Goal: Task Accomplishment & Management: Manage account settings

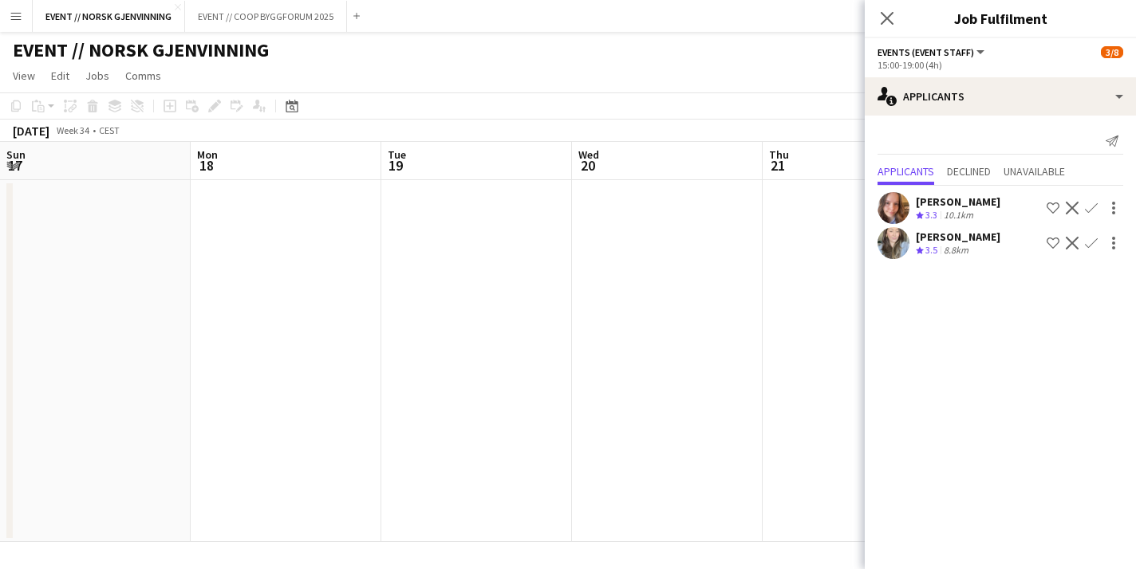
scroll to position [0, 503]
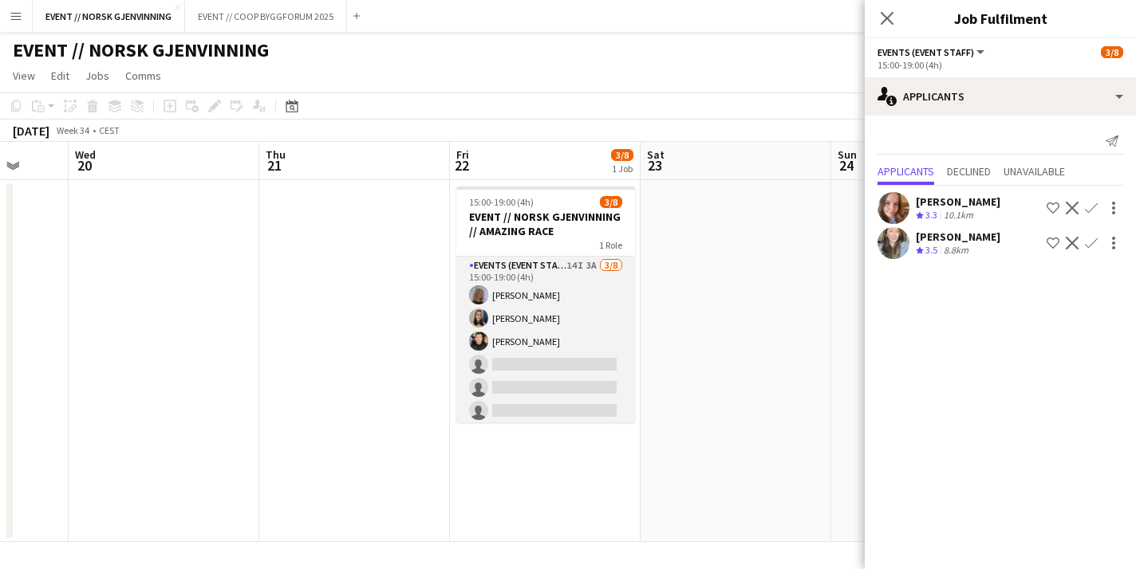
click at [550, 384] on app-card-role "Events (Event Staff) 14I 3A [DATE] 15:00-19:00 (4h) [PERSON_NAME] [PERSON_NAME]…" at bounding box center [545, 365] width 179 height 216
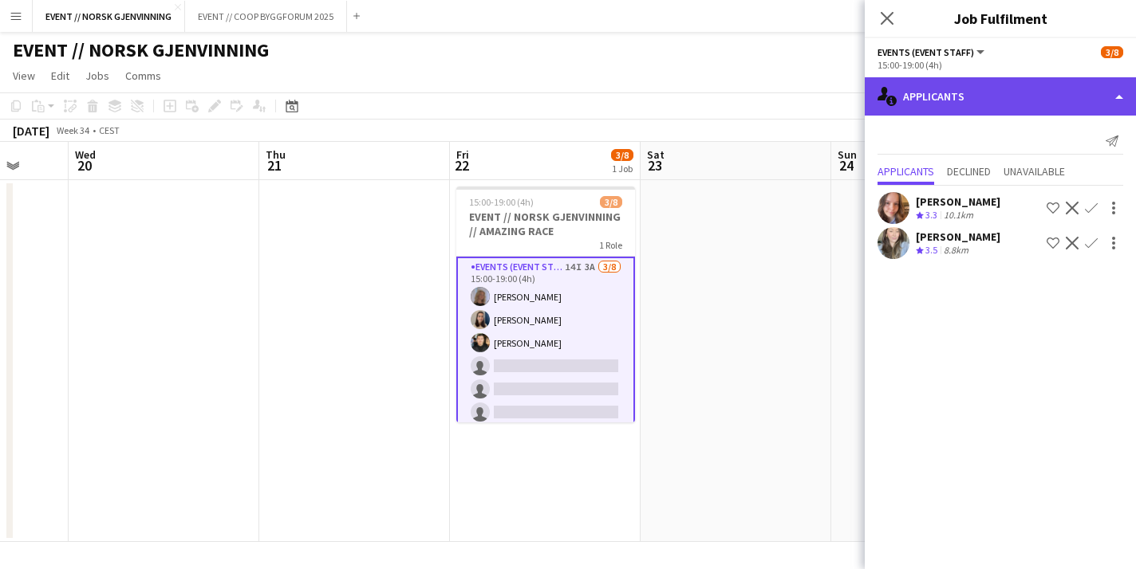
click at [943, 97] on div "single-neutral-actions-information Applicants" at bounding box center [1000, 96] width 271 height 38
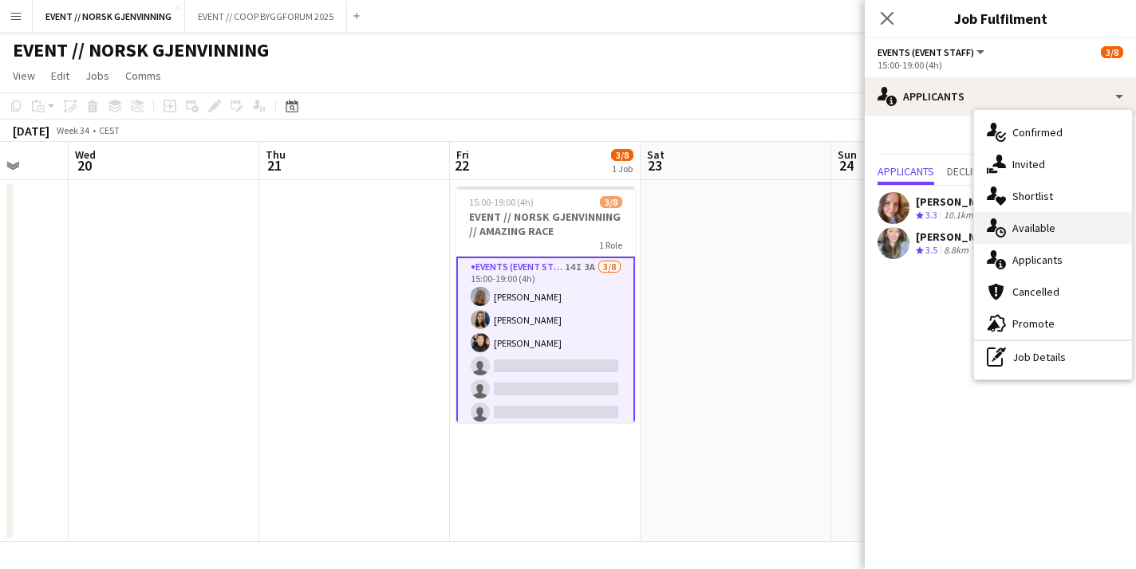
click at [1014, 232] on div "single-neutral-actions-upload Available" at bounding box center [1053, 228] width 158 height 32
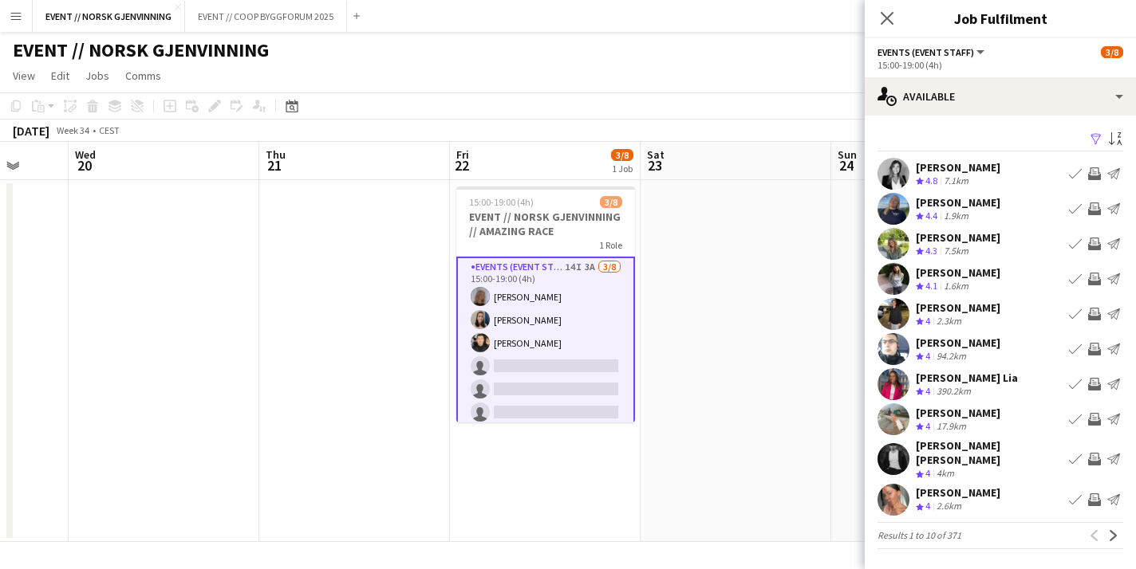
click at [1014, 232] on div "[PERSON_NAME] Crew rating 4.3 7.5km Book crew Invite crew Send notification" at bounding box center [1000, 244] width 271 height 32
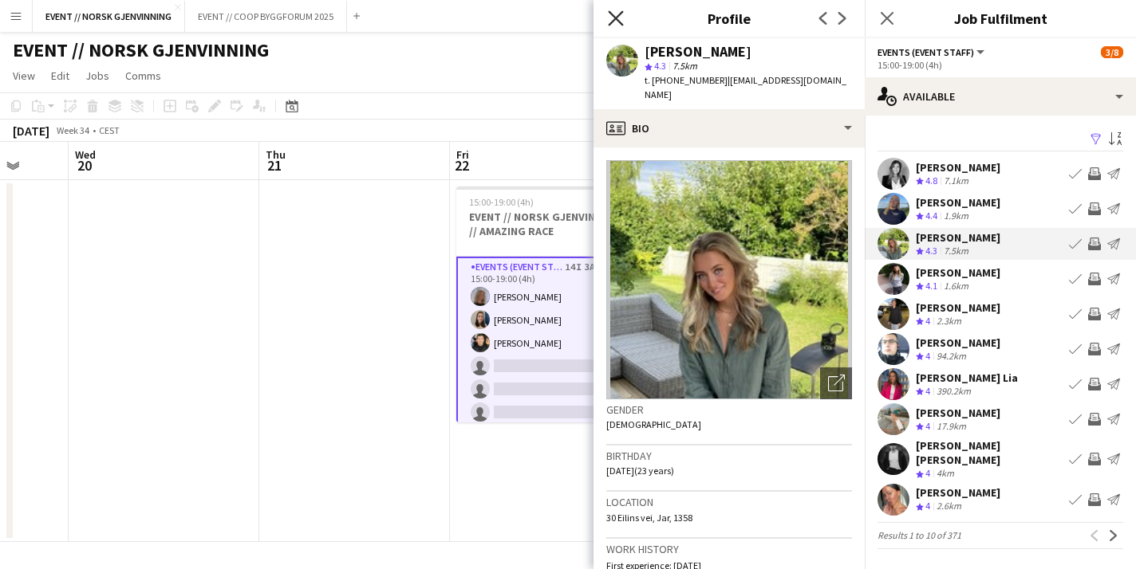
click at [621, 10] on icon "Close pop-in" at bounding box center [615, 17] width 15 height 15
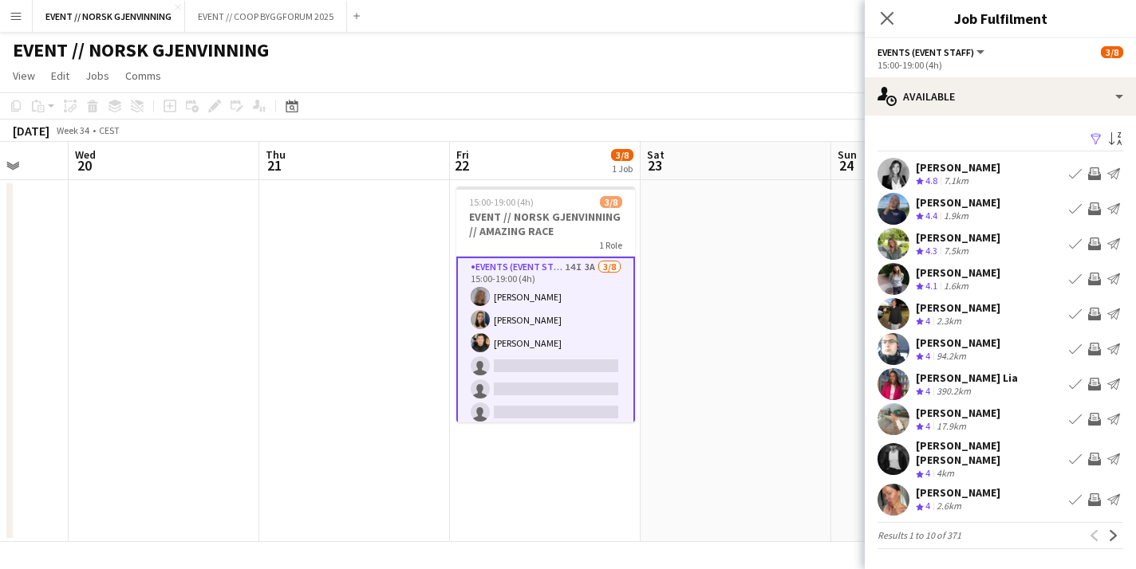
click at [1094, 420] on app-icon "Invite crew" at bounding box center [1094, 419] width 13 height 13
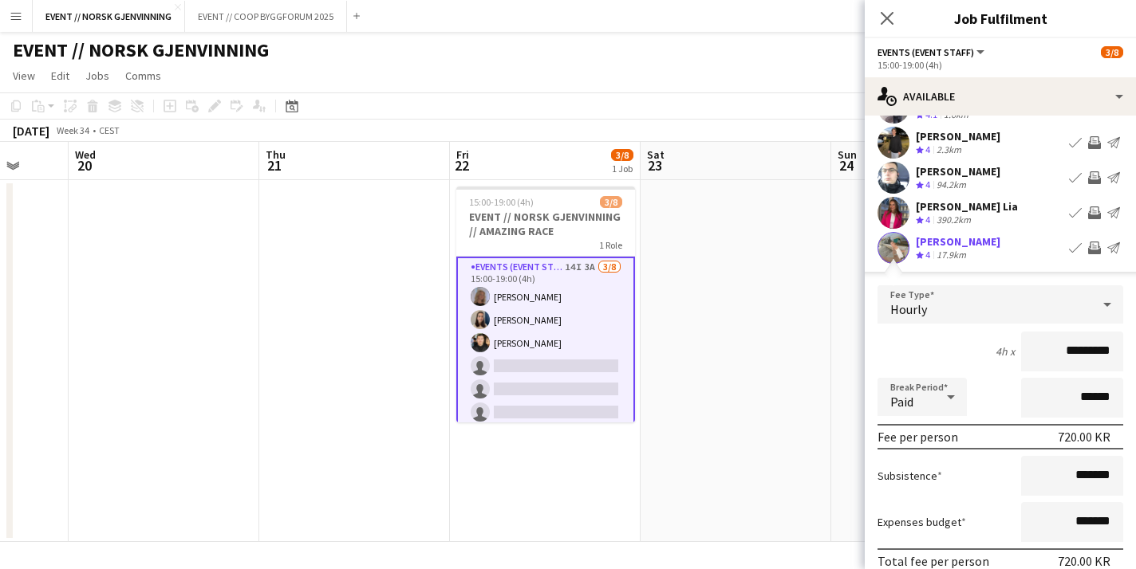
scroll to position [348, 0]
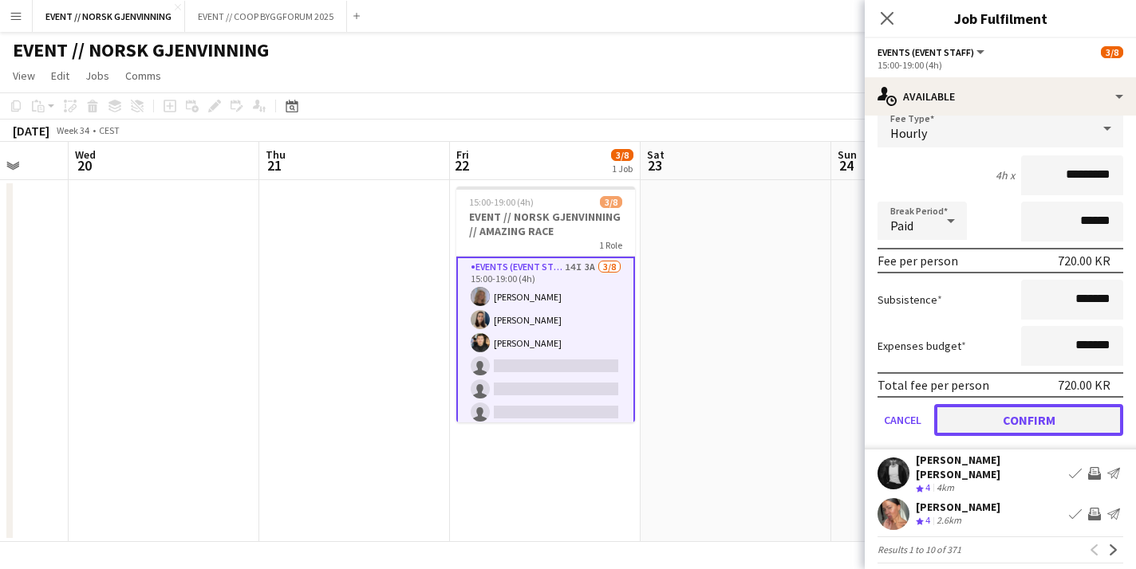
click at [1027, 416] on button "Confirm" at bounding box center [1028, 420] width 189 height 32
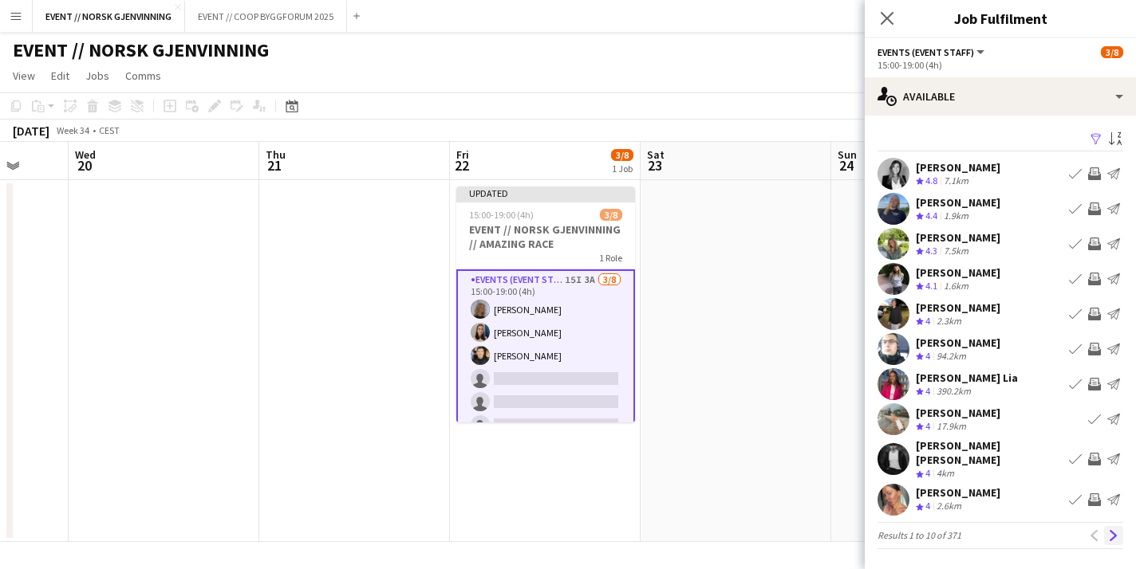
click at [1109, 526] on button "Next" at bounding box center [1113, 535] width 19 height 19
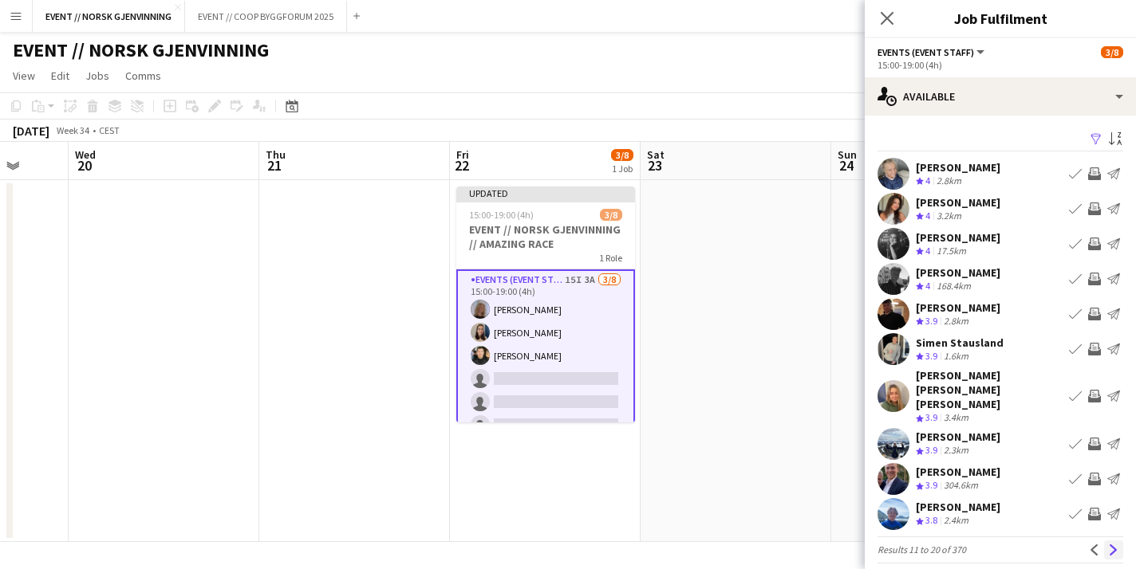
click at [1111, 545] on app-icon "Next" at bounding box center [1113, 550] width 11 height 11
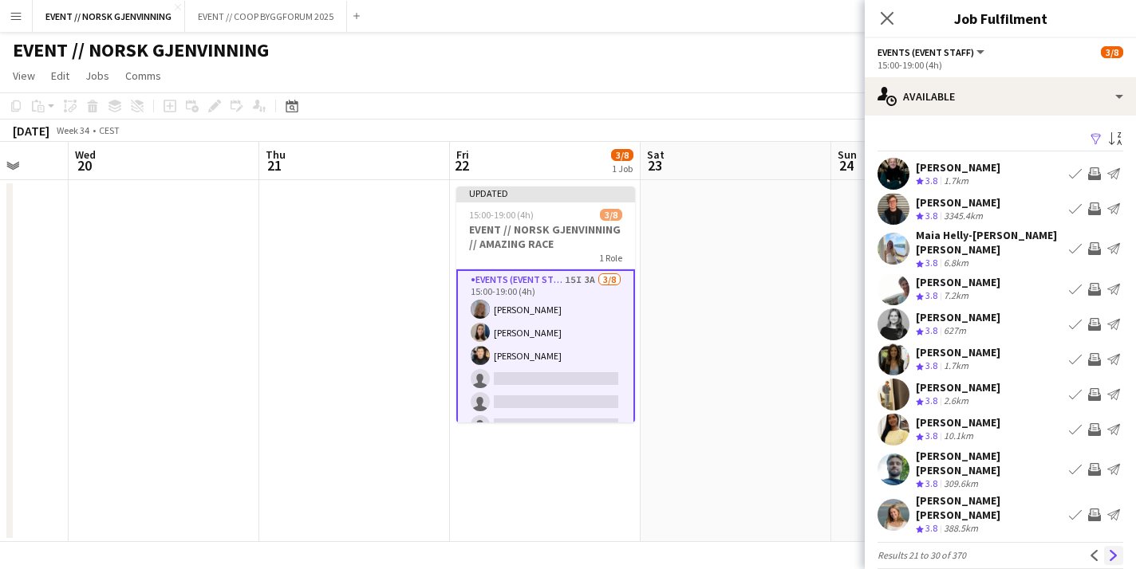
click at [1113, 550] on app-icon "Next" at bounding box center [1113, 555] width 11 height 11
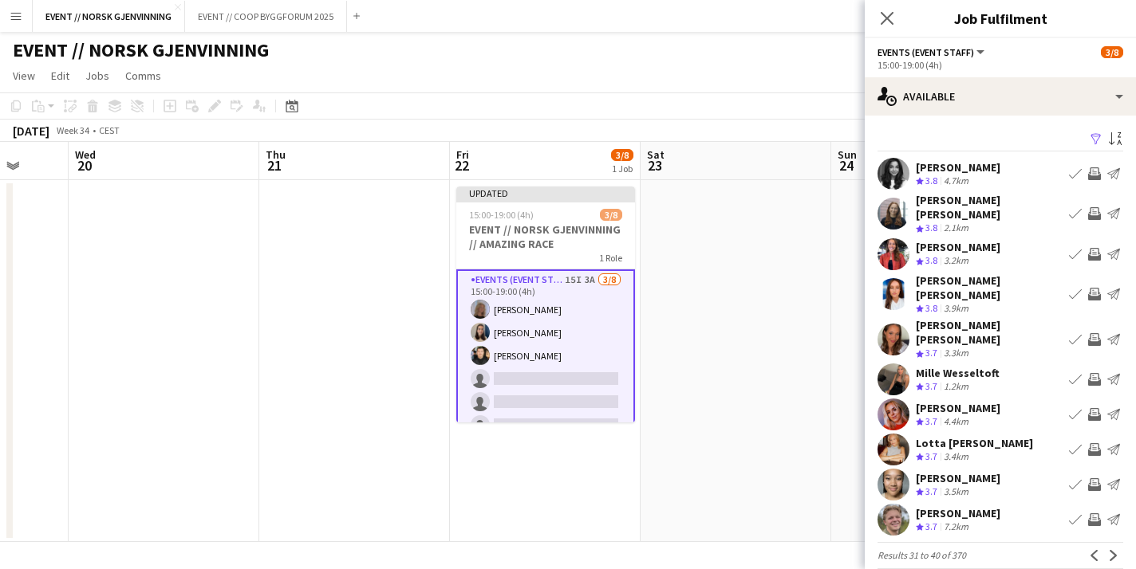
click at [894, 434] on app-user-avatar at bounding box center [893, 450] width 32 height 32
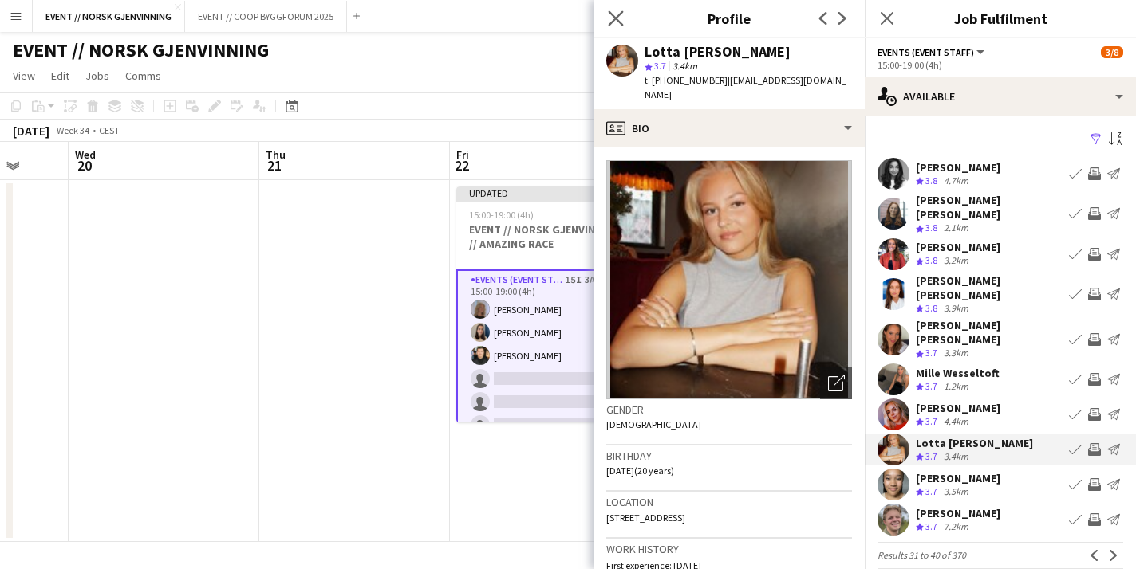
click at [605, 19] on app-icon "Close pop-in" at bounding box center [616, 18] width 23 height 23
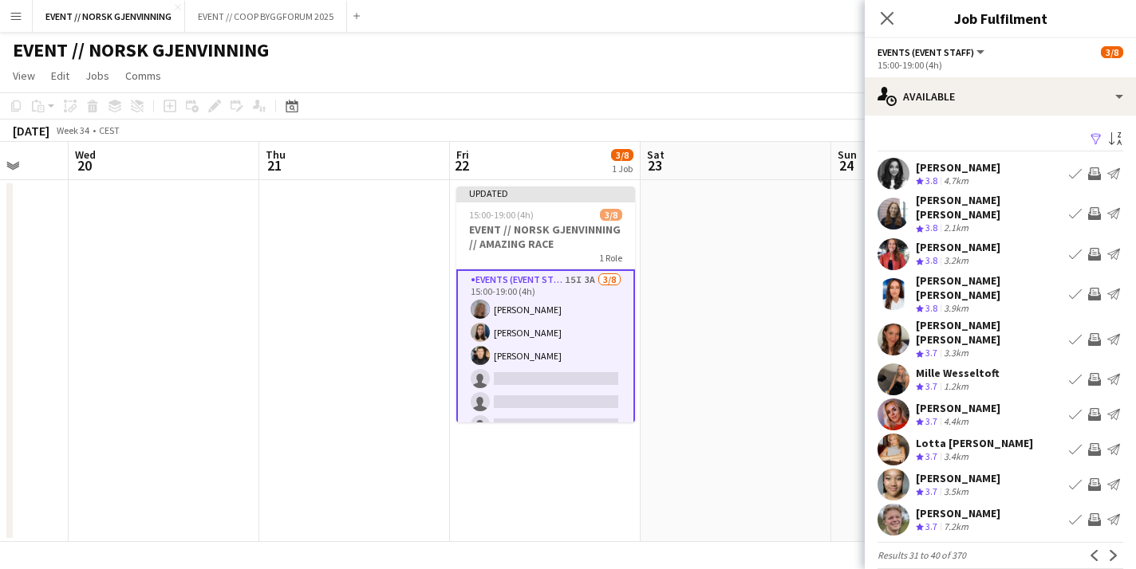
click at [1095, 443] on app-icon "Invite crew" at bounding box center [1094, 449] width 13 height 13
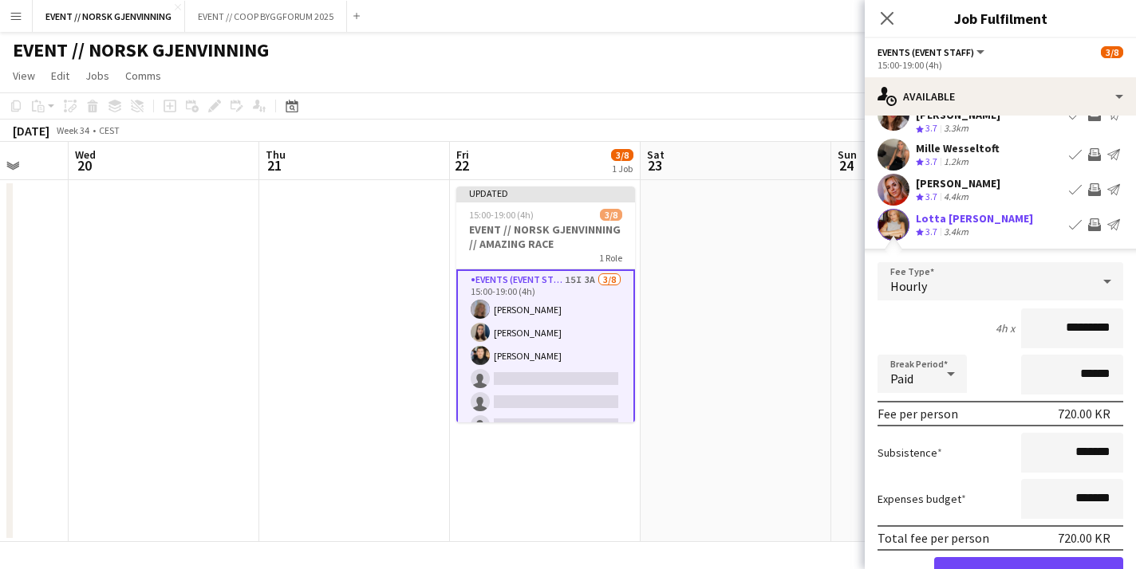
scroll to position [227, 0]
click at [995, 556] on button "Confirm" at bounding box center [1028, 572] width 189 height 32
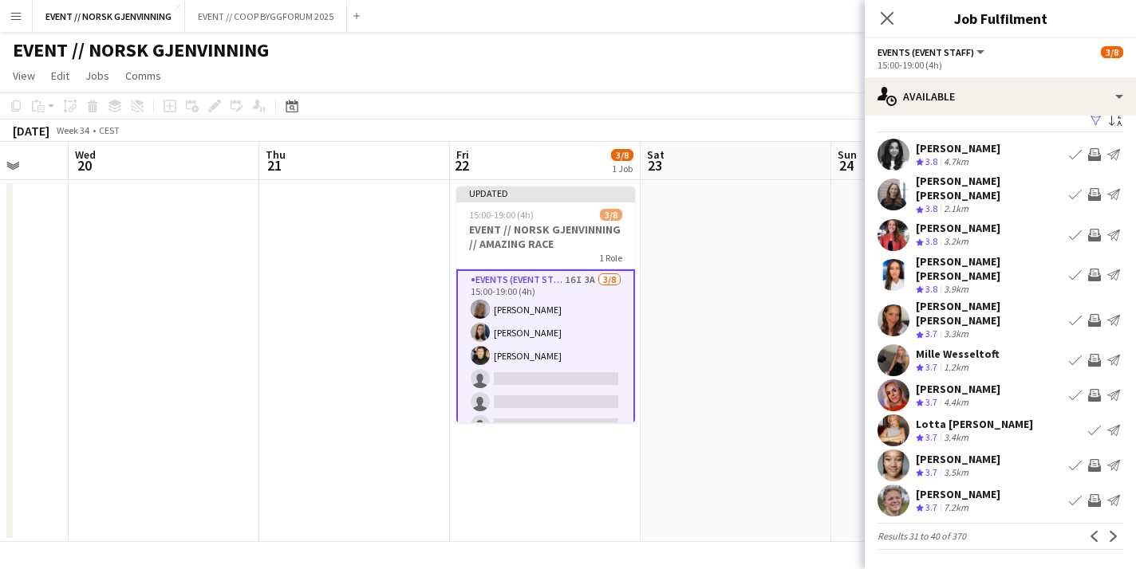
scroll to position [0, 0]
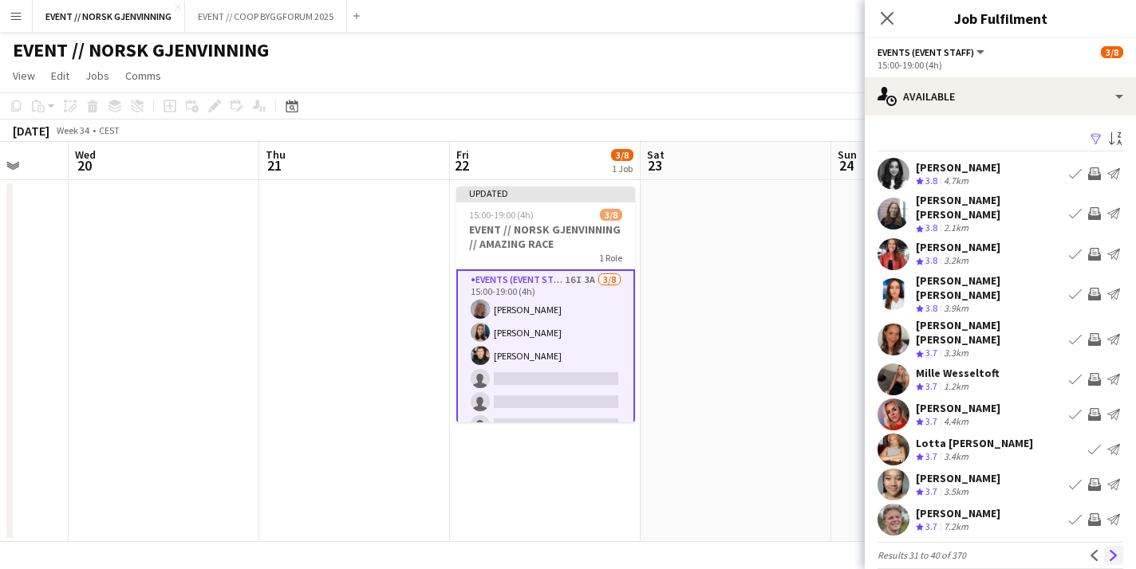
click at [1105, 546] on button "Next" at bounding box center [1113, 555] width 19 height 19
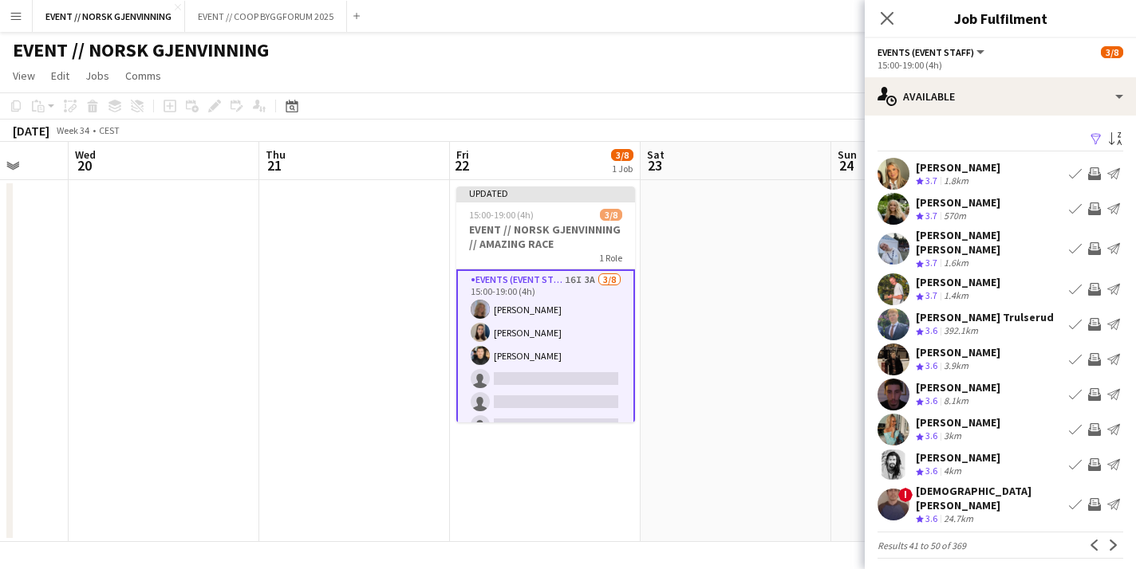
click at [1105, 536] on button "Next" at bounding box center [1113, 545] width 19 height 19
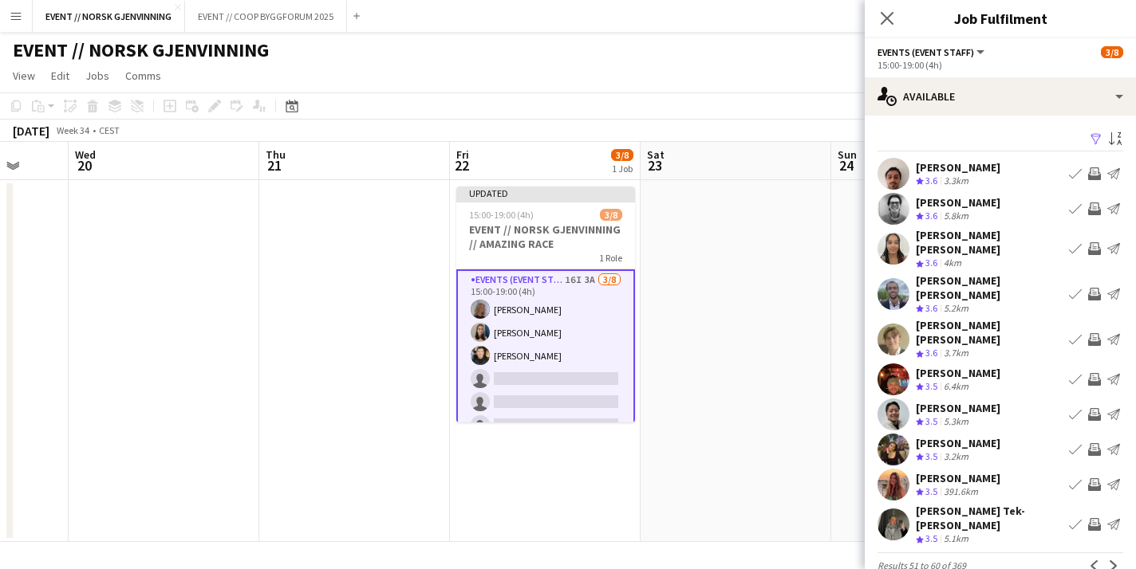
click at [1092, 373] on app-icon "Invite crew" at bounding box center [1094, 379] width 13 height 13
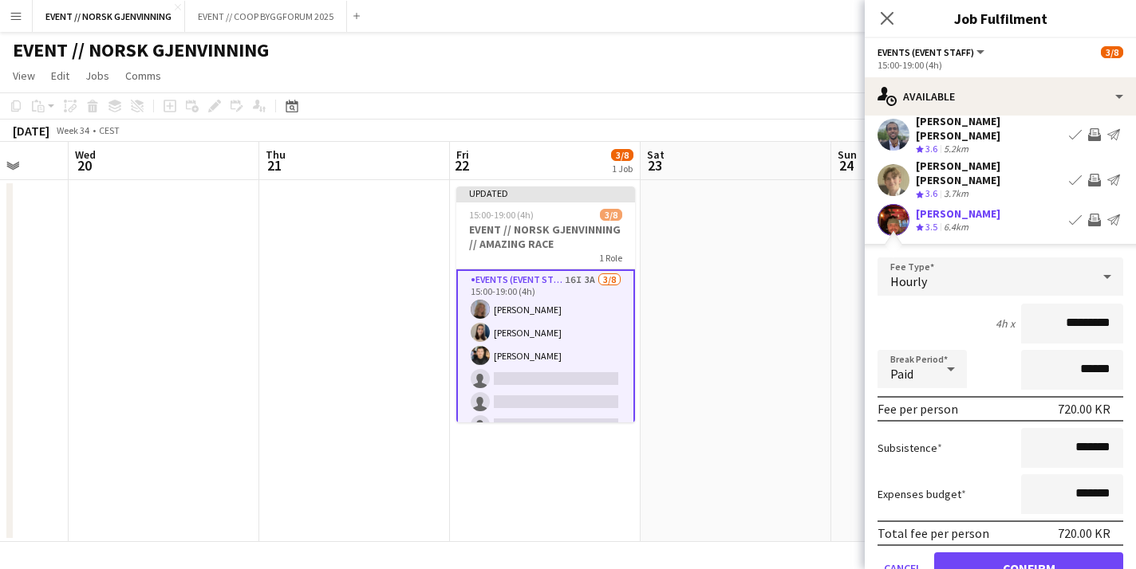
scroll to position [160, 0]
click at [1059, 552] on button "Confirm" at bounding box center [1028, 568] width 189 height 32
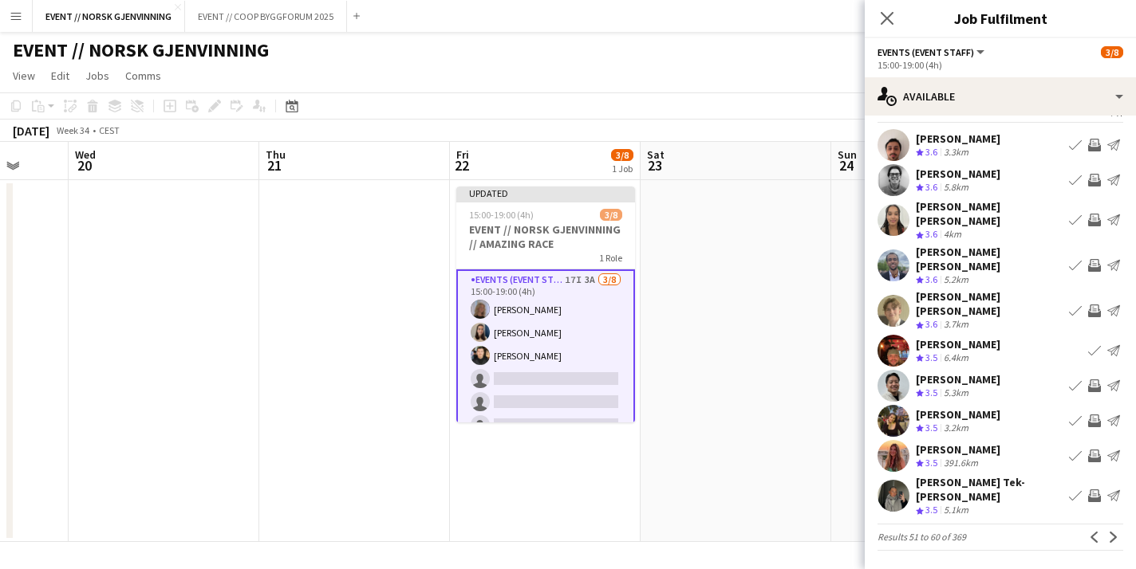
scroll to position [0, 0]
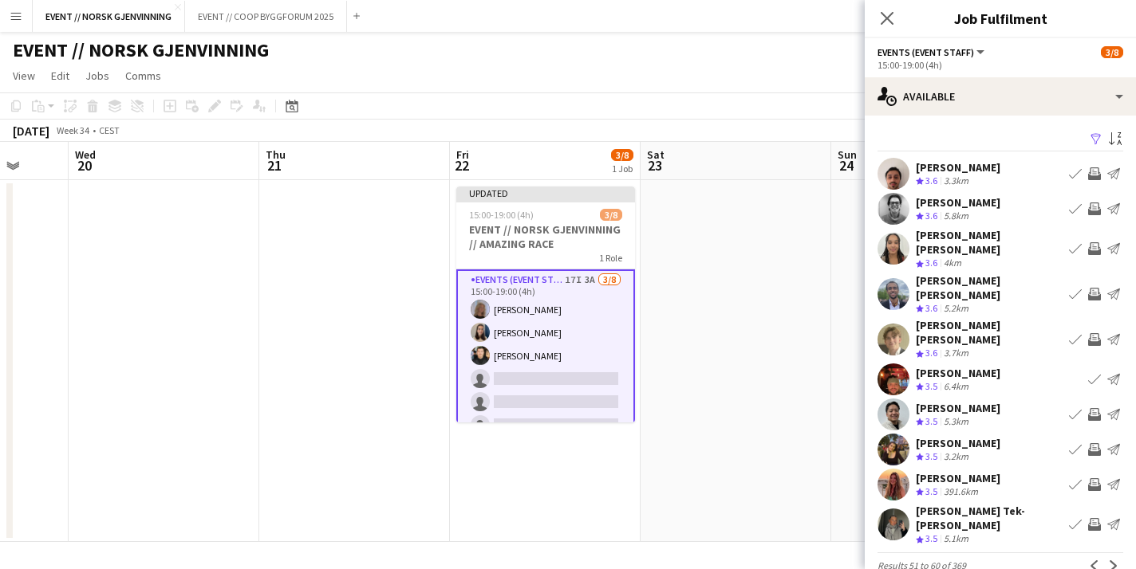
click at [1091, 443] on app-icon "Invite crew" at bounding box center [1094, 449] width 13 height 13
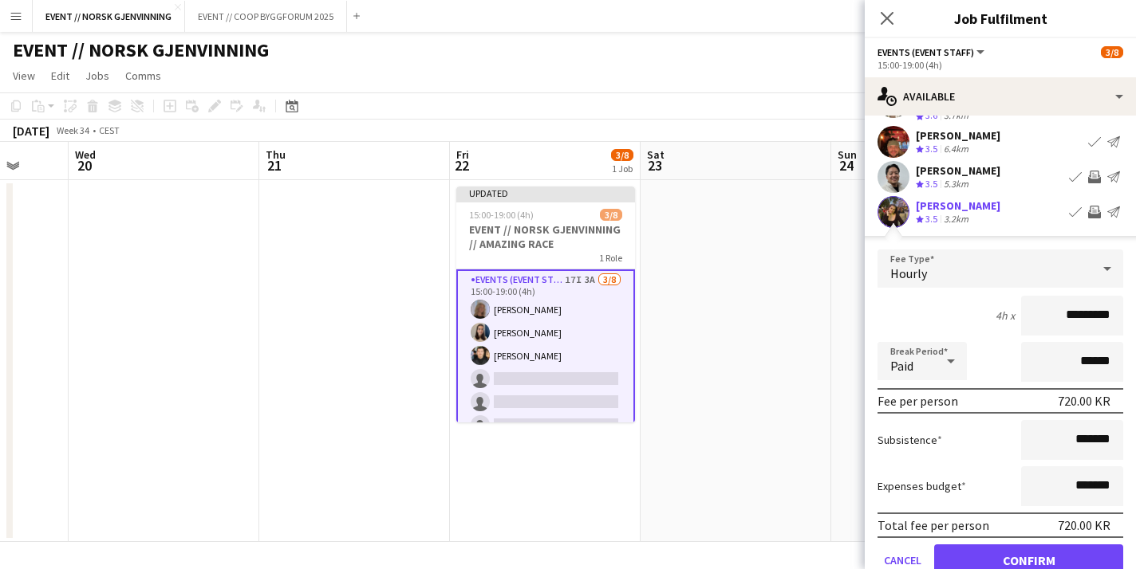
scroll to position [249, 0]
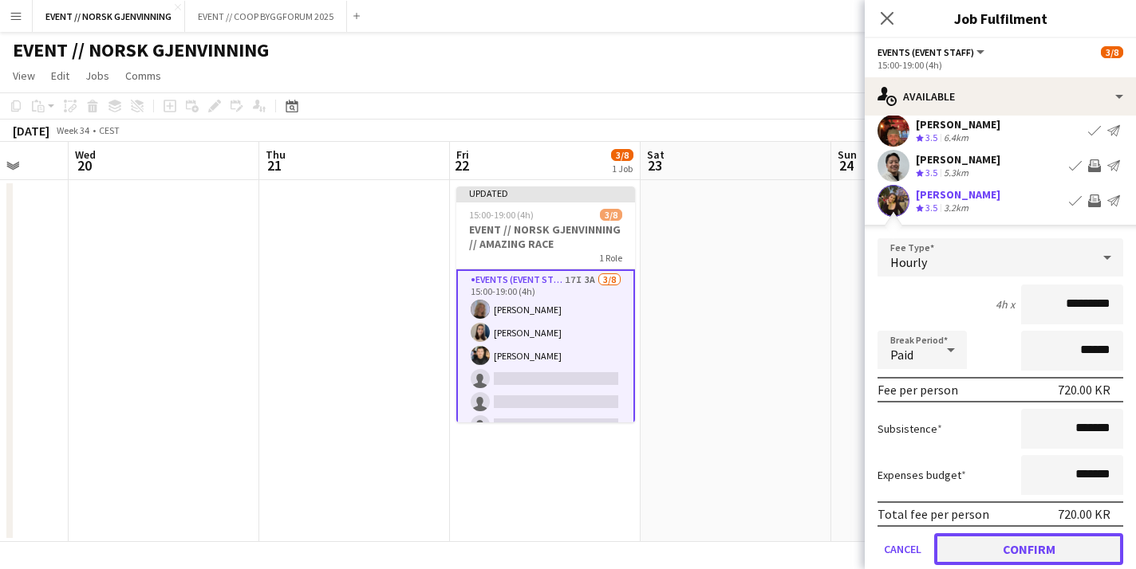
click at [1059, 534] on button "Confirm" at bounding box center [1028, 550] width 189 height 32
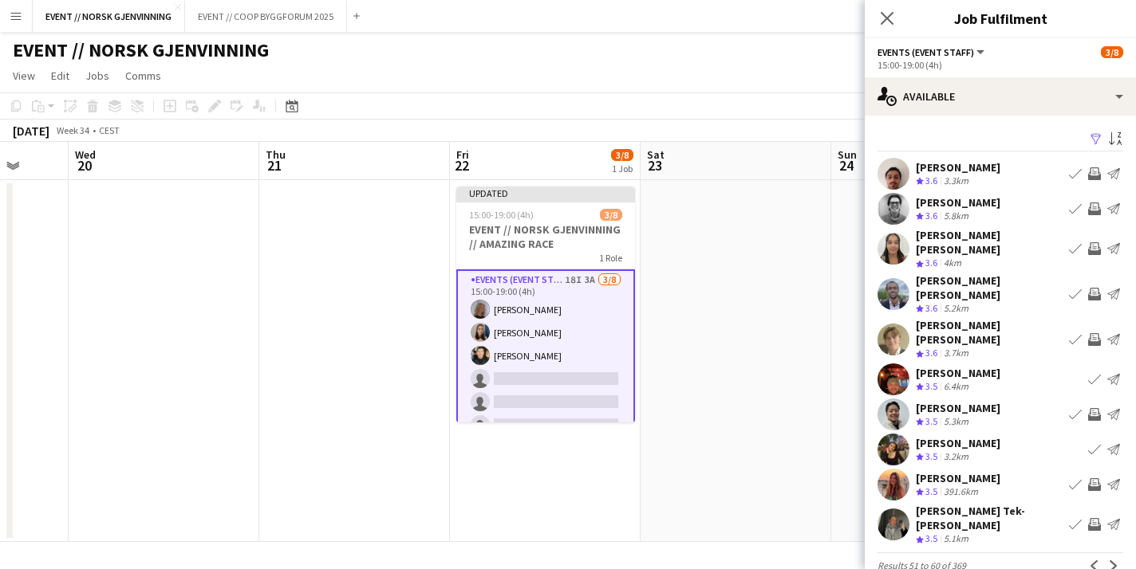
click at [891, 509] on app-user-avatar at bounding box center [893, 525] width 32 height 32
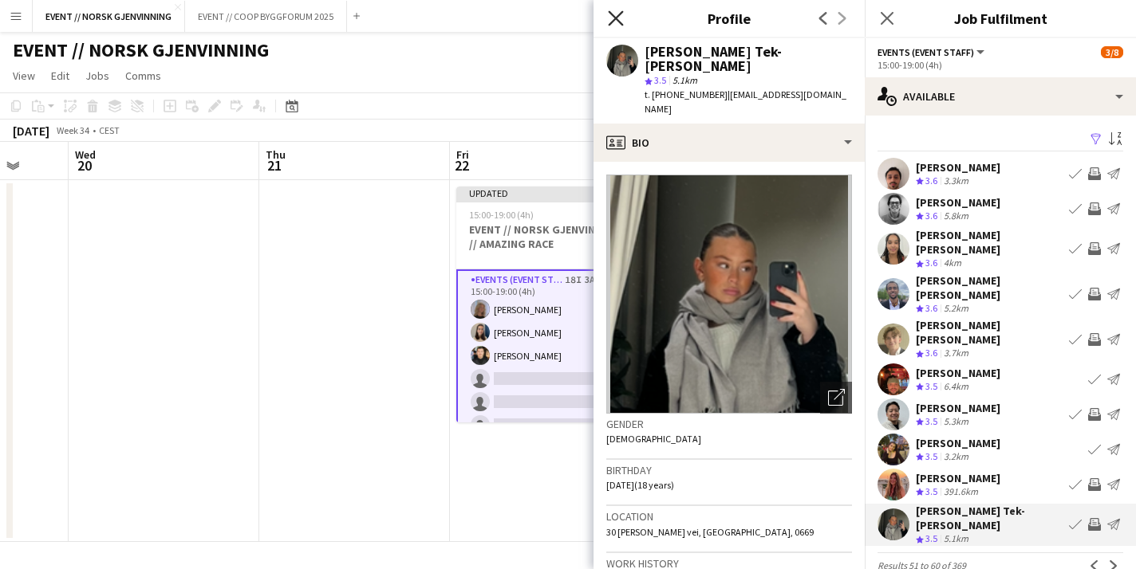
click at [620, 18] on icon "Close pop-in" at bounding box center [615, 17] width 15 height 15
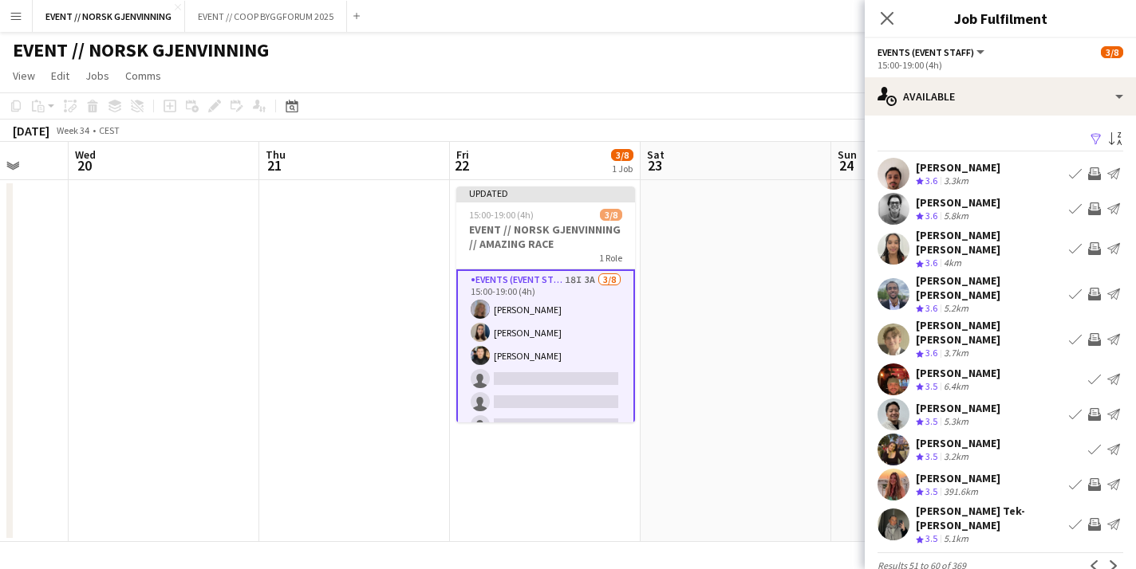
click at [1094, 518] on app-icon "Invite crew" at bounding box center [1094, 524] width 13 height 13
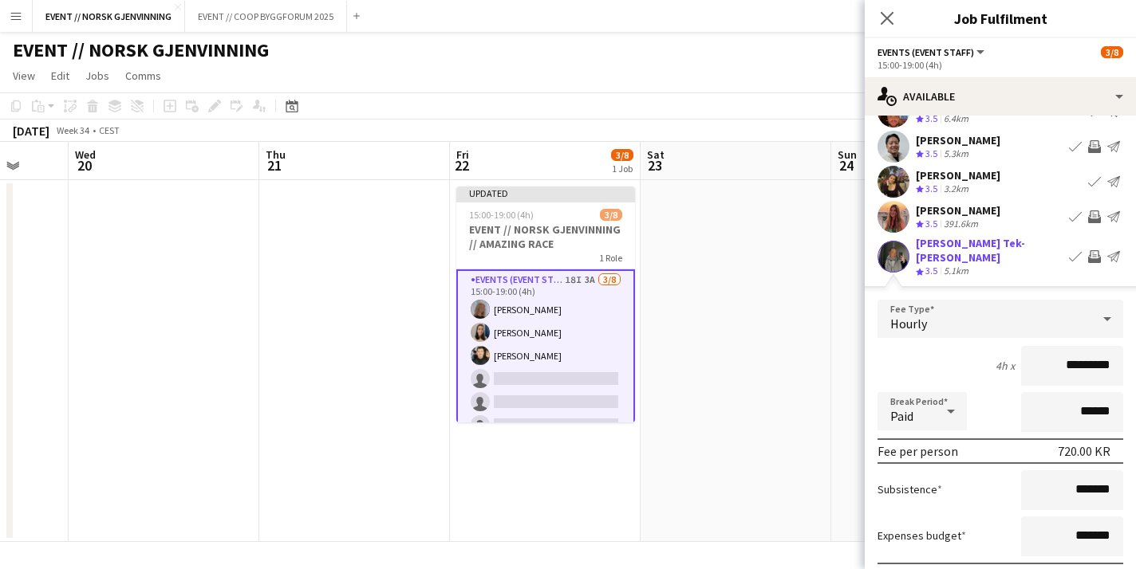
scroll to position [297, 0]
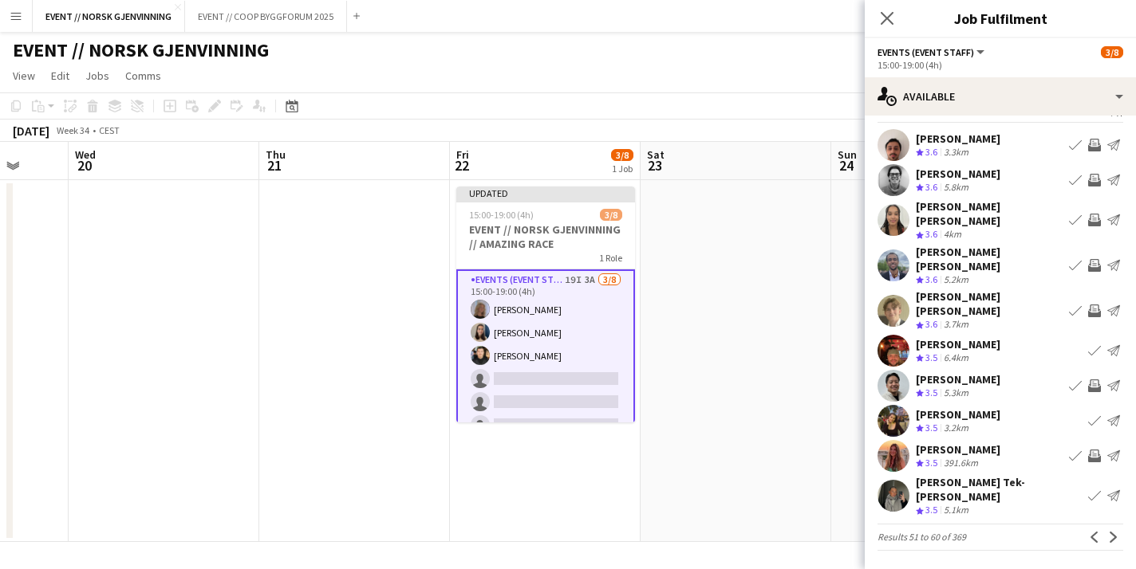
scroll to position [0, 0]
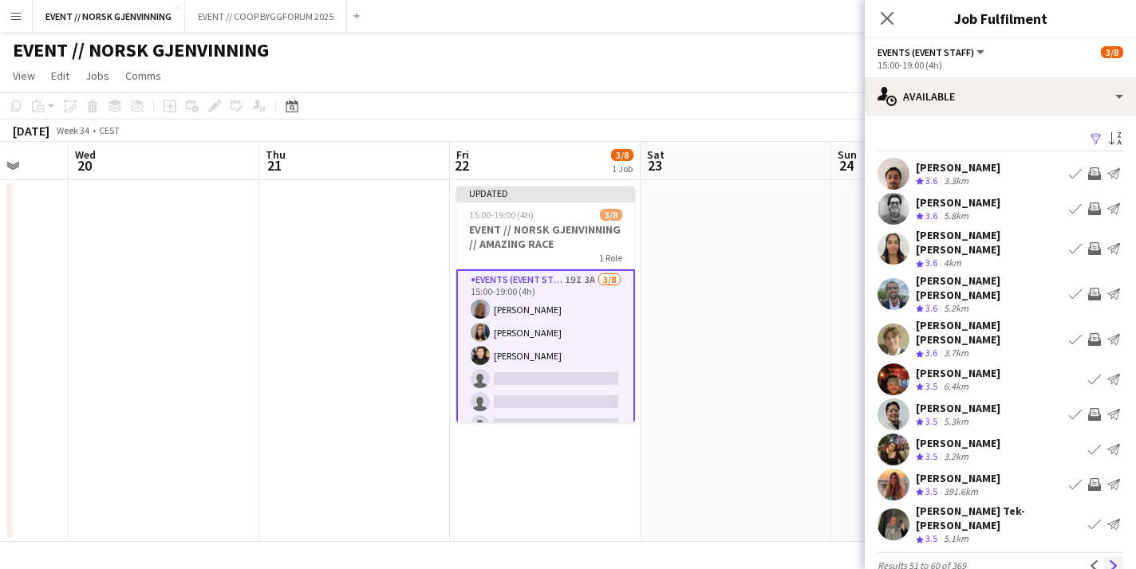
click at [1108, 561] on app-icon "Next" at bounding box center [1113, 566] width 11 height 11
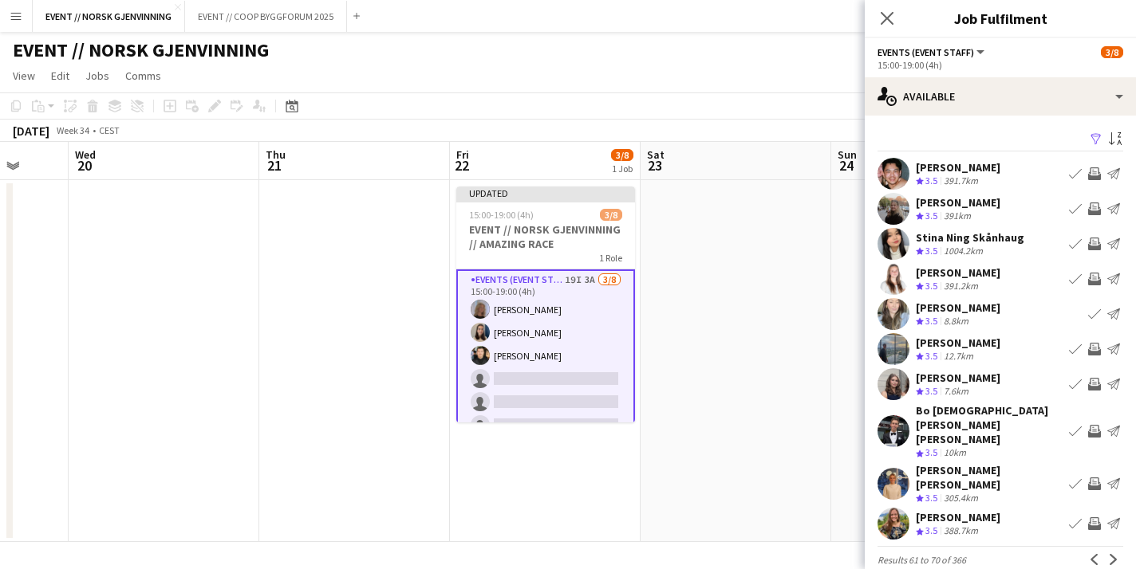
click at [895, 418] on app-user-avatar at bounding box center [893, 432] width 32 height 32
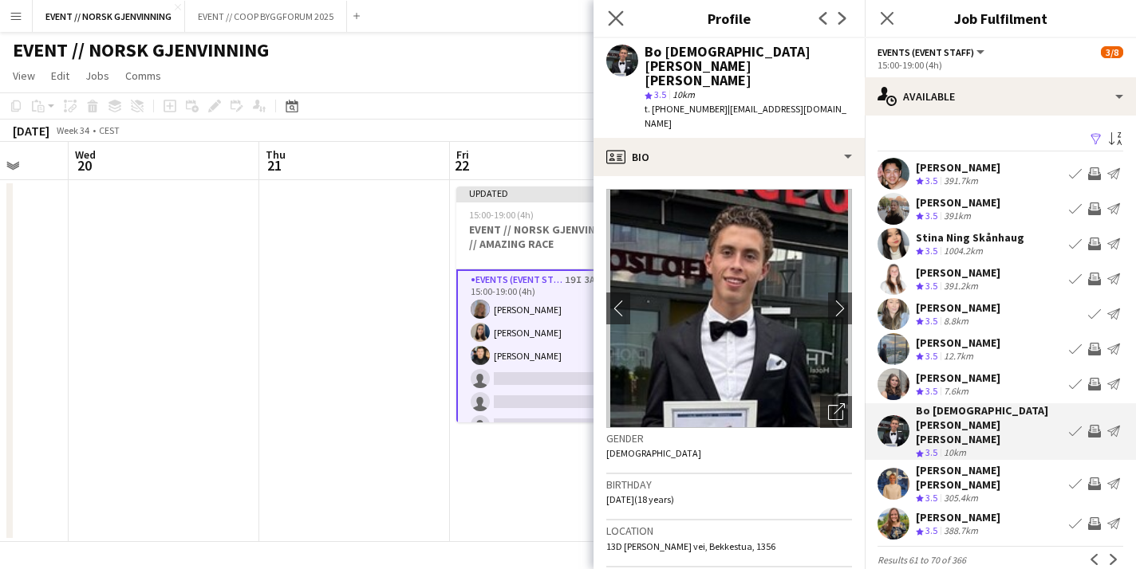
click at [613, 26] on icon "Close pop-in" at bounding box center [615, 17] width 15 height 15
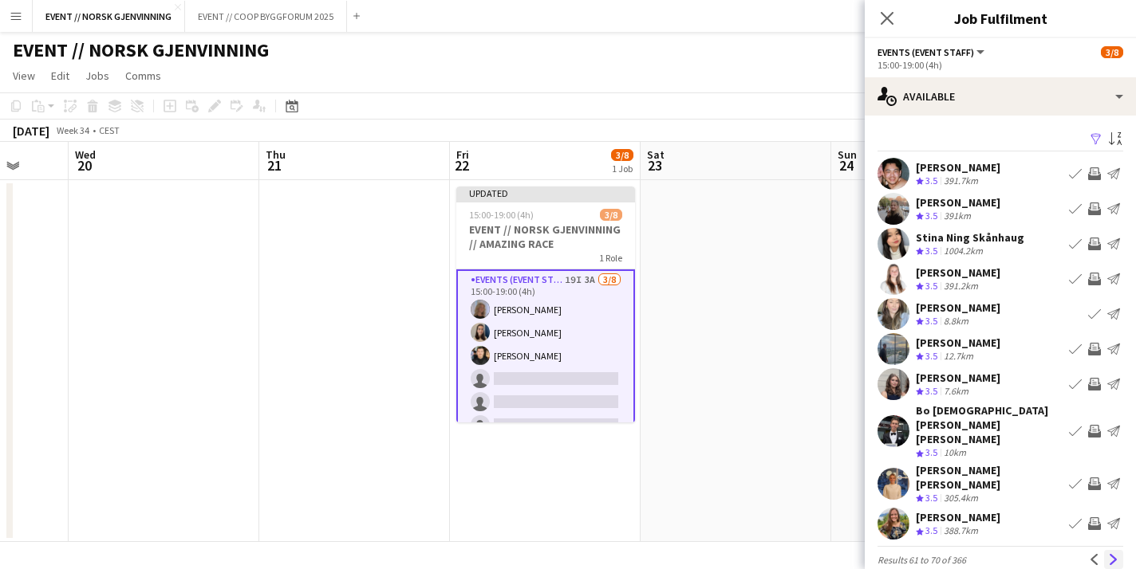
click at [1111, 554] on app-icon "Next" at bounding box center [1113, 559] width 11 height 11
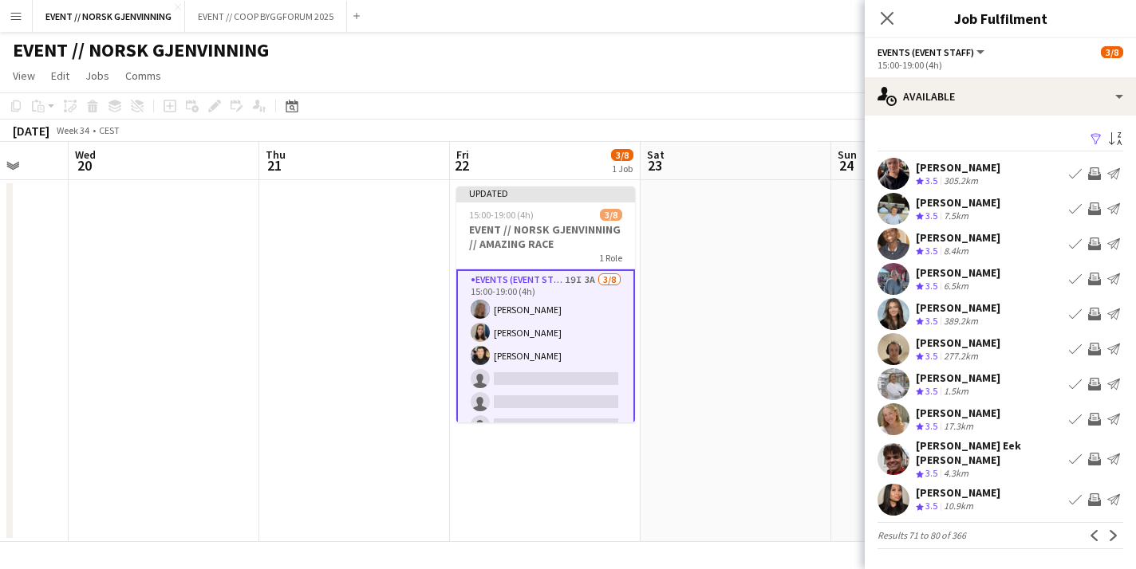
click at [888, 413] on app-user-avatar at bounding box center [893, 420] width 32 height 32
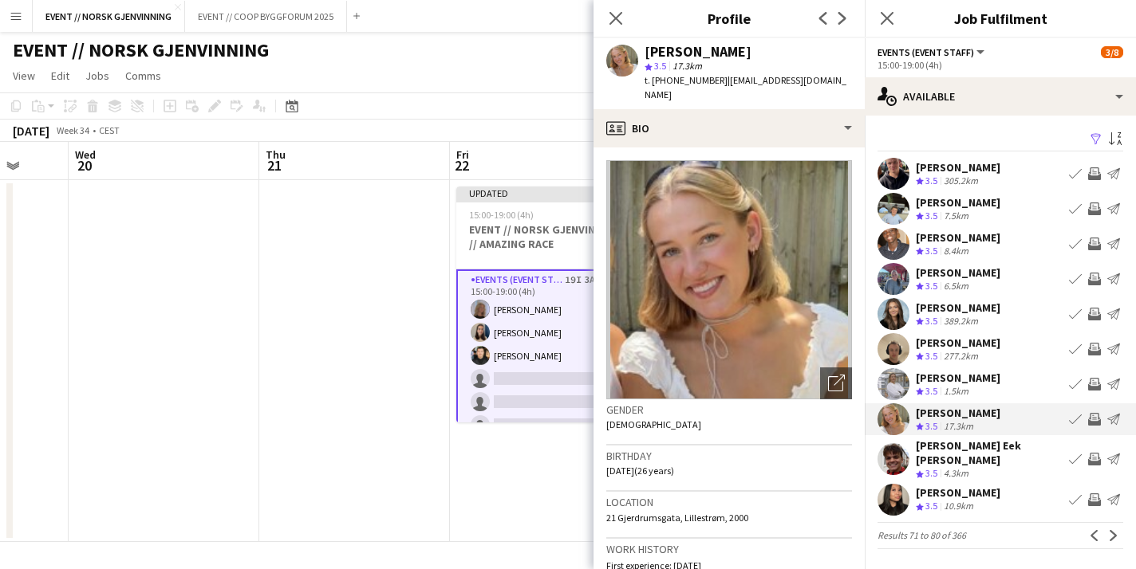
click at [890, 391] on app-user-avatar at bounding box center [893, 384] width 32 height 32
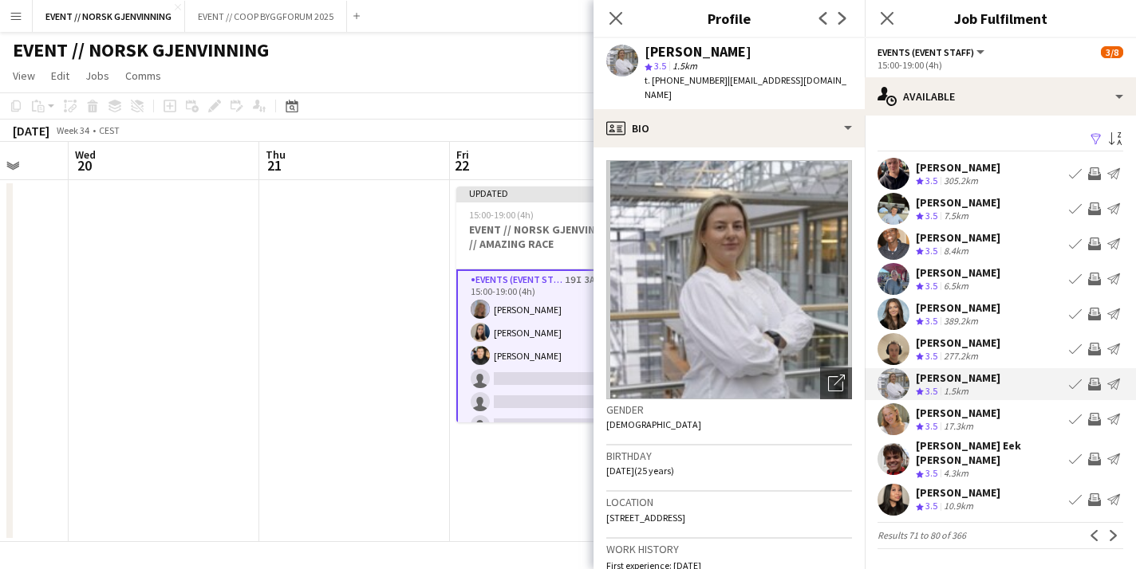
click at [1094, 387] on app-icon "Invite crew" at bounding box center [1094, 384] width 13 height 13
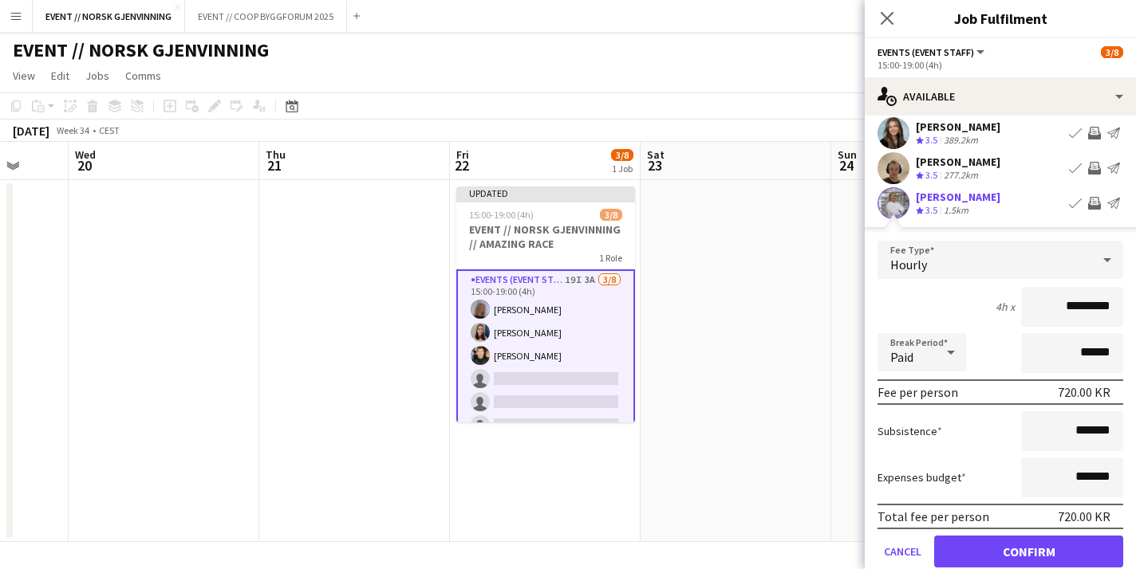
scroll to position [316, 0]
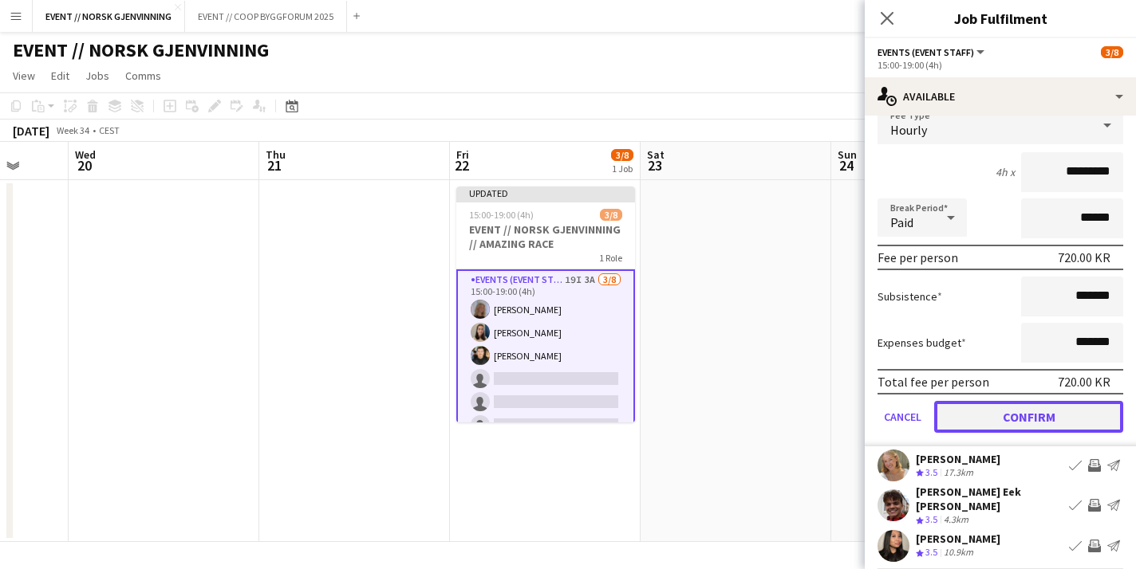
click at [1025, 423] on button "Confirm" at bounding box center [1028, 417] width 189 height 32
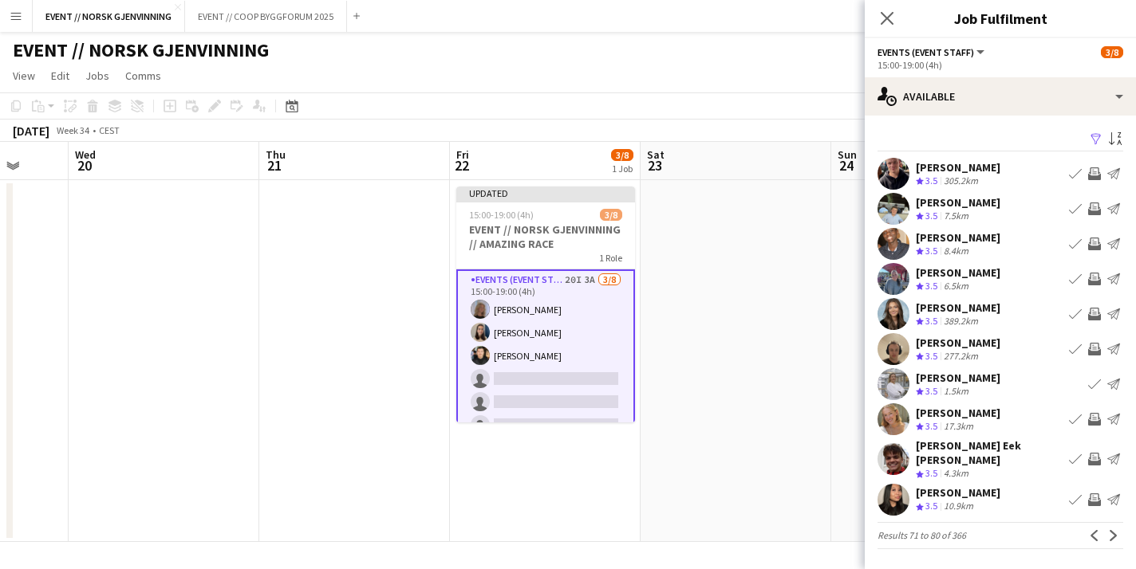
scroll to position [0, 0]
click at [1111, 530] on app-icon "Next" at bounding box center [1113, 535] width 11 height 11
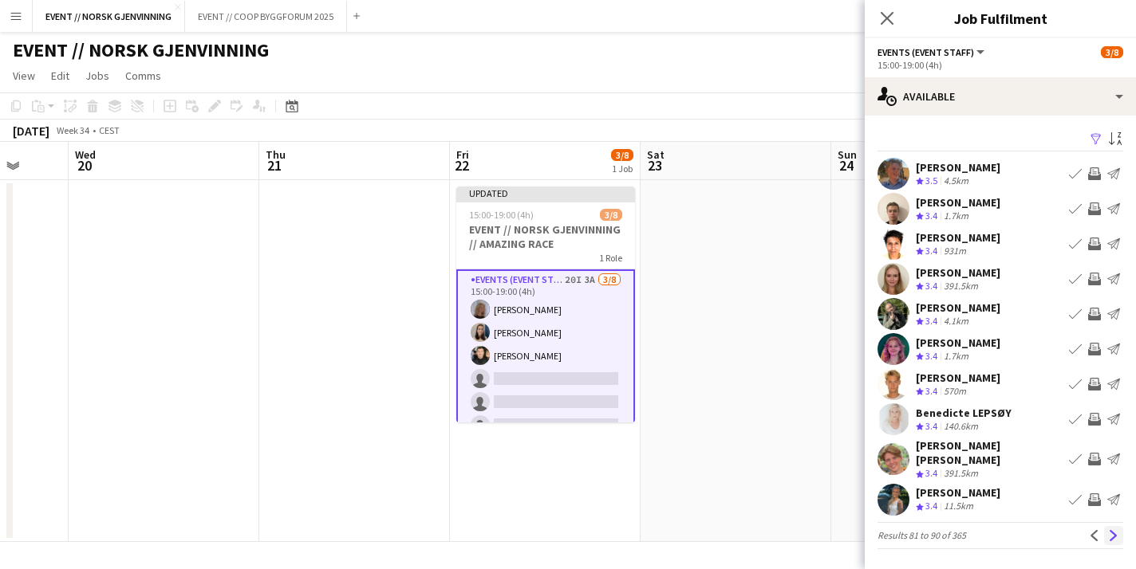
click at [1121, 530] on button "Next" at bounding box center [1113, 535] width 19 height 19
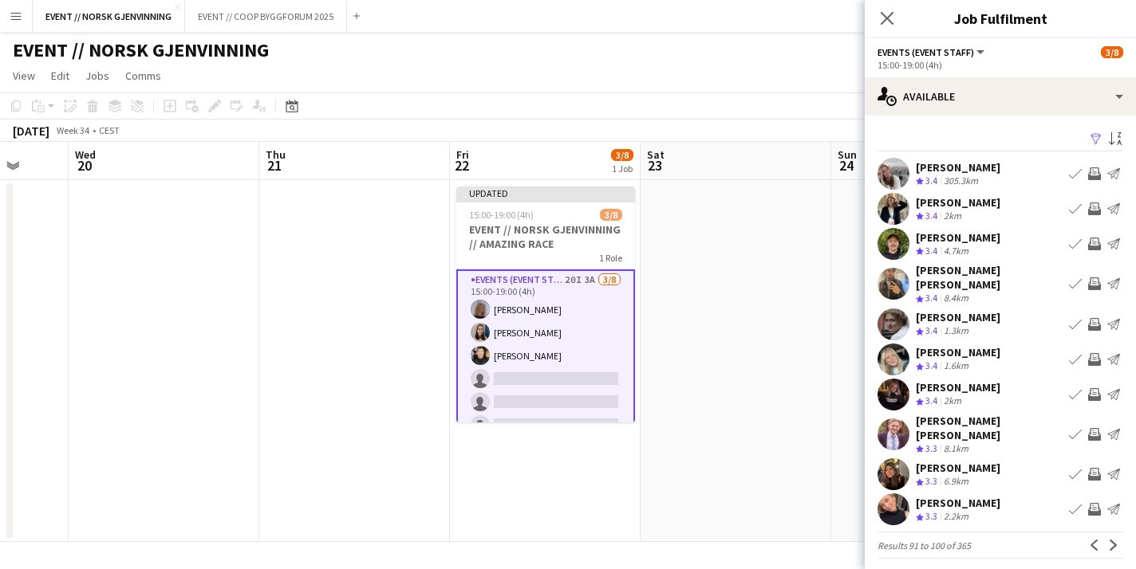
click at [1093, 318] on app-icon "Invite crew" at bounding box center [1094, 324] width 13 height 13
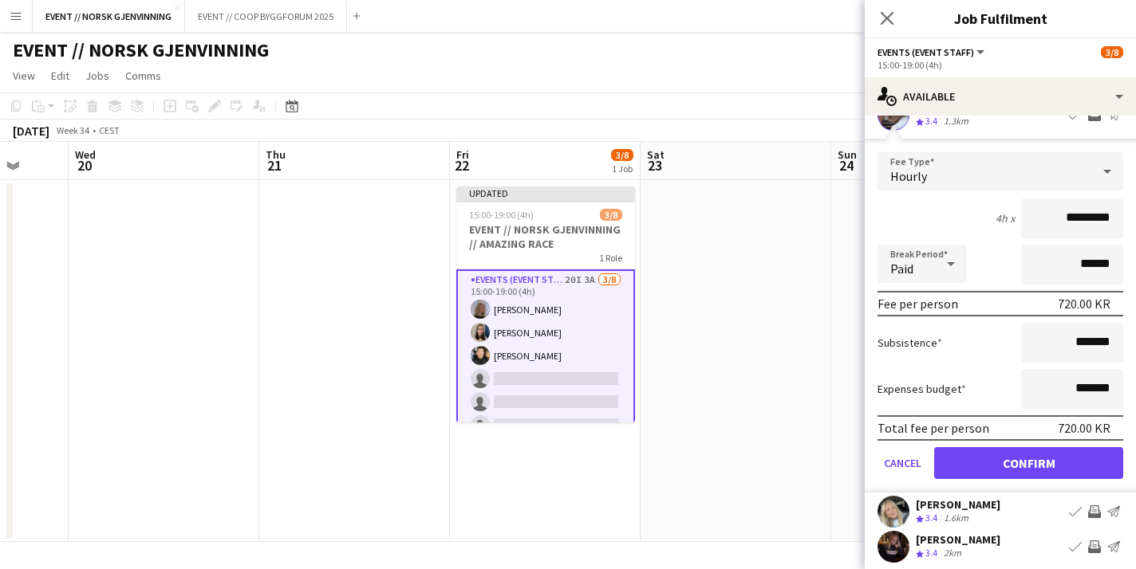
scroll to position [315, 0]
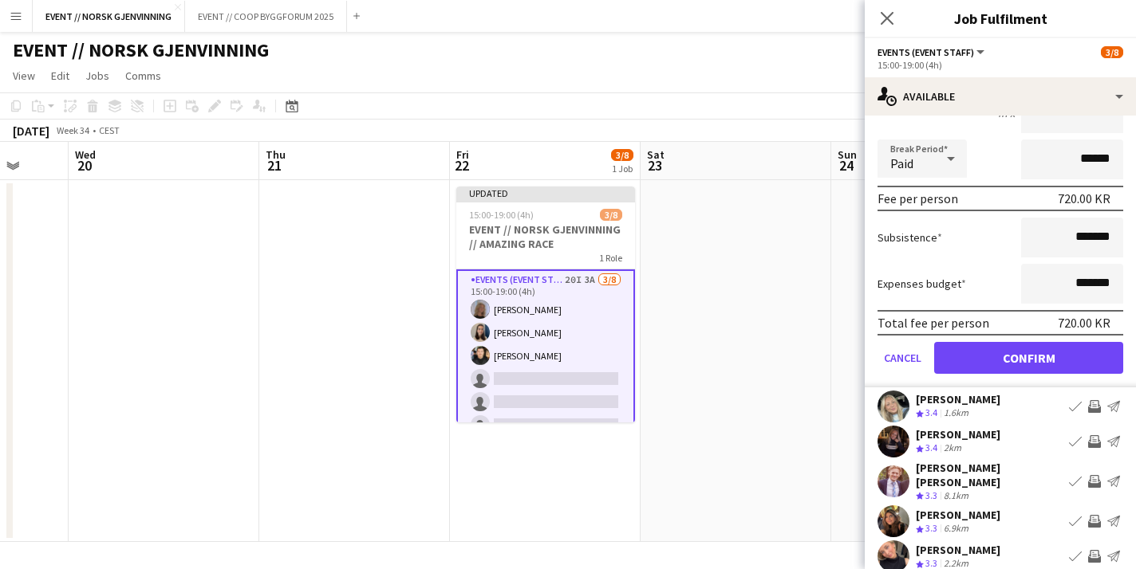
click at [1031, 342] on button "Confirm" at bounding box center [1028, 358] width 189 height 32
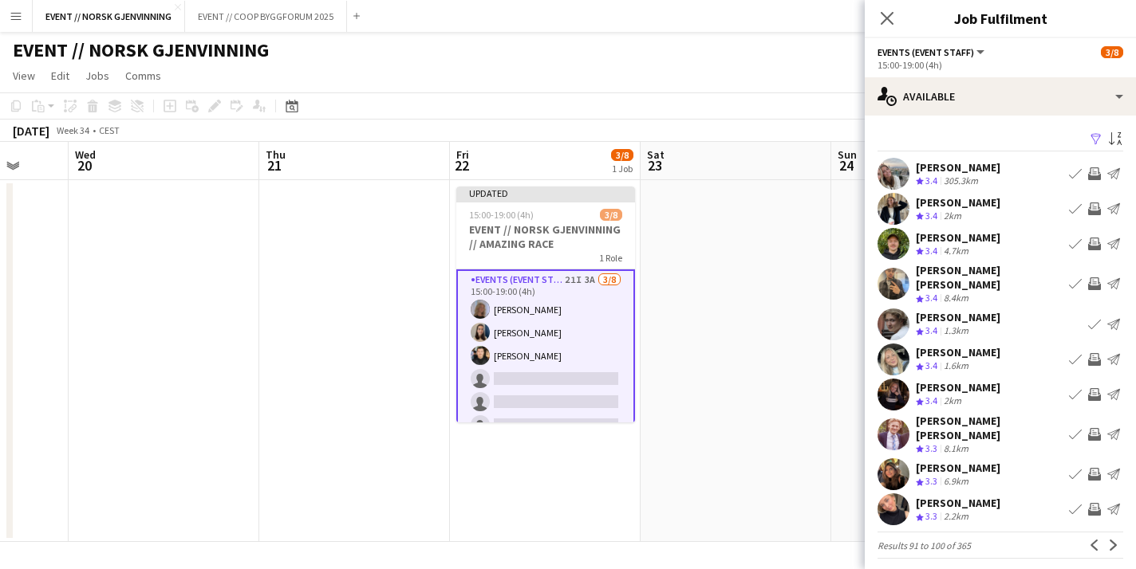
click at [1090, 503] on app-icon "Invite crew" at bounding box center [1094, 509] width 13 height 13
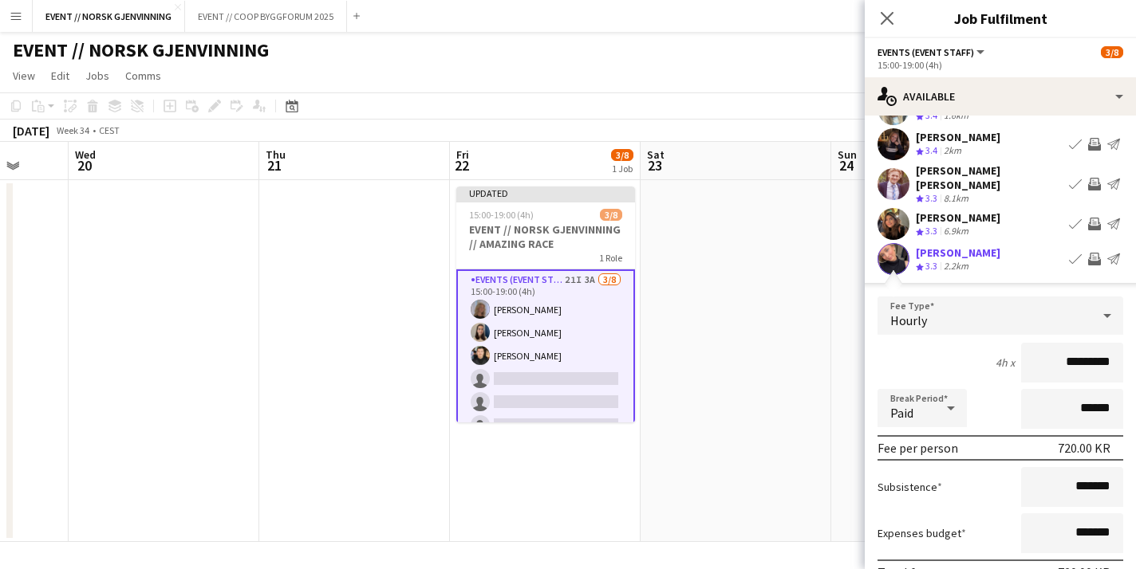
scroll to position [351, 0]
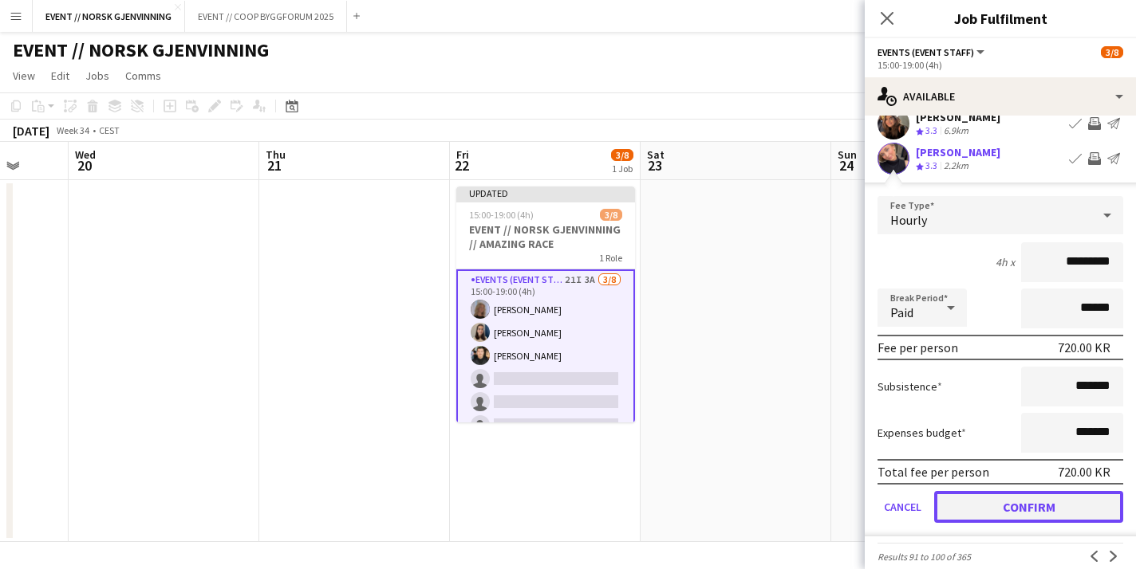
click at [1043, 491] on button "Confirm" at bounding box center [1028, 507] width 189 height 32
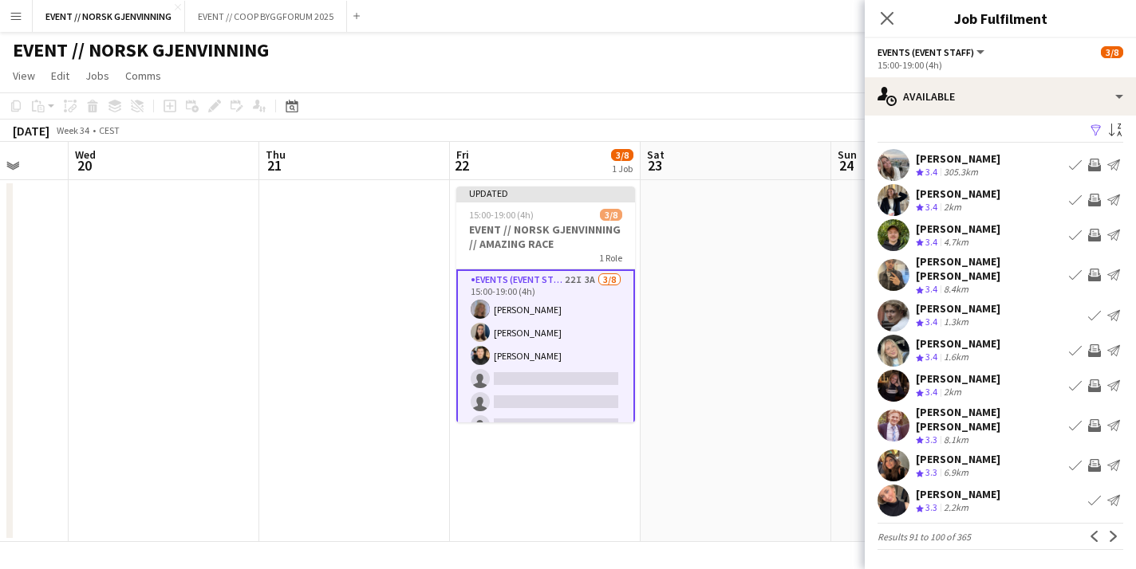
scroll to position [0, 0]
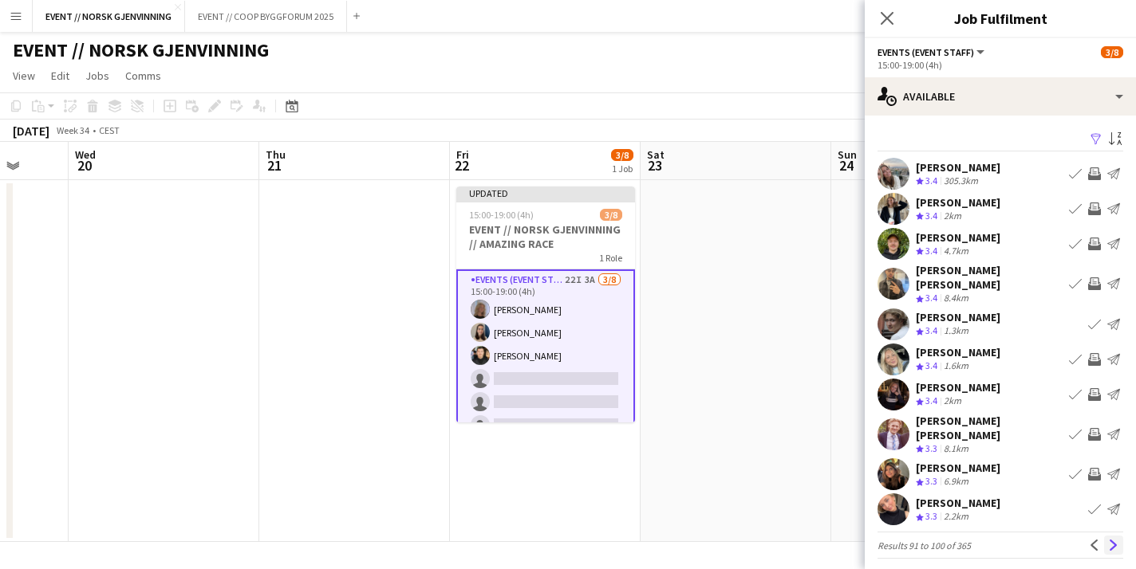
click at [1110, 540] on app-icon "Next" at bounding box center [1113, 545] width 11 height 11
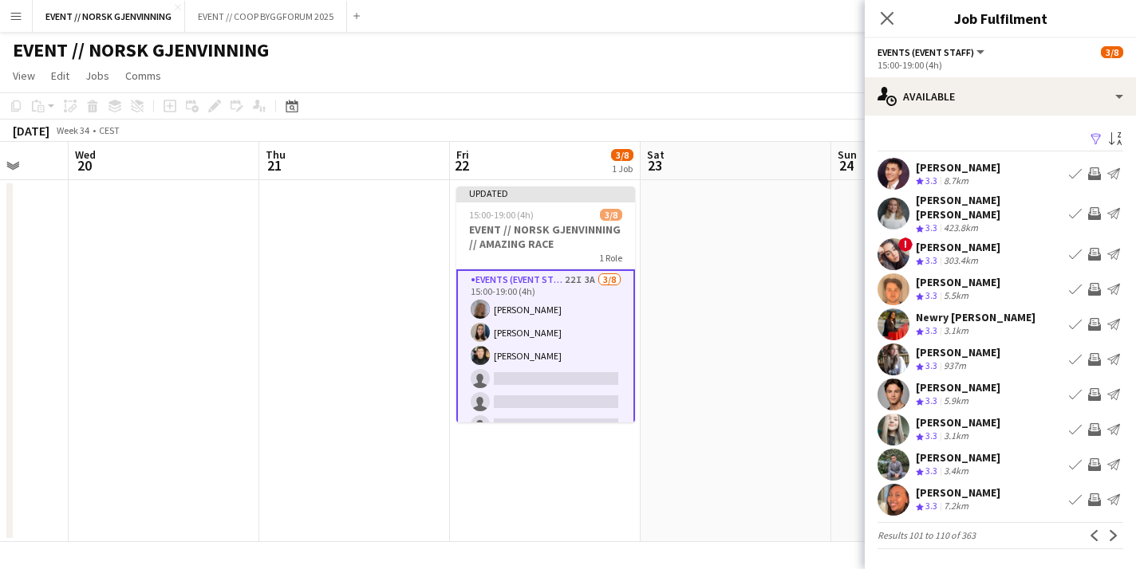
click at [1090, 494] on app-icon "Invite crew" at bounding box center [1094, 500] width 13 height 13
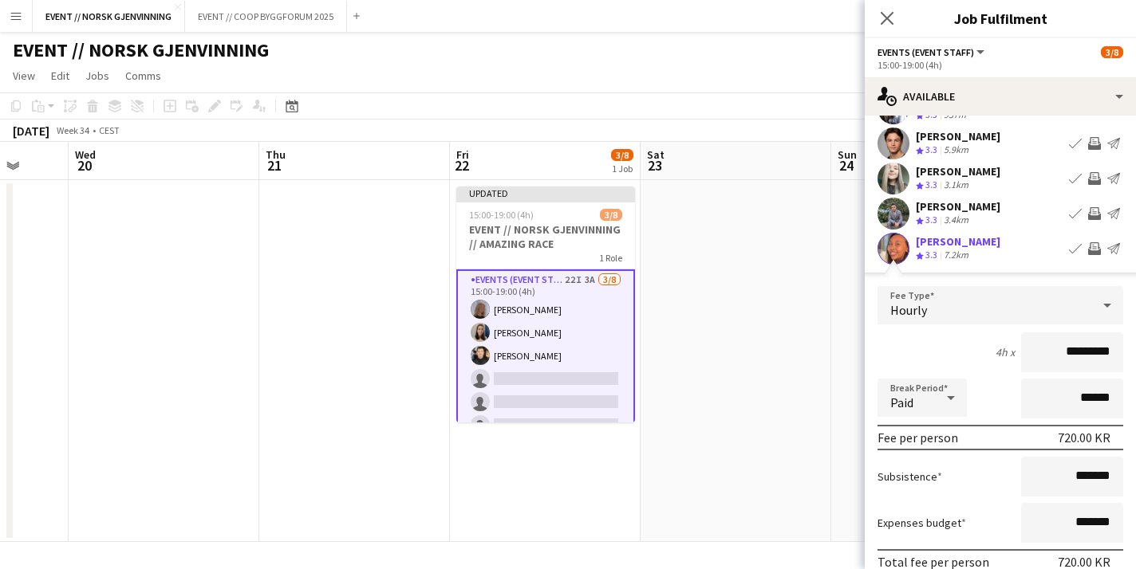
scroll to position [351, 0]
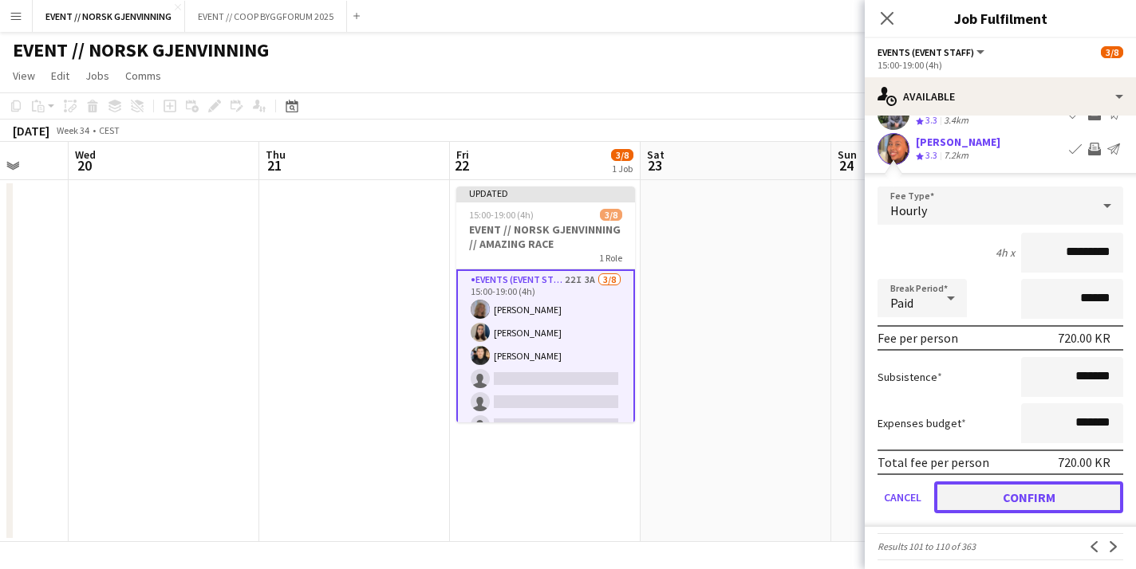
click at [1045, 490] on button "Confirm" at bounding box center [1028, 498] width 189 height 32
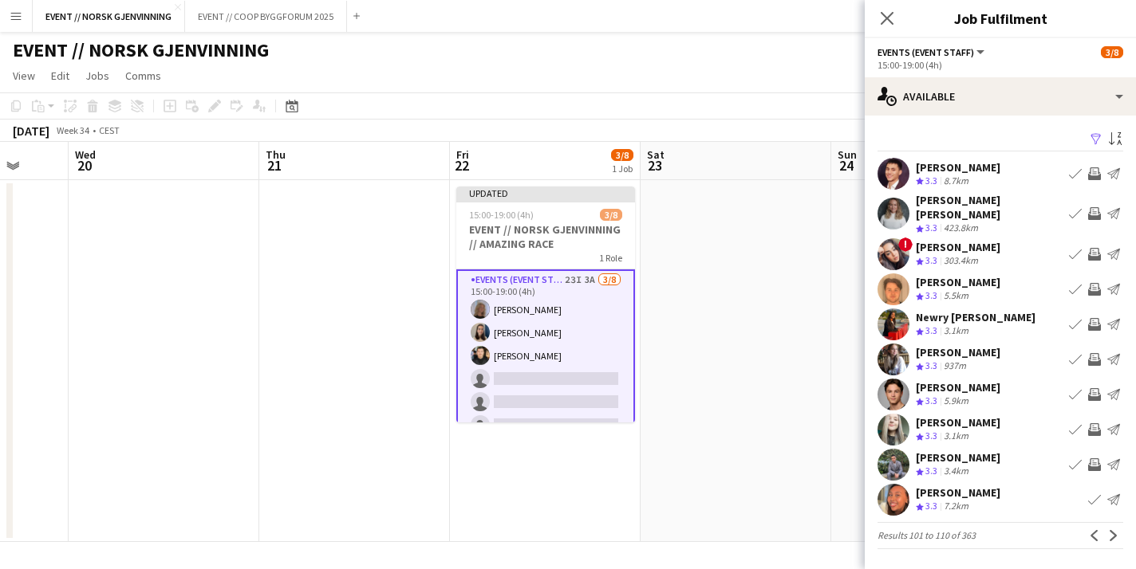
scroll to position [0, 0]
click at [1107, 526] on button "Next" at bounding box center [1113, 535] width 19 height 19
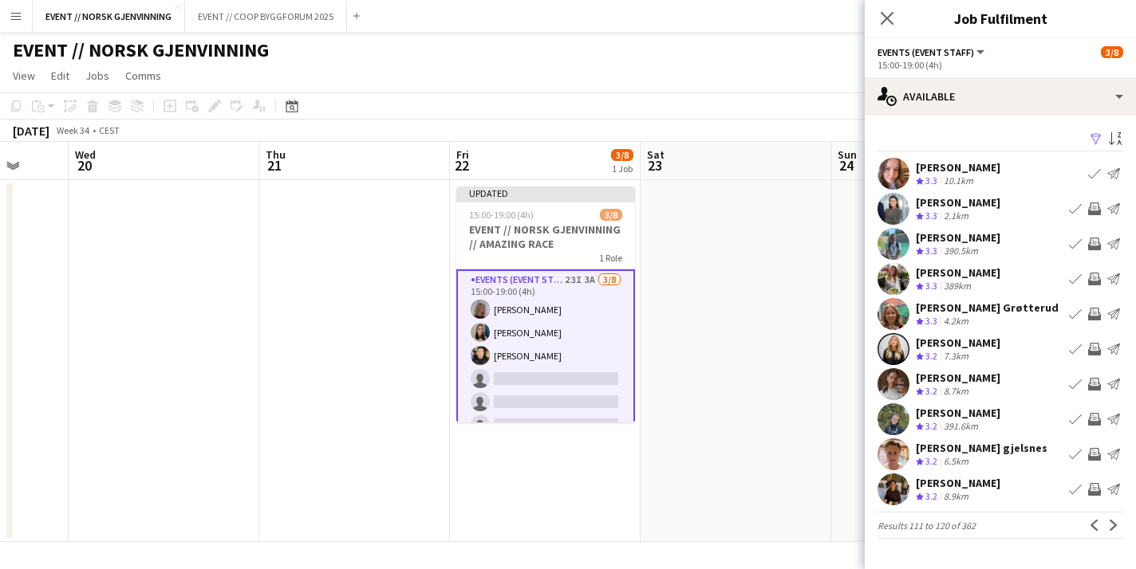
click at [830, 387] on app-date-cell at bounding box center [735, 361] width 191 height 362
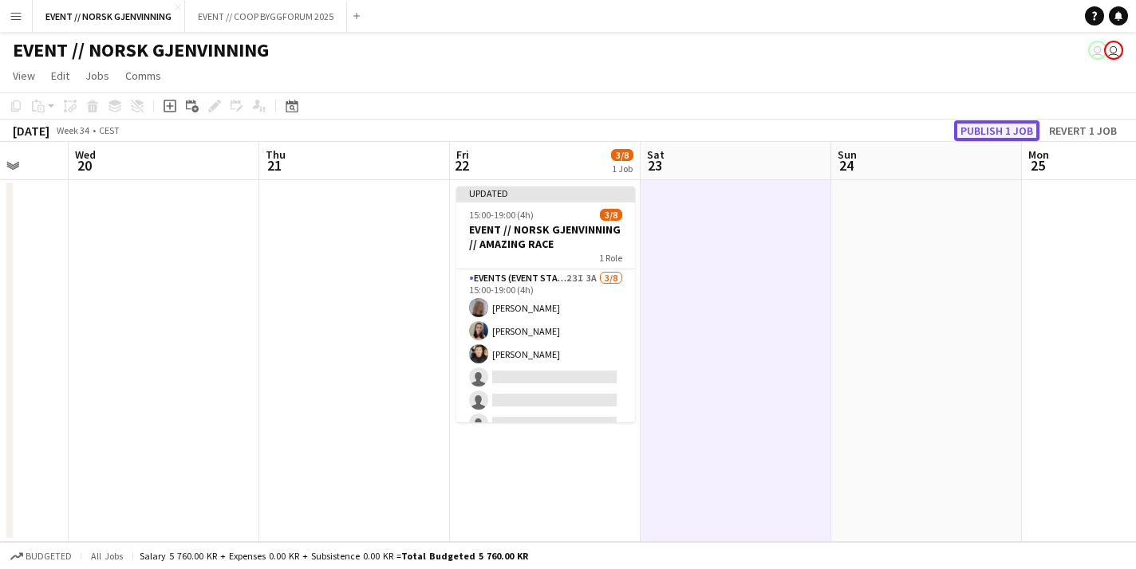
click at [1011, 129] on button "Publish 1 job" at bounding box center [996, 130] width 85 height 21
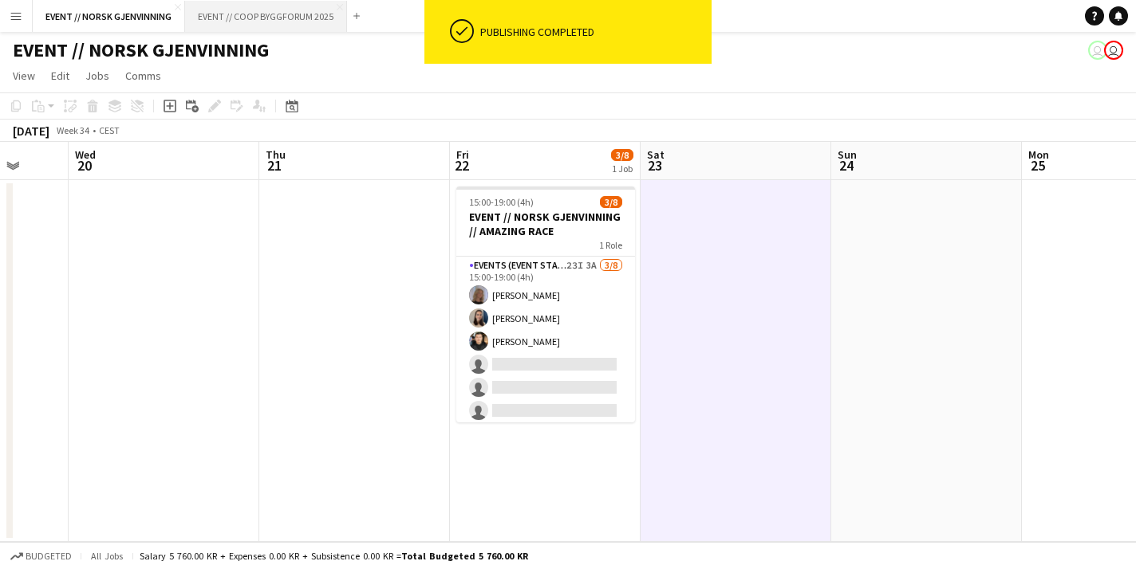
click at [290, 21] on button "EVENT // COOP BYGGFORUM 2025 Close" at bounding box center [266, 16] width 162 height 31
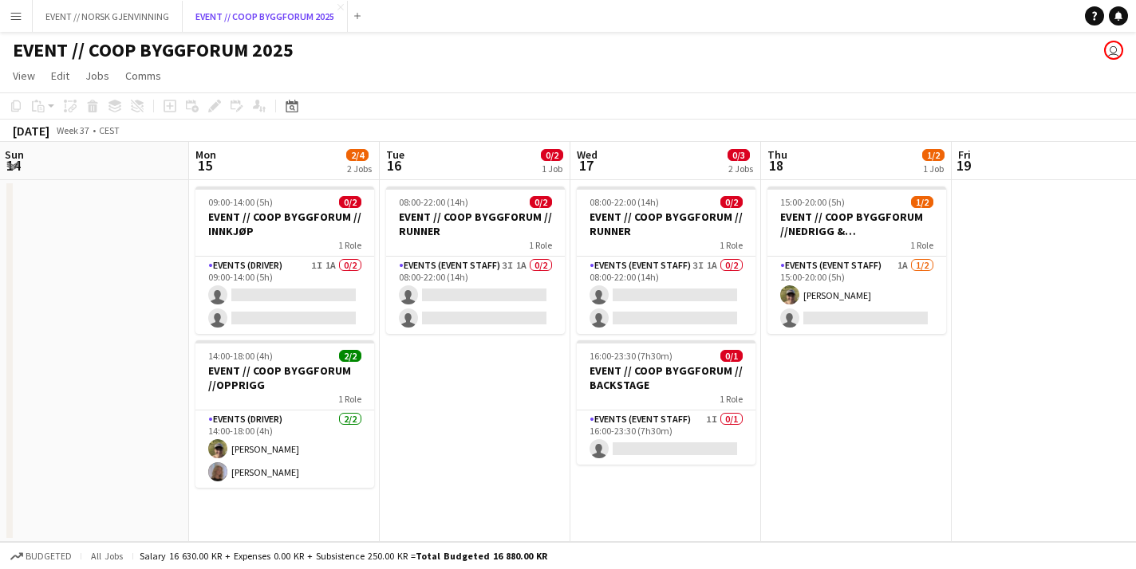
scroll to position [0, 367]
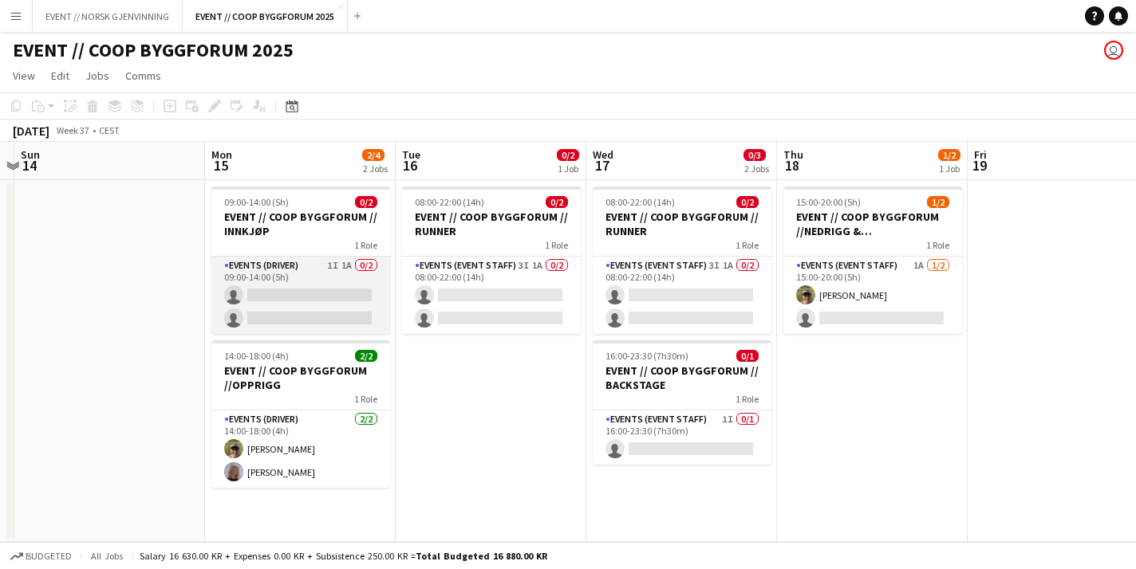
click at [315, 300] on app-card-role "Events (Driver) 1I 1A 0/2 09:00-14:00 (5h) single-neutral-actions single-neutra…" at bounding box center [300, 295] width 179 height 77
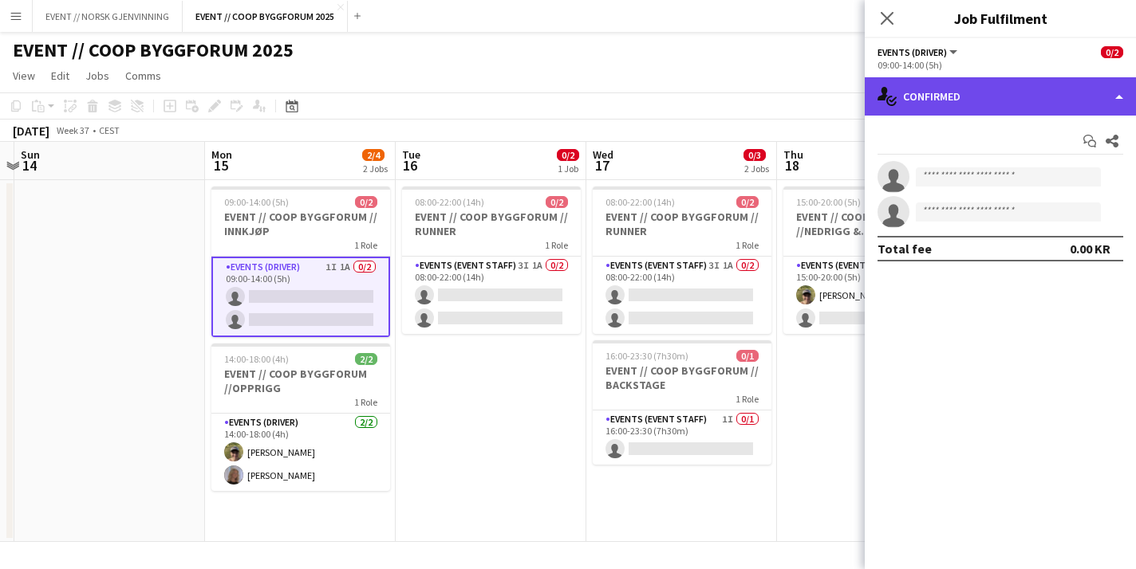
click at [983, 92] on div "single-neutral-actions-check-2 Confirmed" at bounding box center [1000, 96] width 271 height 38
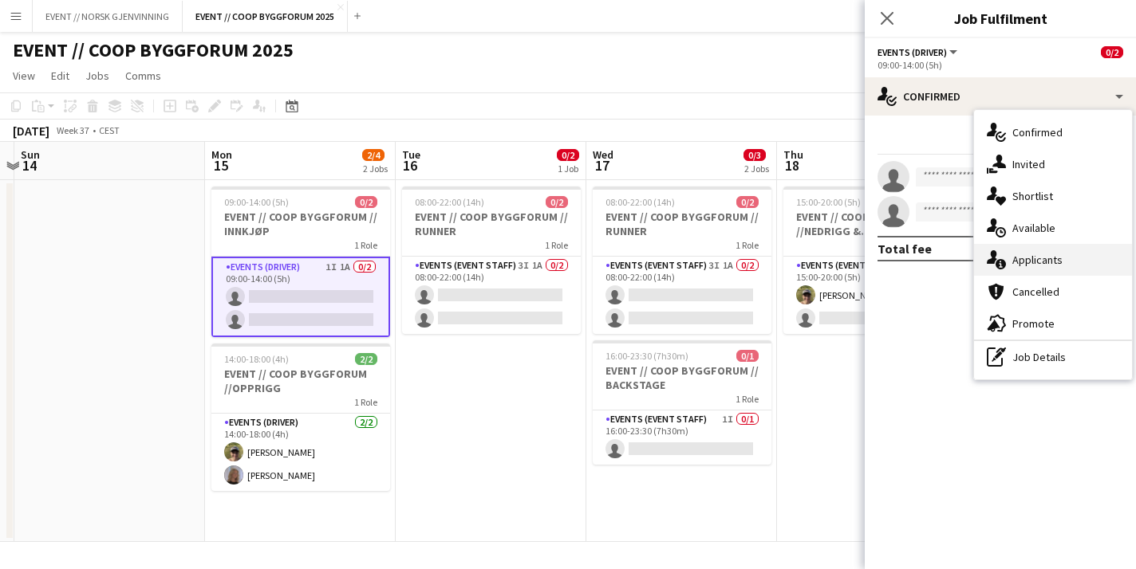
click at [1018, 274] on div "single-neutral-actions-information Applicants" at bounding box center [1053, 260] width 158 height 32
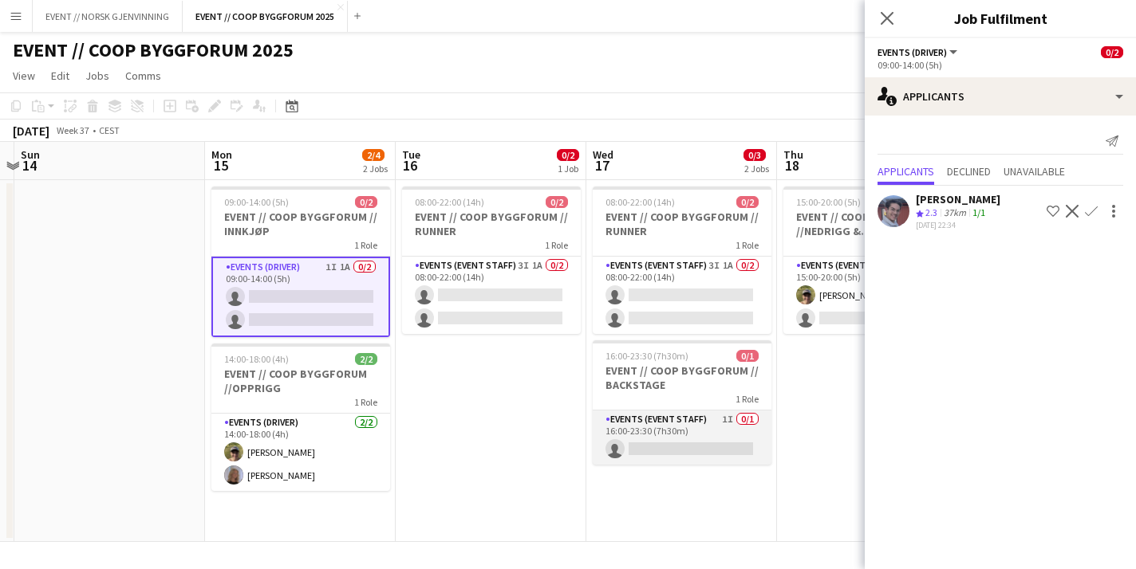
click at [656, 426] on app-card-role "Events (Event Staff) 1I 0/1 16:00-23:30 (7h30m) single-neutral-actions" at bounding box center [682, 438] width 179 height 54
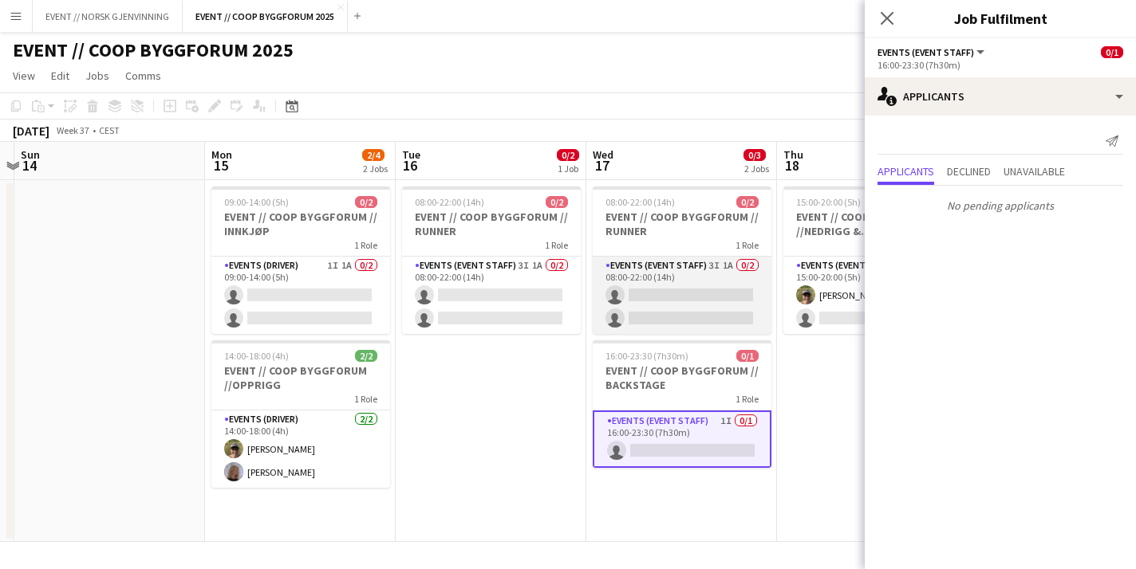
click at [681, 325] on app-card-role "Events (Event Staff) 3I 1A 0/2 08:00-22:00 (14h) single-neutral-actions single-…" at bounding box center [682, 295] width 179 height 77
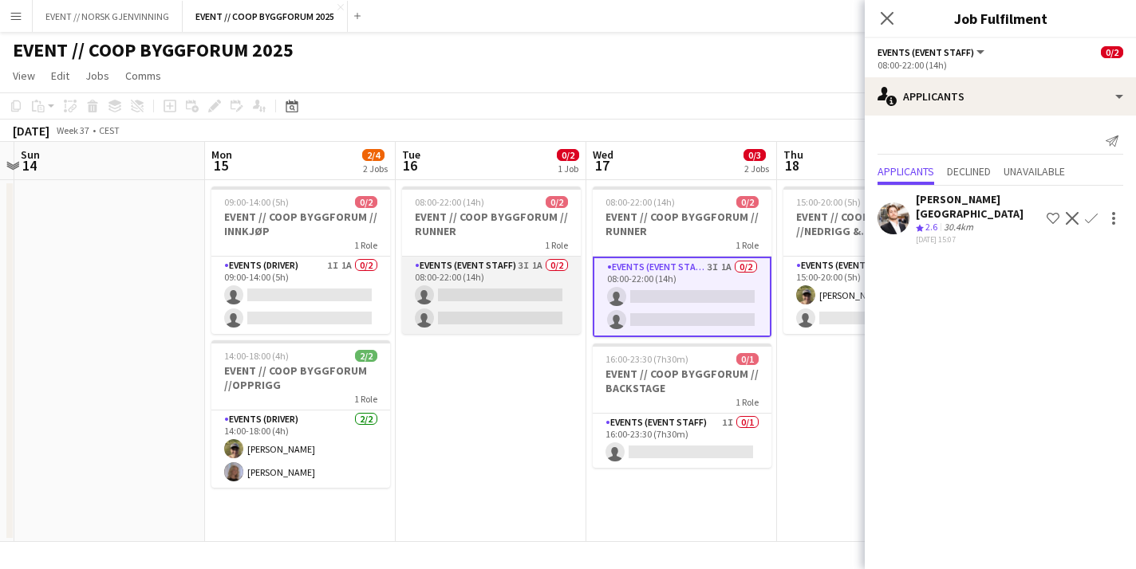
click at [514, 274] on app-card-role "Events (Event Staff) 3I 1A 0/2 08:00-22:00 (14h) single-neutral-actions single-…" at bounding box center [491, 295] width 179 height 77
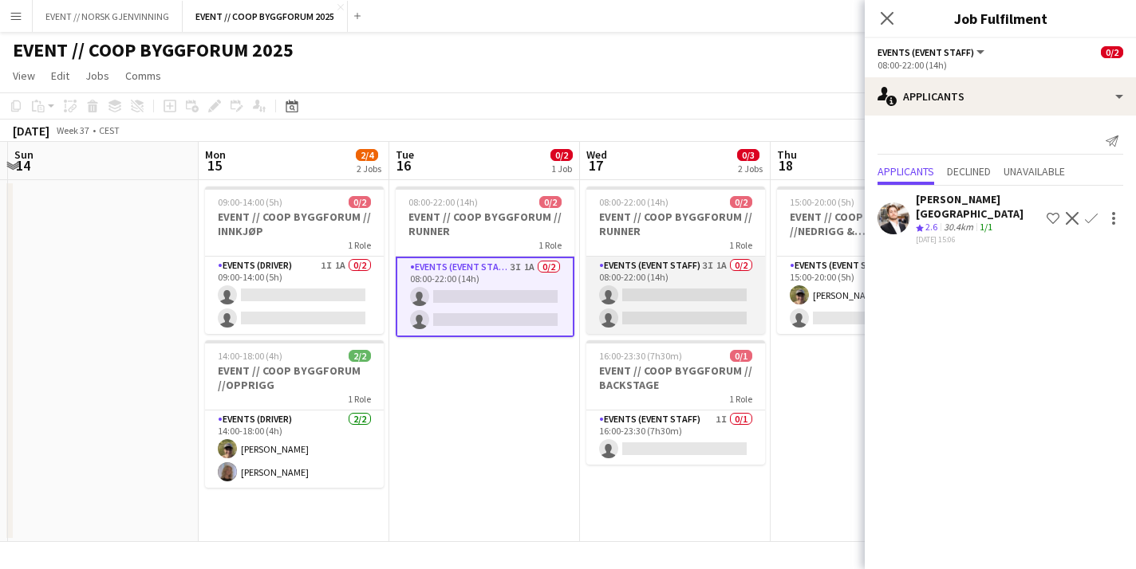
scroll to position [0, 380]
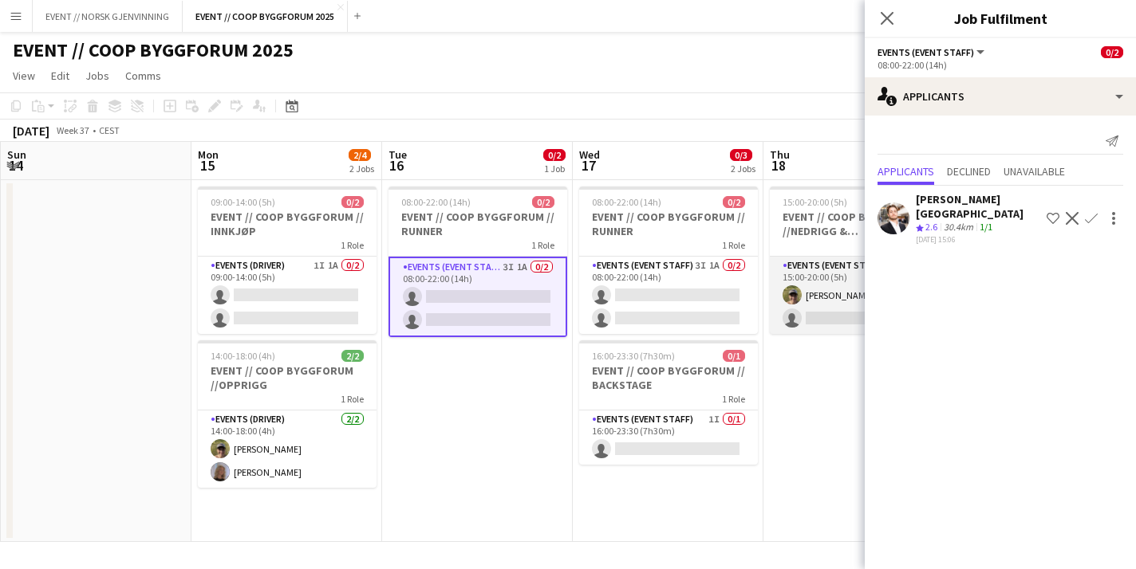
click at [845, 317] on app-card-role "Events (Event Staff) 1A [DATE] 15:00-20:00 (5h) [PERSON_NAME] single-neutral-ac…" at bounding box center [859, 295] width 179 height 77
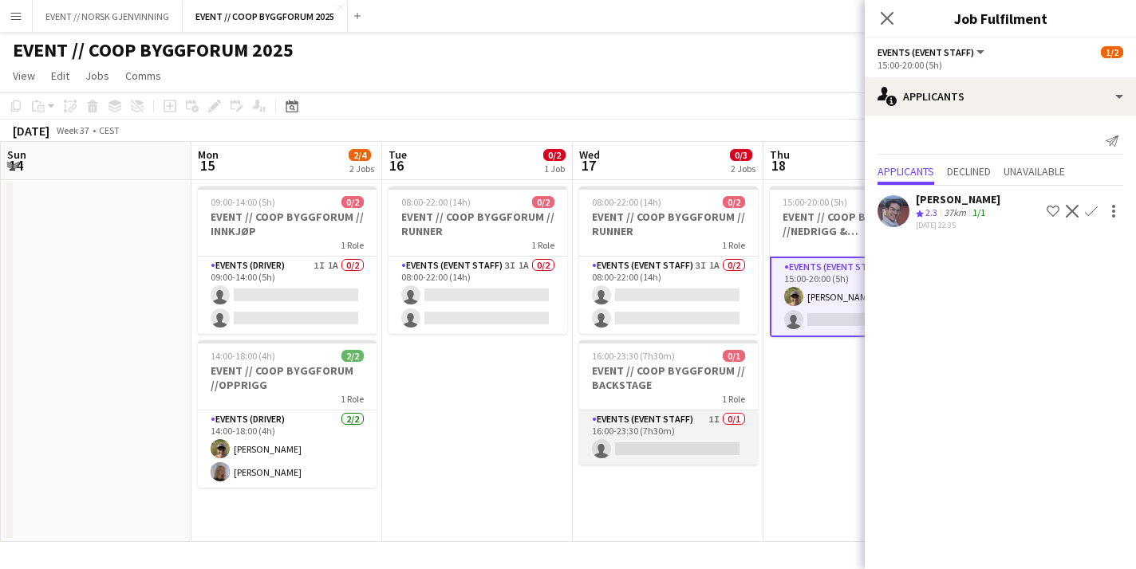
click at [695, 450] on app-card-role "Events (Event Staff) 1I 0/1 16:00-23:30 (7h30m) single-neutral-actions" at bounding box center [668, 438] width 179 height 54
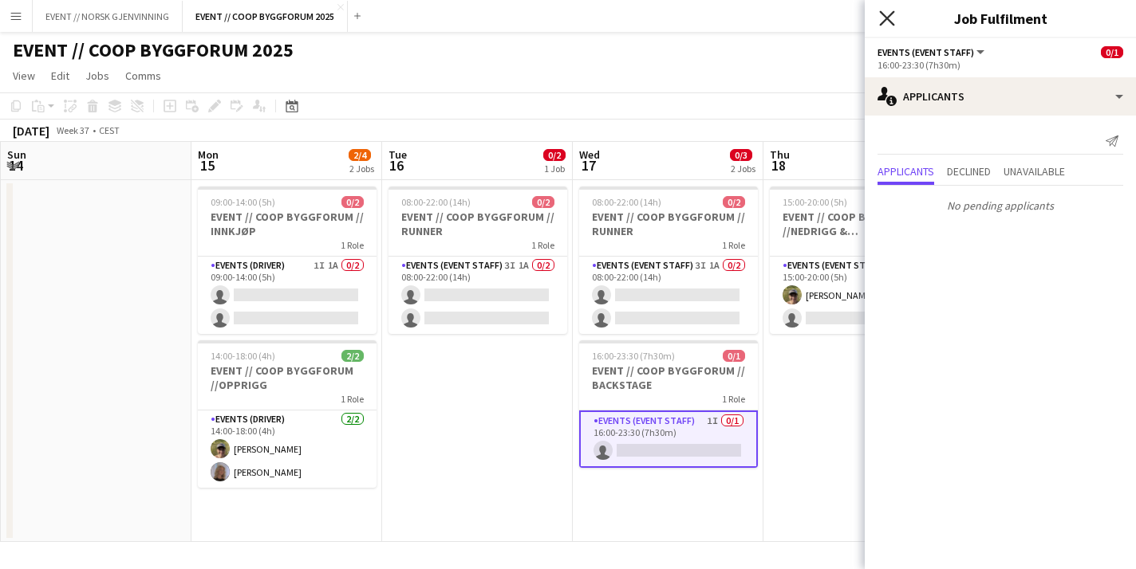
click at [884, 19] on icon at bounding box center [886, 17] width 15 height 15
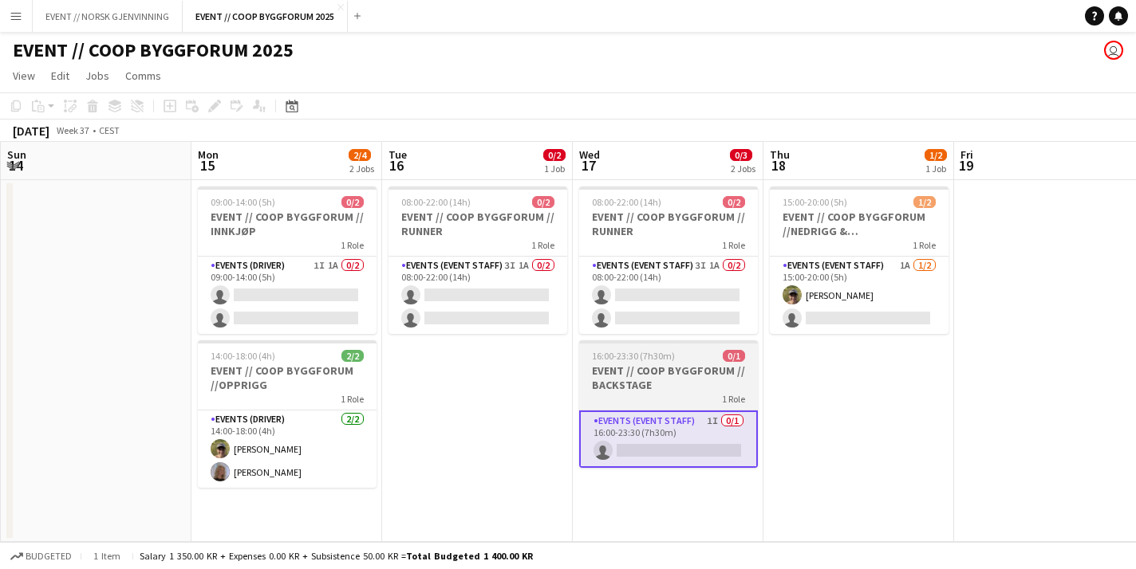
click at [644, 387] on h3 "EVENT // COOP BYGGFORUM // BACKSTAGE" at bounding box center [668, 378] width 179 height 29
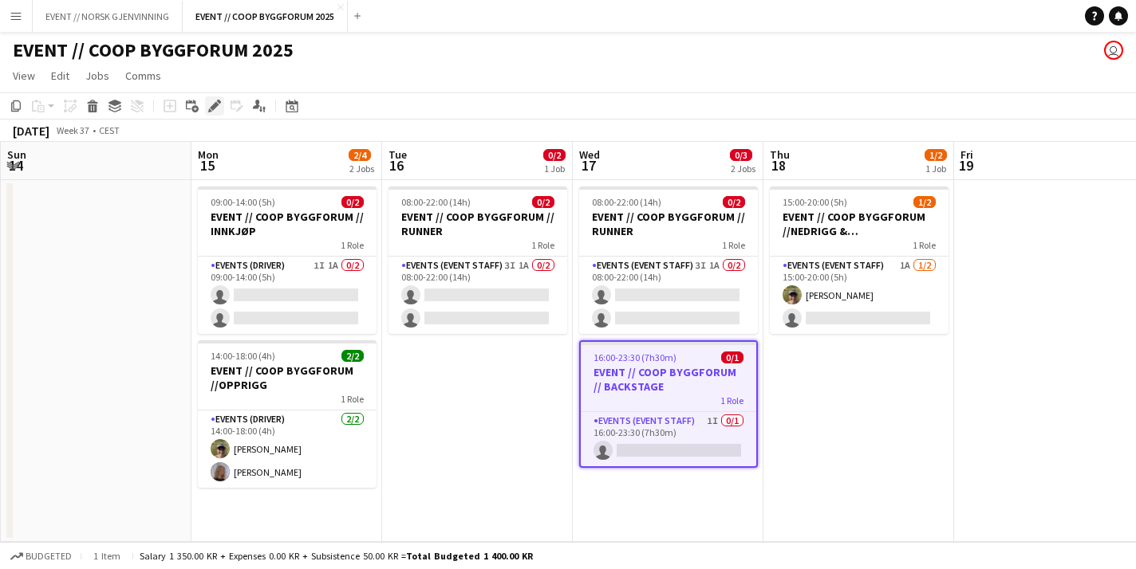
click at [217, 102] on icon "Edit" at bounding box center [214, 106] width 13 height 13
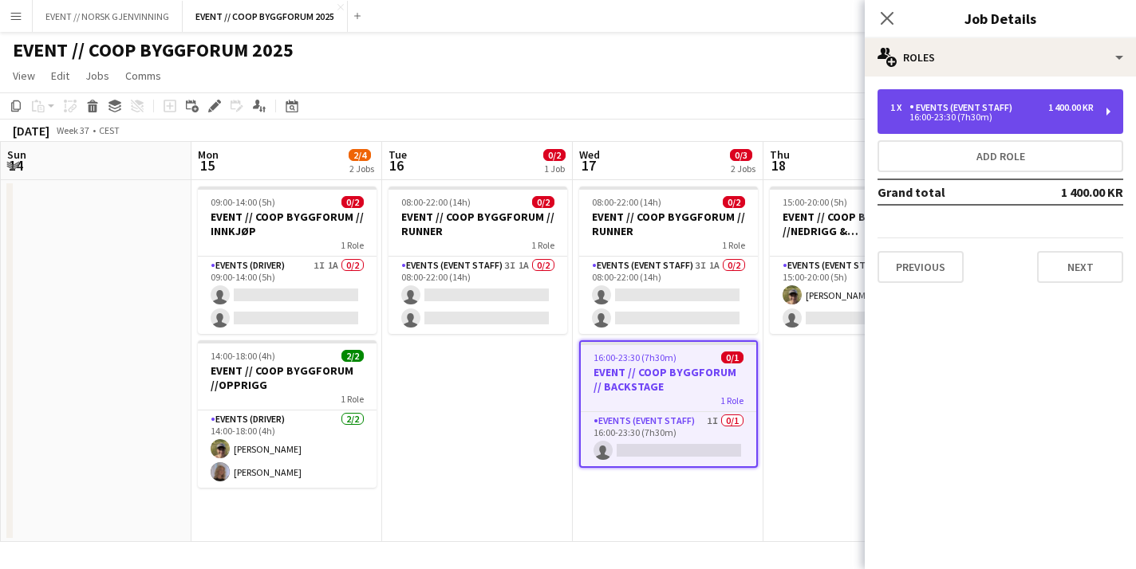
click at [915, 120] on div "16:00-23:30 (7h30m)" at bounding box center [991, 117] width 203 height 8
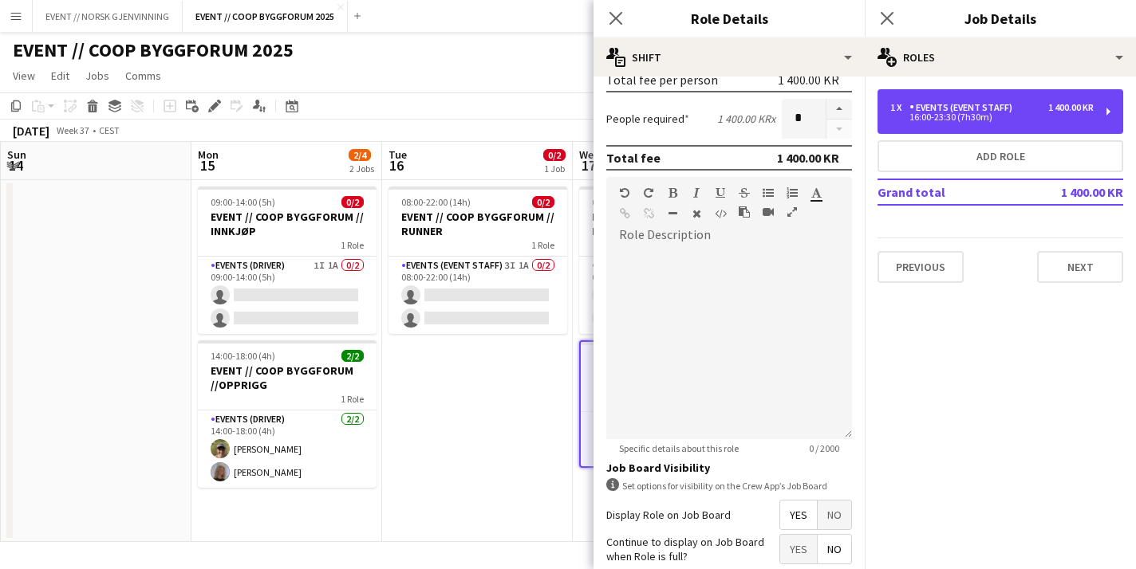
scroll to position [510, 0]
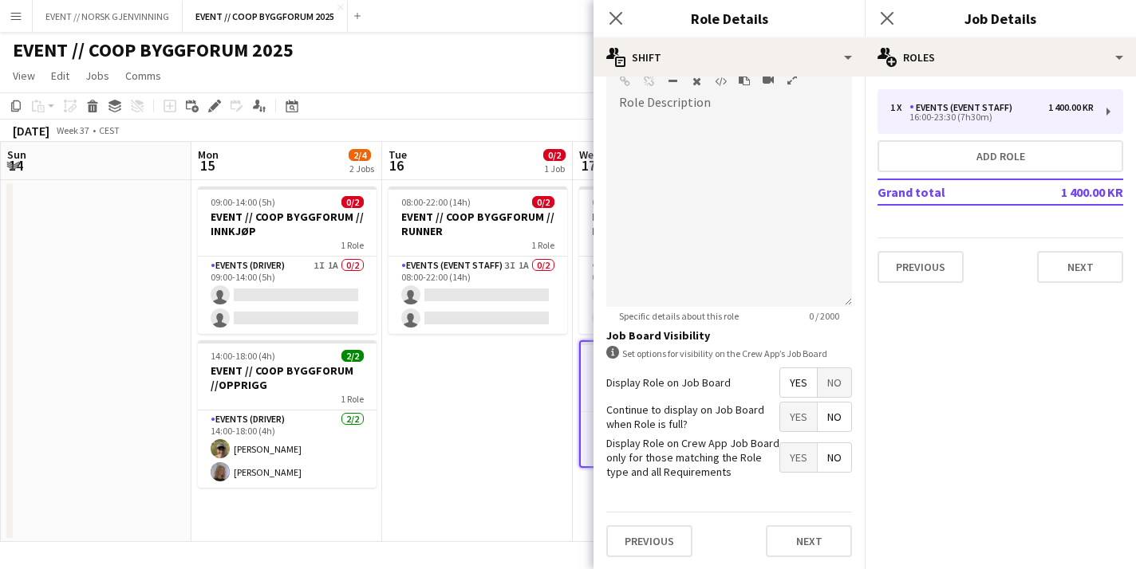
click at [525, 452] on app-date-cell "08:00-22:00 (14h) 0/2 EVENT // COOP BYGGFORUM // RUNNER 1 Role Events (Event St…" at bounding box center [477, 361] width 191 height 362
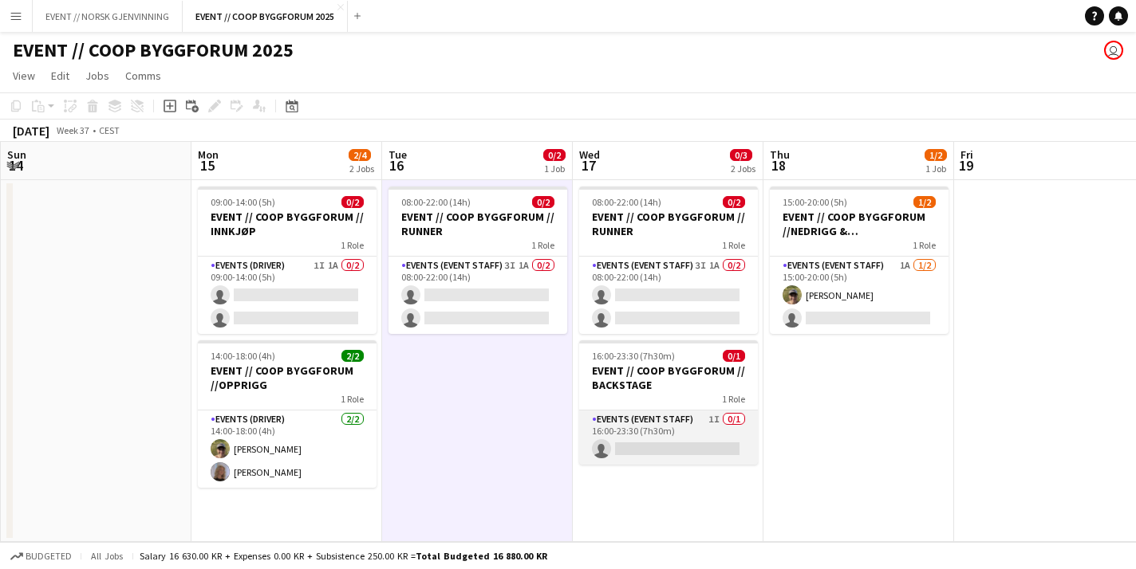
click at [636, 453] on app-card-role "Events (Event Staff) 1I 0/1 16:00-23:30 (7h30m) single-neutral-actions" at bounding box center [668, 438] width 179 height 54
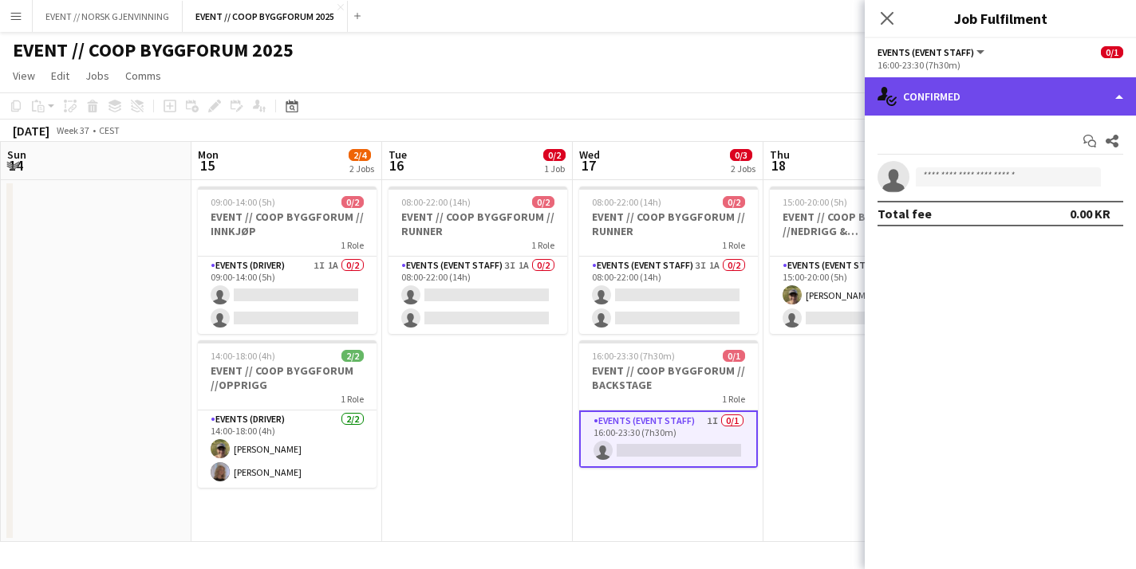
click at [974, 101] on div "single-neutral-actions-check-2 Confirmed" at bounding box center [1000, 96] width 271 height 38
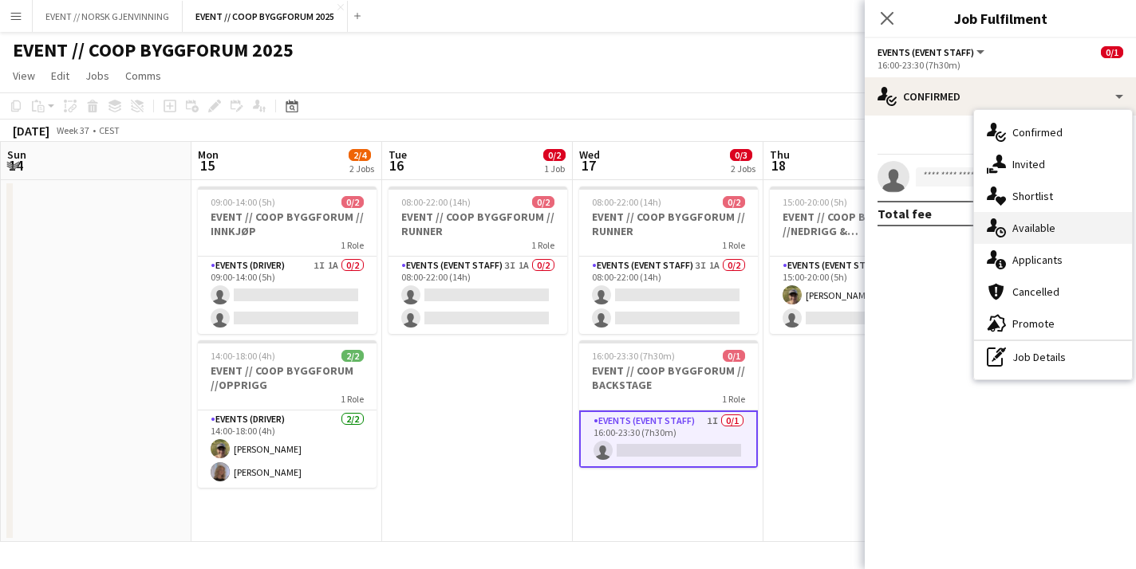
click at [1028, 240] on div "single-neutral-actions-upload Available" at bounding box center [1053, 228] width 158 height 32
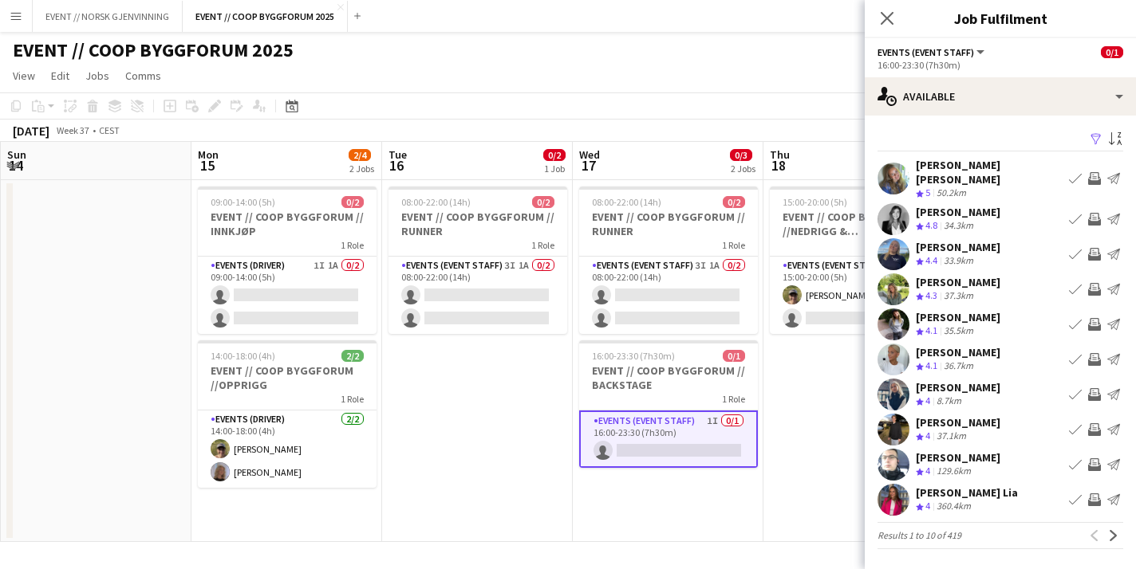
click at [1093, 388] on app-icon "Invite crew" at bounding box center [1094, 394] width 13 height 13
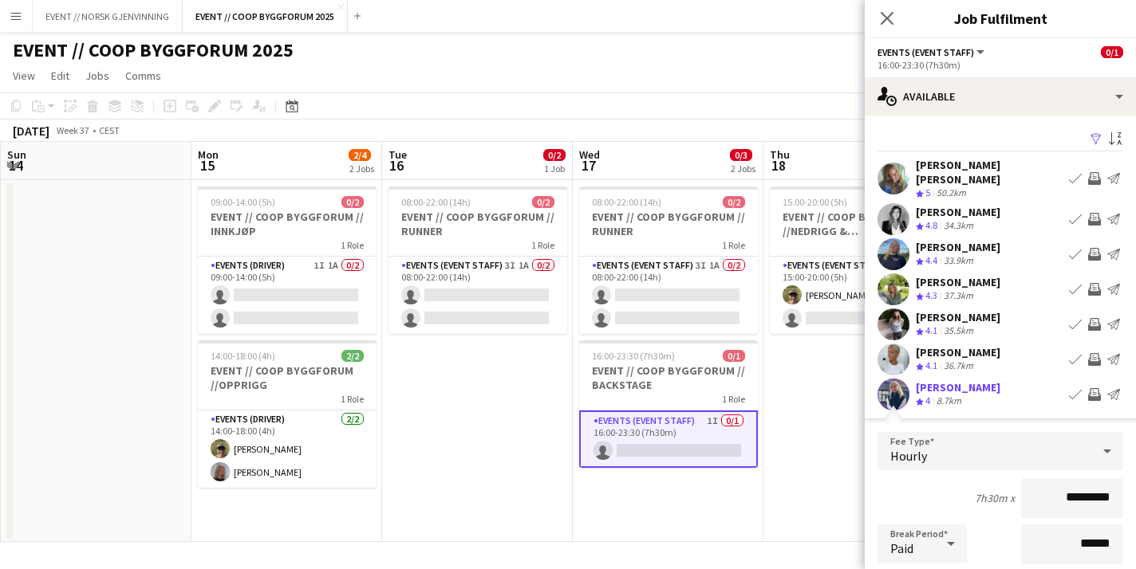
scroll to position [351, 0]
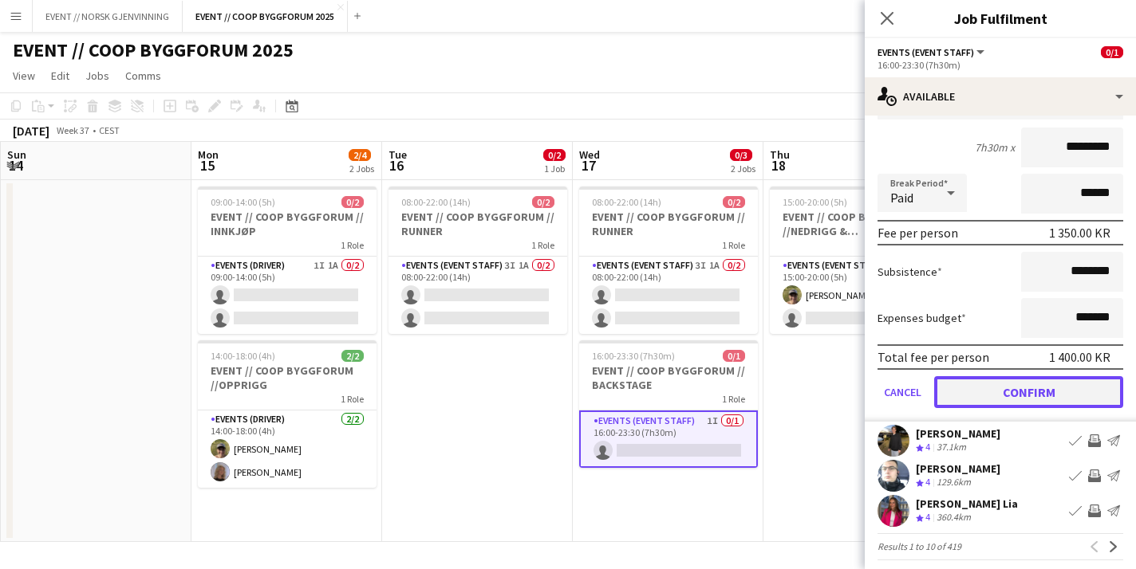
click at [1033, 394] on button "Confirm" at bounding box center [1028, 392] width 189 height 32
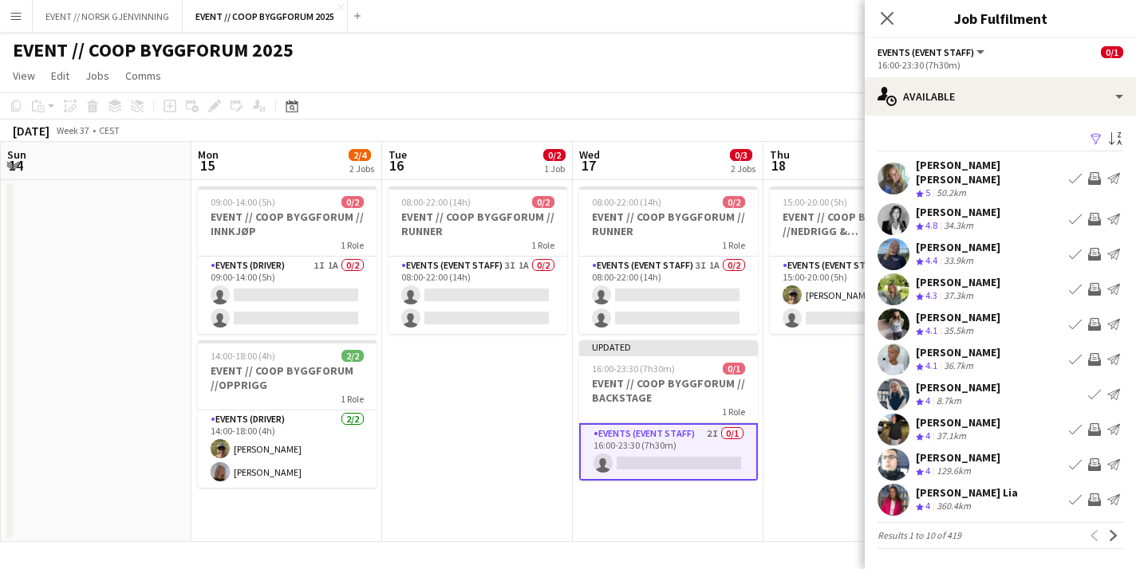
scroll to position [0, 0]
click at [1114, 530] on app-icon "Next" at bounding box center [1113, 535] width 11 height 11
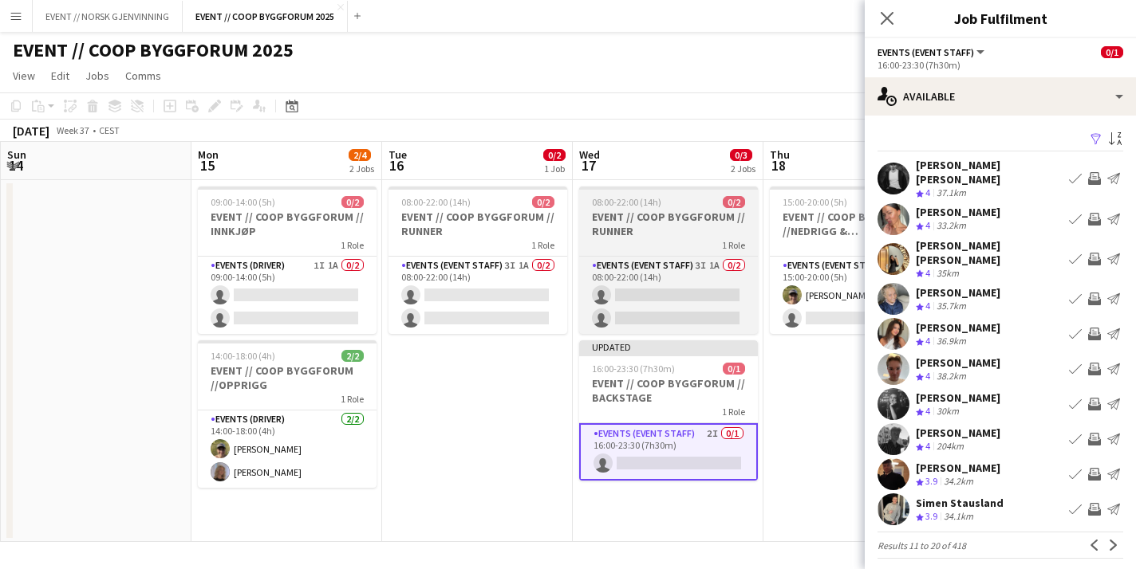
click at [700, 235] on h3 "EVENT // COOP BYGGFORUM // RUNNER" at bounding box center [668, 224] width 179 height 29
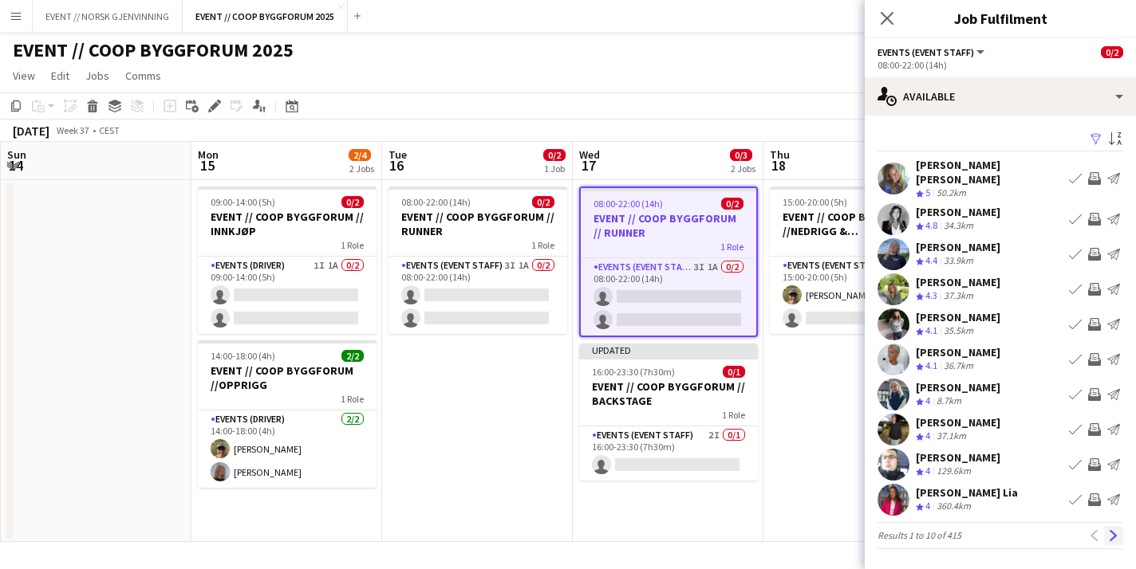
click at [1117, 530] on app-icon "Next" at bounding box center [1113, 535] width 11 height 11
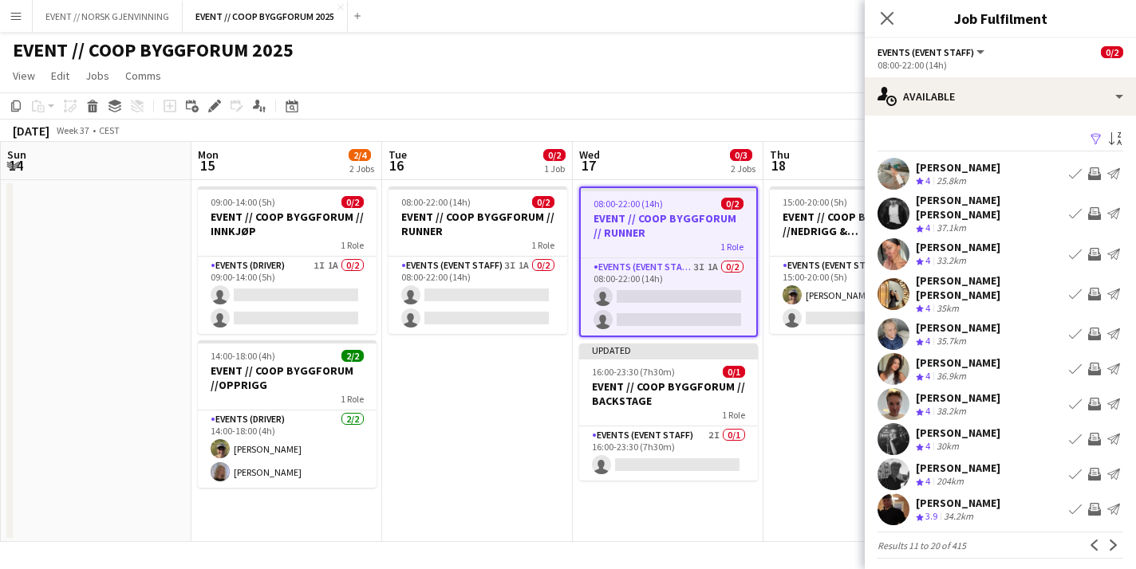
click at [899, 178] on app-user-avatar at bounding box center [893, 174] width 32 height 32
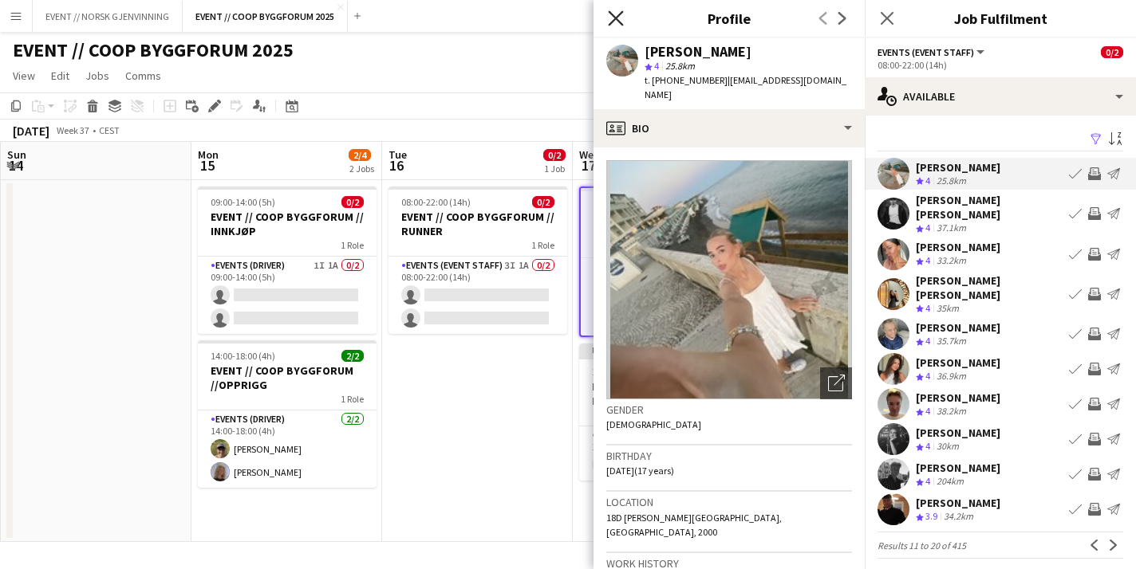
click at [618, 25] on icon "Close pop-in" at bounding box center [615, 17] width 15 height 15
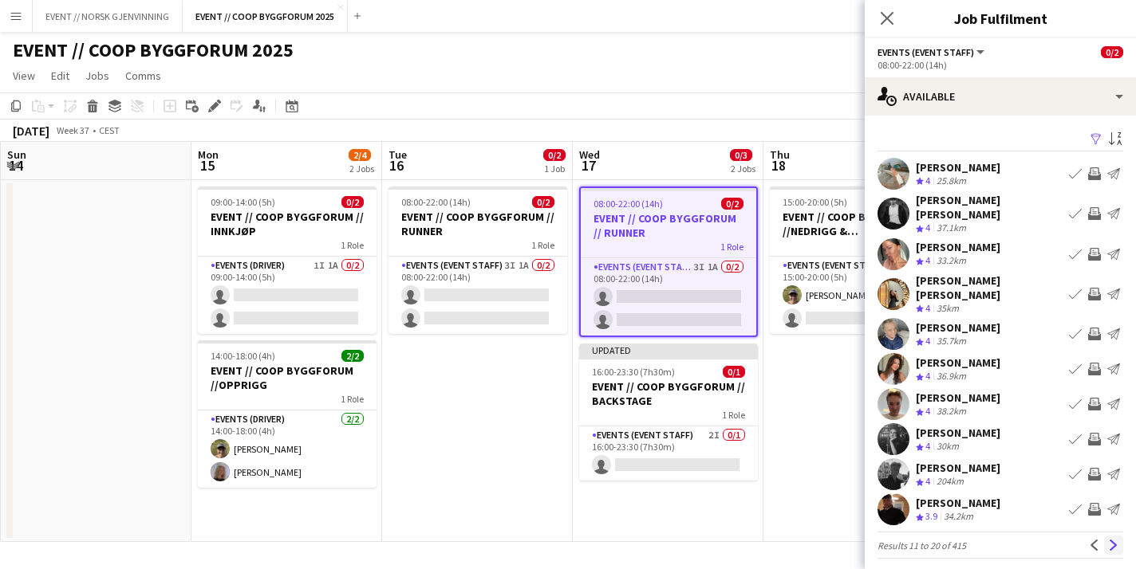
click at [1113, 540] on app-icon "Next" at bounding box center [1113, 545] width 11 height 11
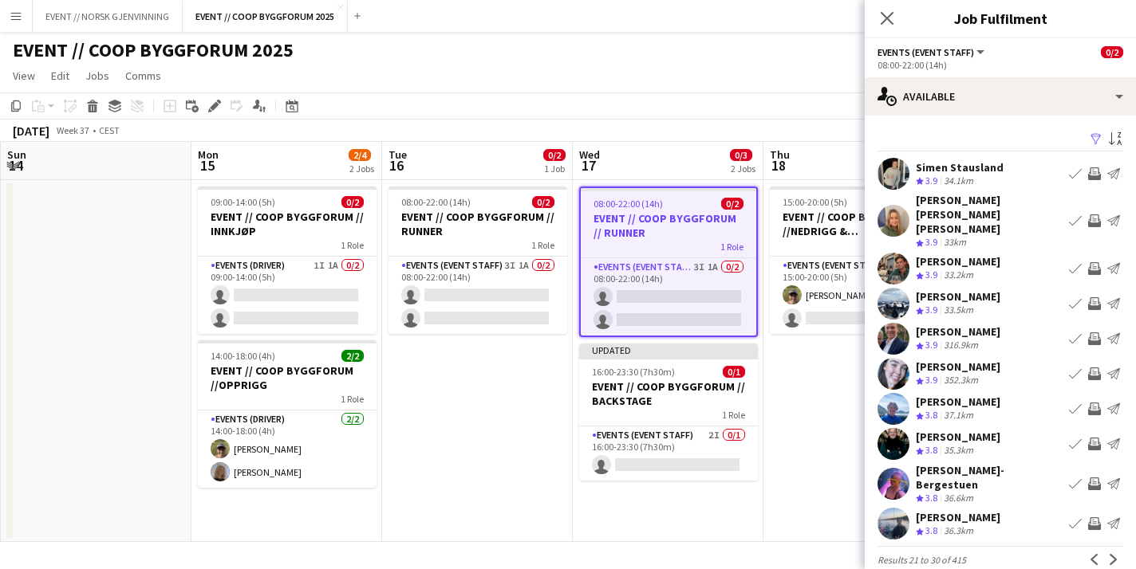
click at [897, 471] on app-user-avatar at bounding box center [893, 484] width 32 height 32
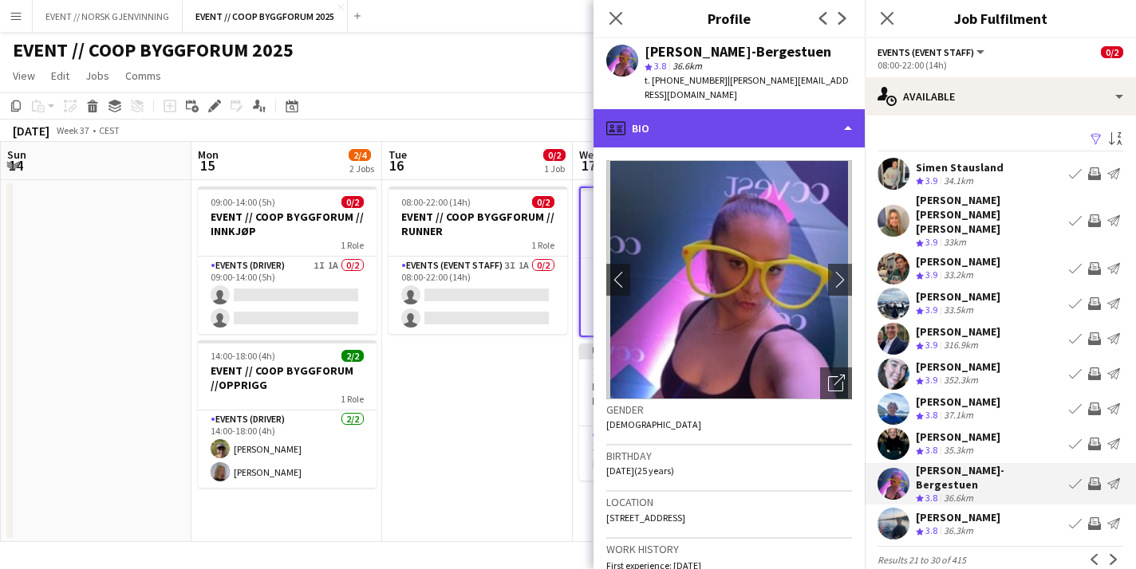
click at [698, 126] on div "profile Bio" at bounding box center [728, 128] width 271 height 38
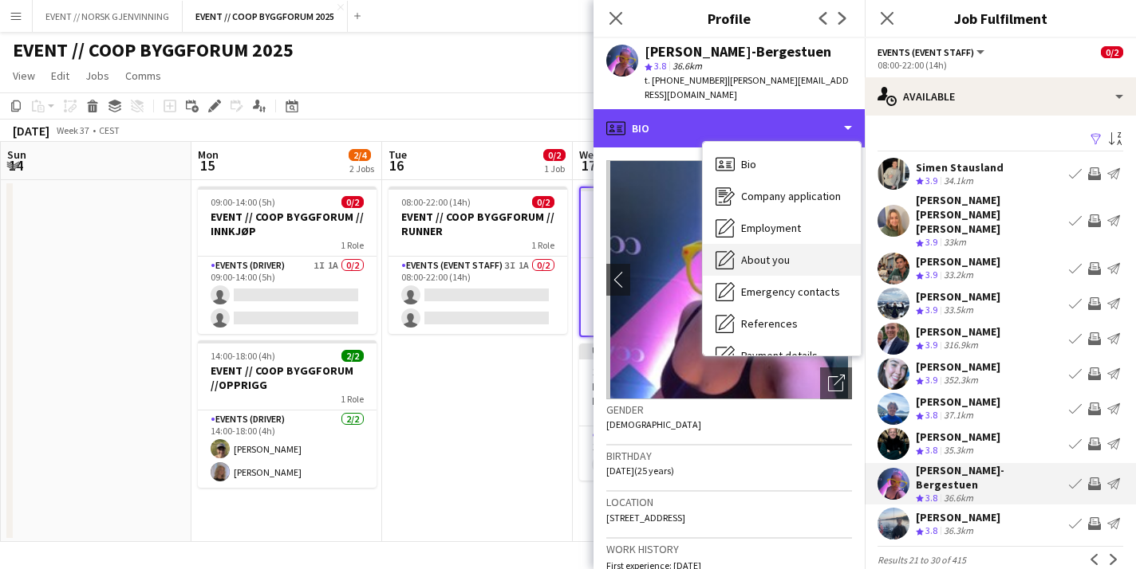
scroll to position [150, 0]
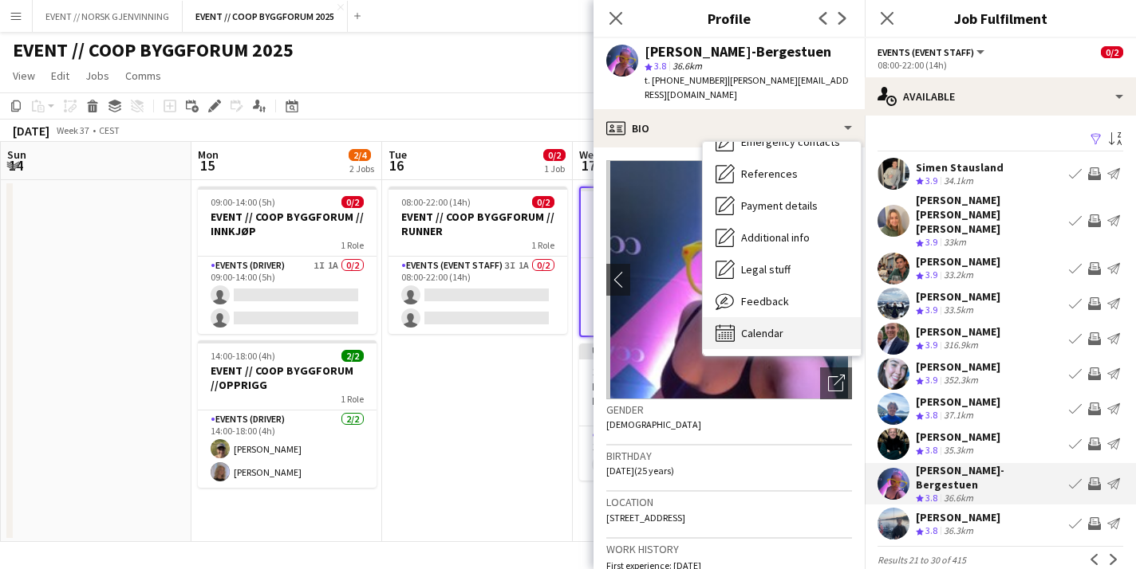
click at [751, 329] on div "Calendar Calendar" at bounding box center [782, 333] width 158 height 32
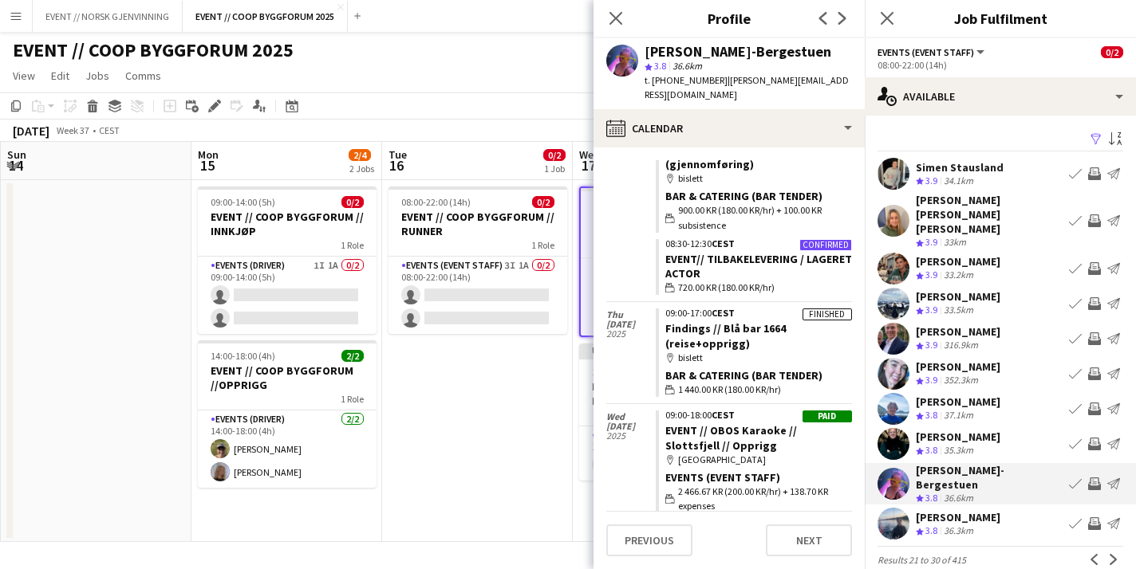
scroll to position [1108, 0]
click at [615, 26] on app-icon "Close pop-in" at bounding box center [616, 18] width 23 height 23
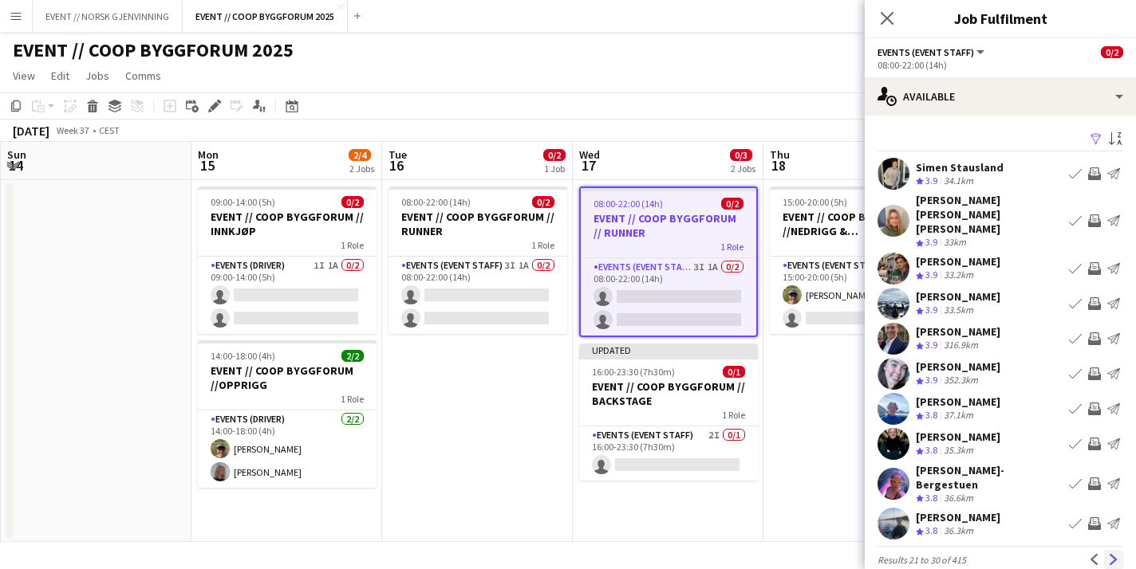
click at [1117, 554] on app-icon "Next" at bounding box center [1113, 559] width 11 height 11
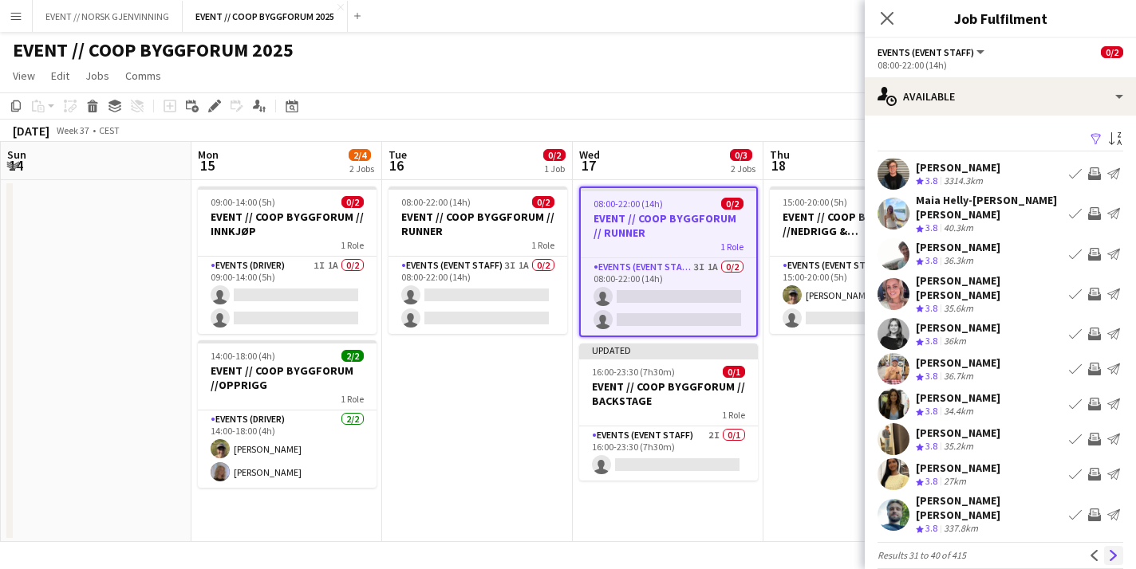
click at [1109, 546] on button "Next" at bounding box center [1113, 555] width 19 height 19
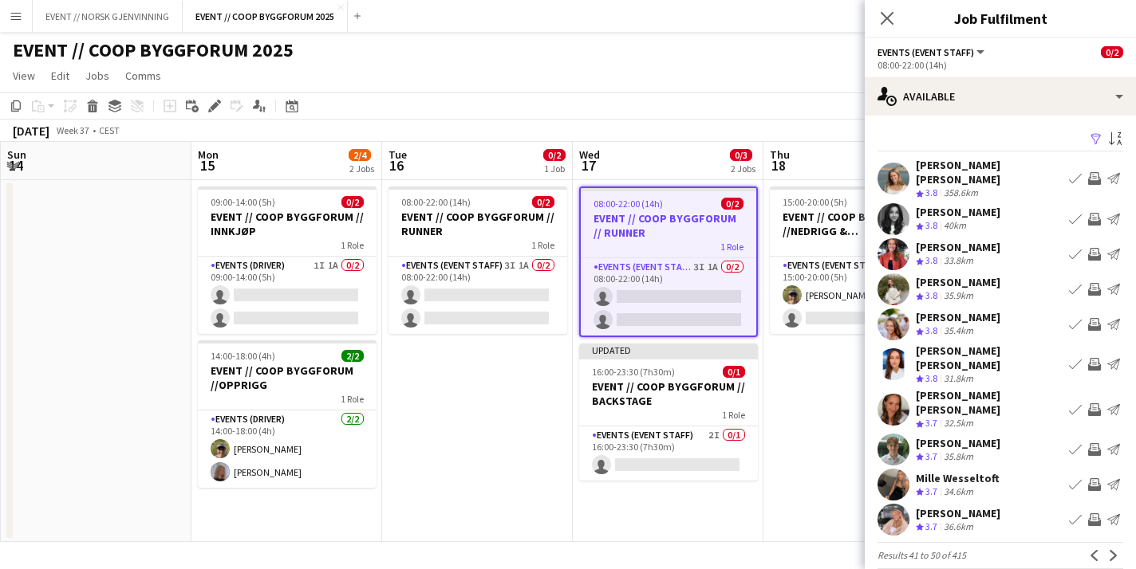
click at [995, 504] on div "[PERSON_NAME] Crew rating 3.7 36.6km Book crew Invite crew Send notification" at bounding box center [1000, 520] width 271 height 32
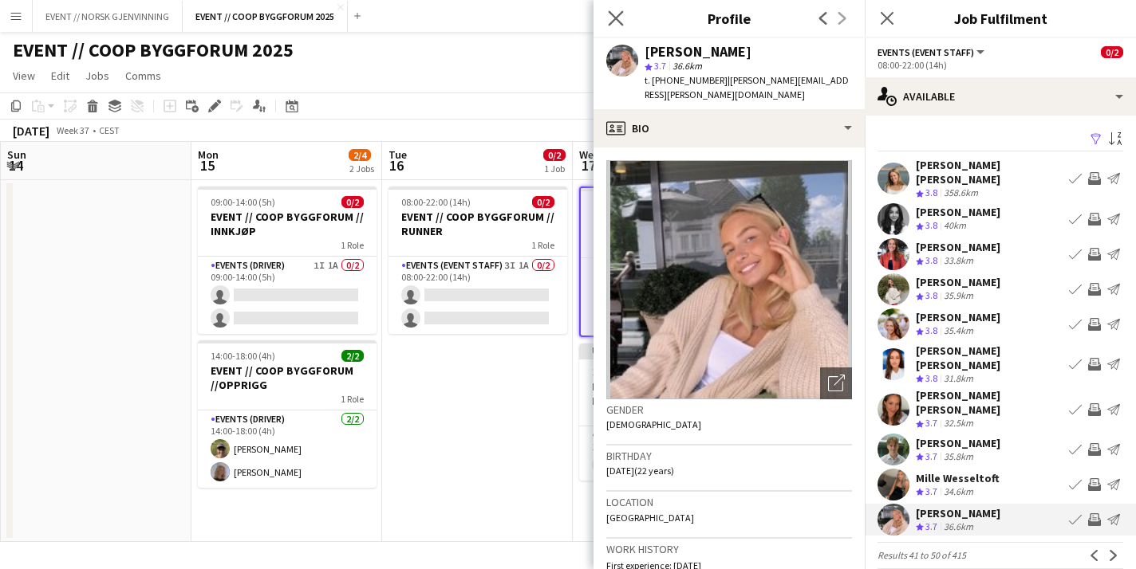
click at [622, 12] on icon at bounding box center [615, 17] width 15 height 15
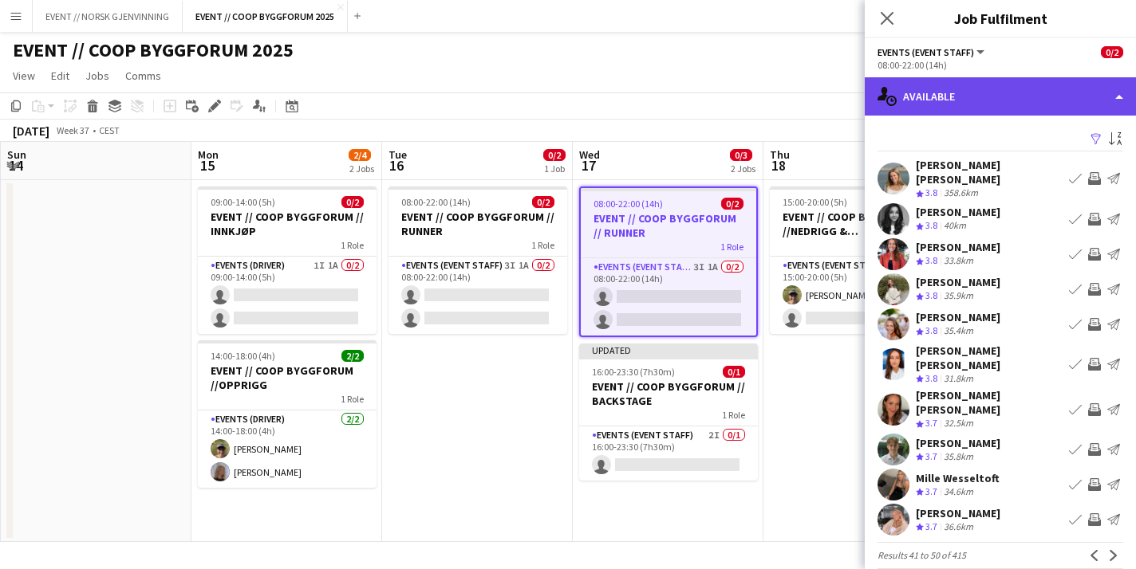
click at [963, 100] on div "single-neutral-actions-upload Available" at bounding box center [1000, 96] width 271 height 38
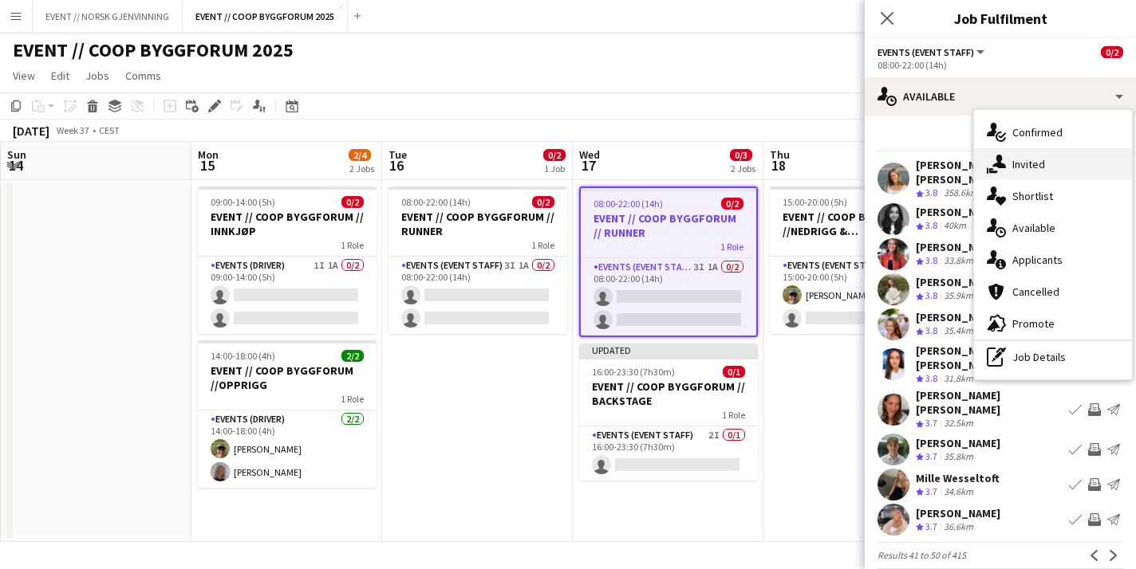
click at [995, 169] on icon "single-neutral-actions-share-1" at bounding box center [996, 164] width 19 height 19
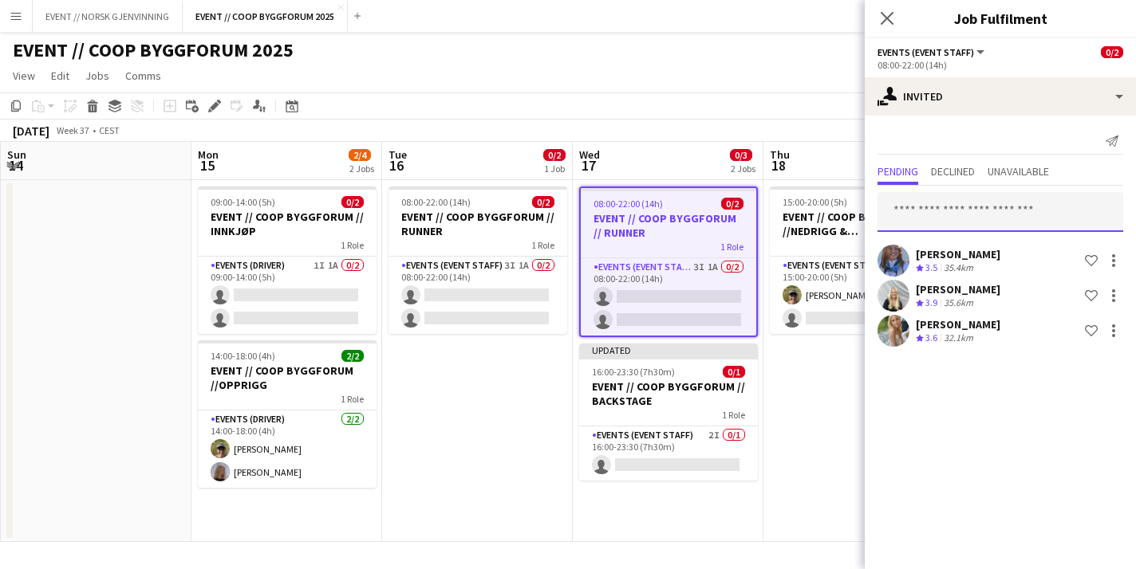
click at [982, 204] on input "text" at bounding box center [1000, 212] width 246 height 40
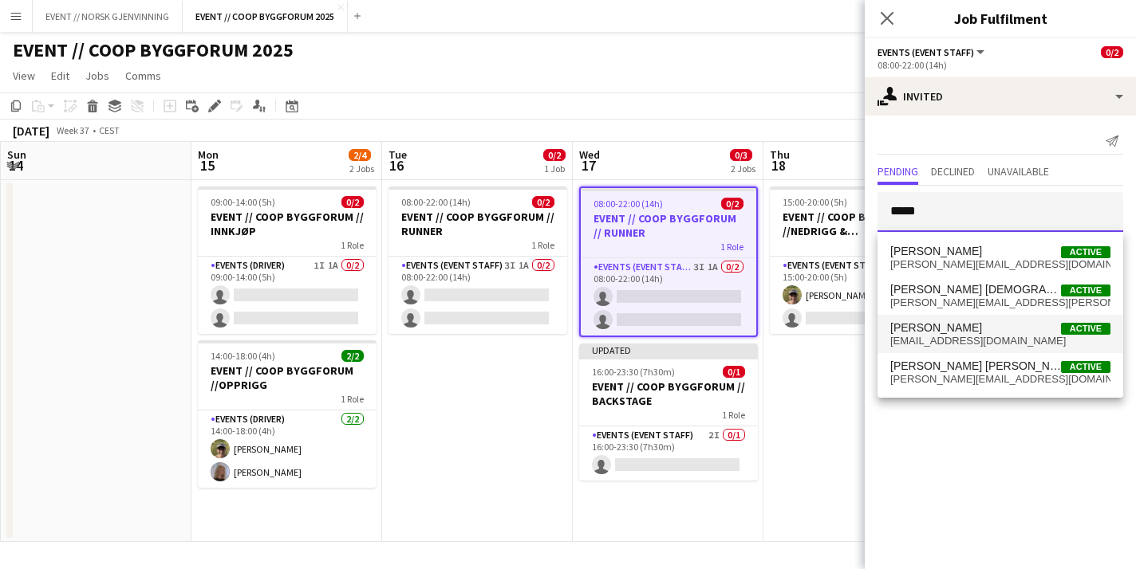
type input "*****"
click at [975, 340] on span "[EMAIL_ADDRESS][DOMAIN_NAME]" at bounding box center [1000, 341] width 220 height 13
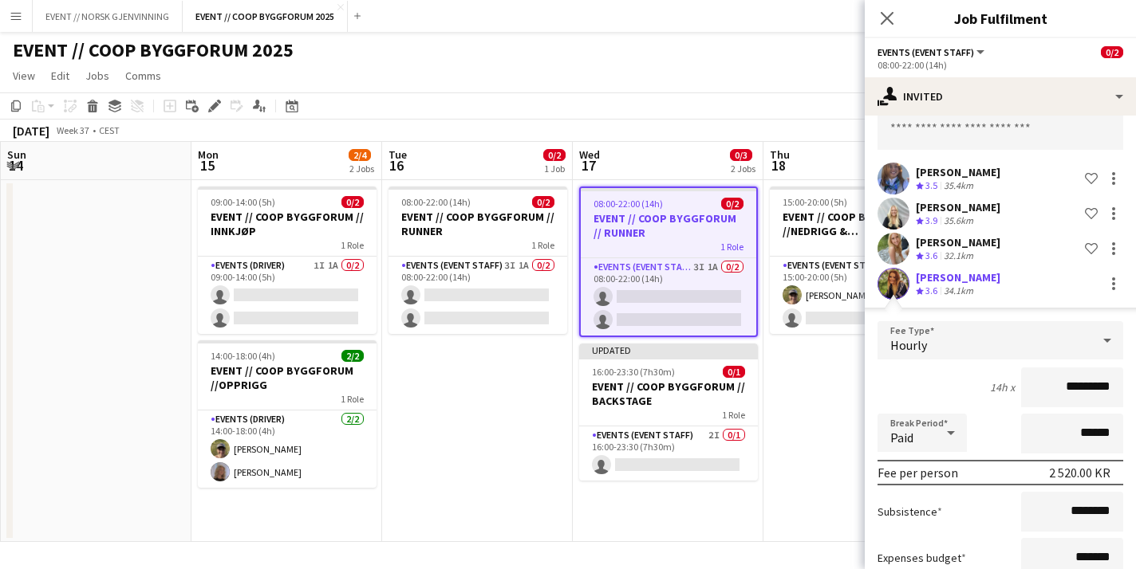
scroll to position [80, 0]
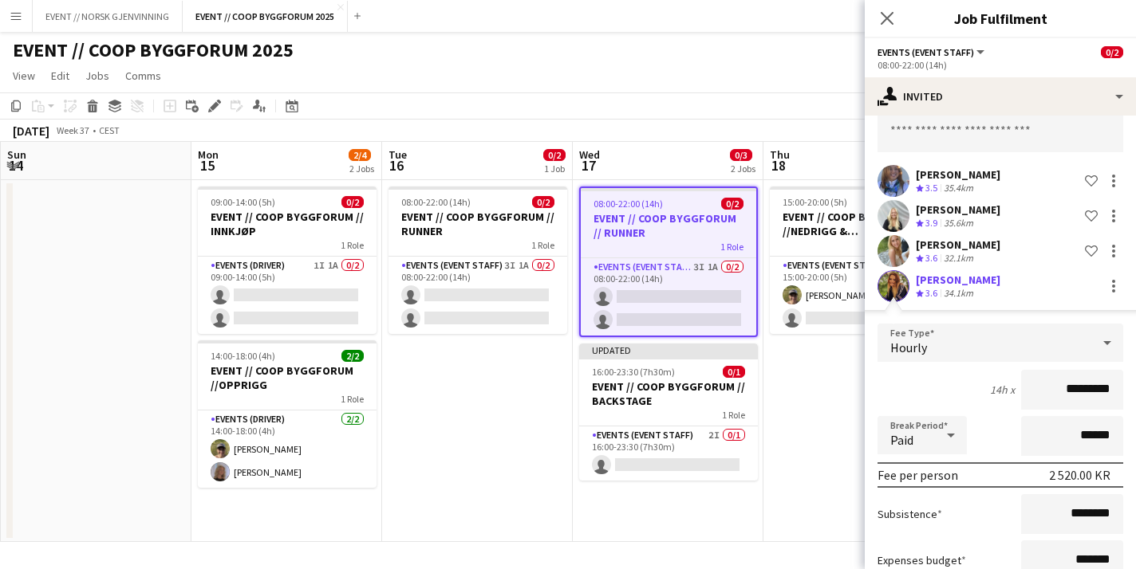
click at [893, 310] on app-edit-fee "Fee Type Hourly 14h x ********* Break Period Paid ****** Fee per person 2 520.0…" at bounding box center [1000, 487] width 271 height 354
click at [897, 282] on app-user-avatar at bounding box center [893, 286] width 32 height 32
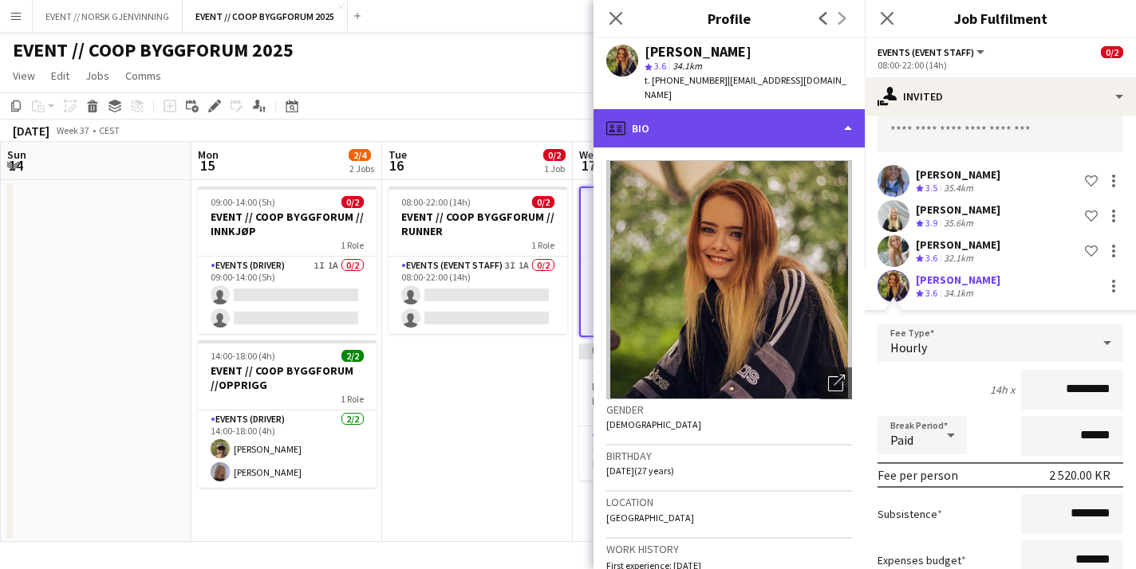
click at [729, 111] on div "profile Bio" at bounding box center [728, 128] width 271 height 38
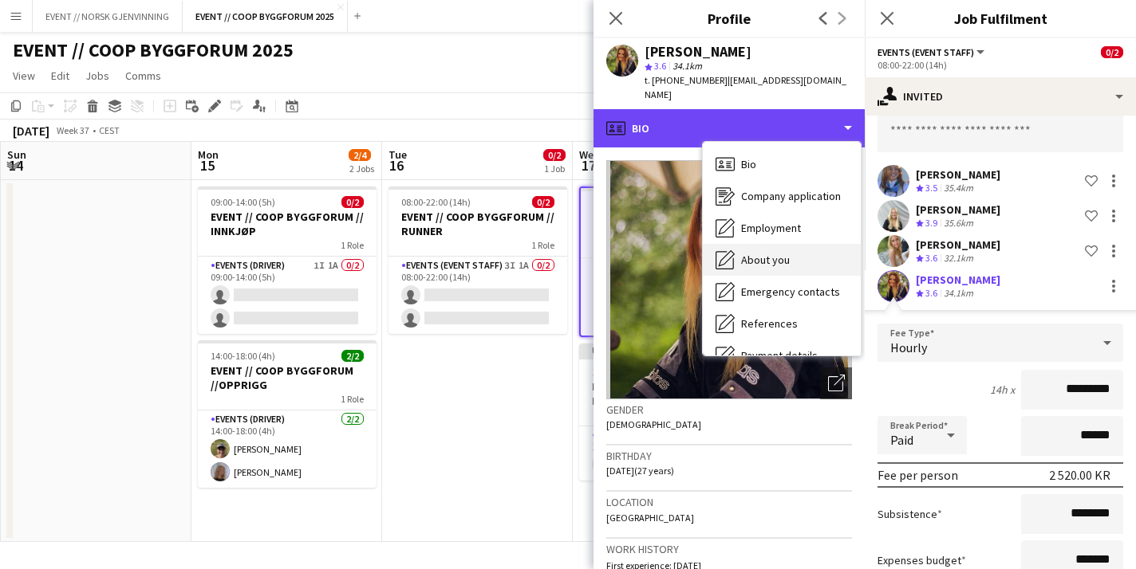
scroll to position [150, 0]
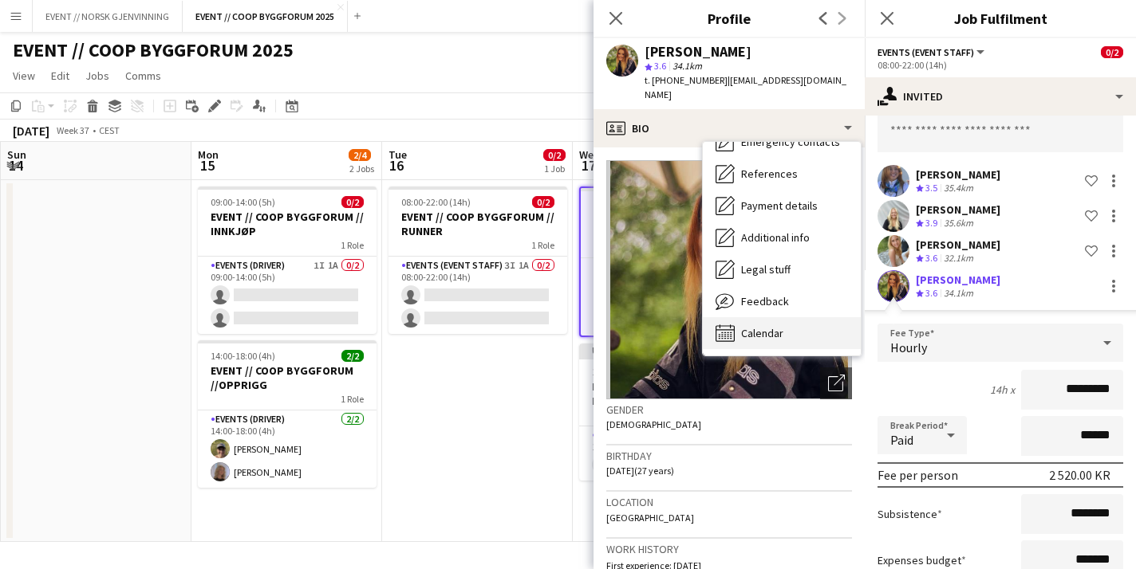
click at [741, 326] on span "Calendar" at bounding box center [762, 333] width 42 height 14
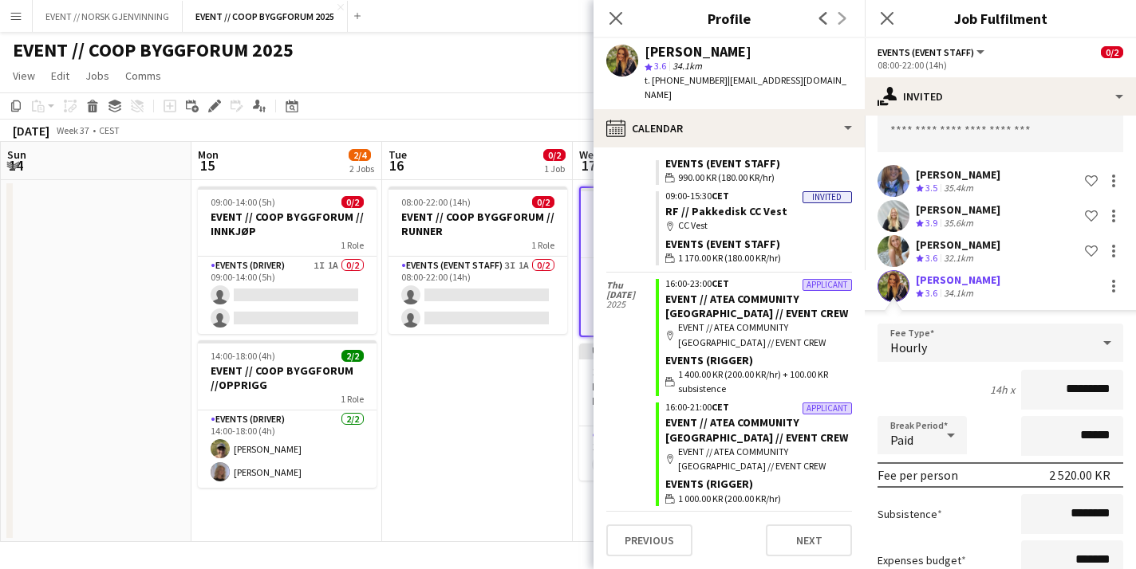
scroll to position [4227, 0]
click at [612, 20] on icon "Close pop-in" at bounding box center [615, 17] width 15 height 15
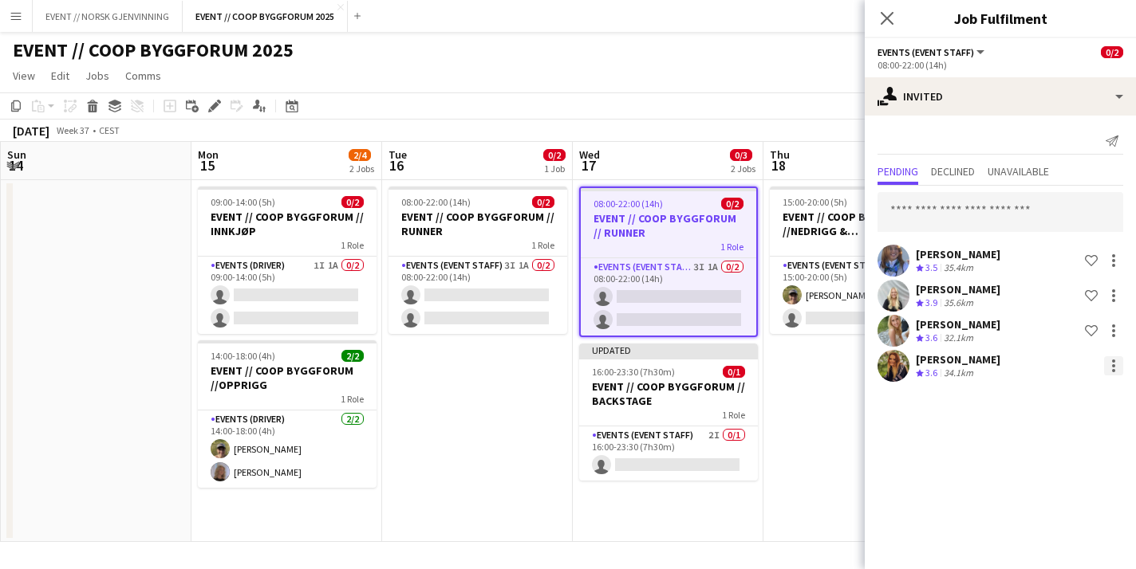
click at [1110, 370] on div at bounding box center [1113, 366] width 19 height 19
click at [1045, 506] on span "Cancel invitation" at bounding box center [1062, 510] width 93 height 14
click at [1112, 363] on div at bounding box center [1113, 366] width 19 height 19
click at [1051, 500] on button "Cancel invitation" at bounding box center [1063, 510] width 120 height 38
click at [957, 166] on span "Declined" at bounding box center [953, 171] width 44 height 11
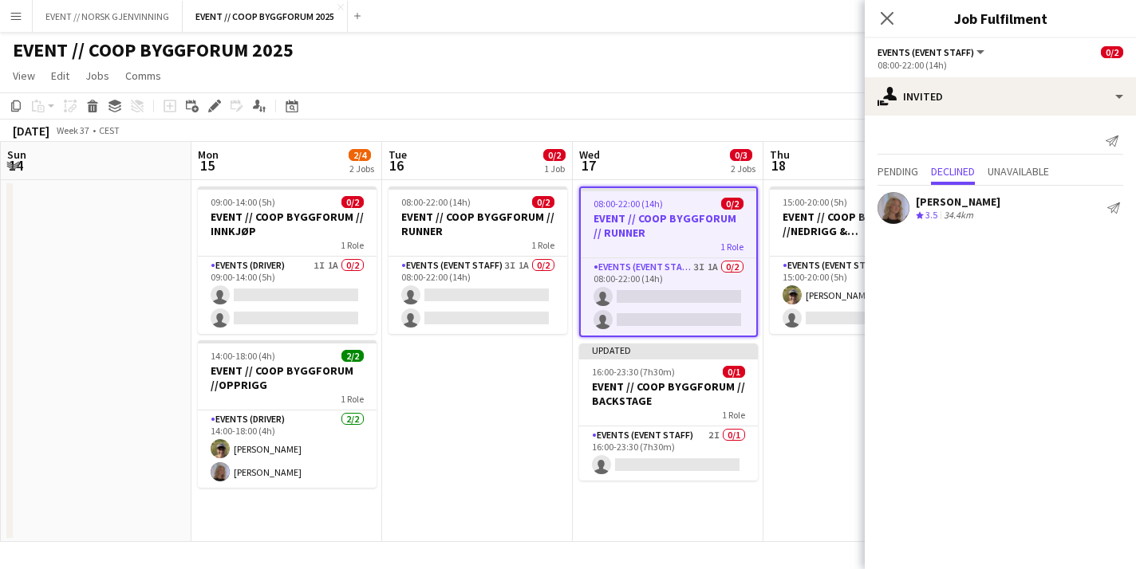
click at [904, 159] on div "Send notification Pending Declined Unavailable [PERSON_NAME] Crew rating 3.5 35…" at bounding box center [1000, 178] width 271 height 124
click at [898, 167] on span "Pending" at bounding box center [897, 171] width 41 height 11
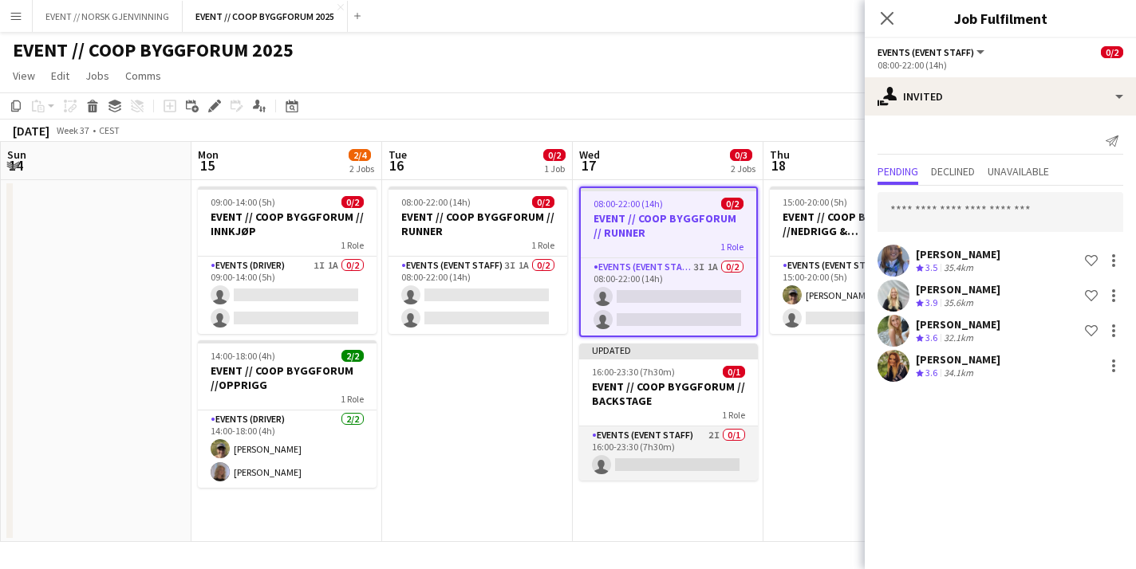
click at [651, 440] on app-card-role "Events (Event Staff) 2I 0/1 16:00-23:30 (7h30m) single-neutral-actions" at bounding box center [668, 454] width 179 height 54
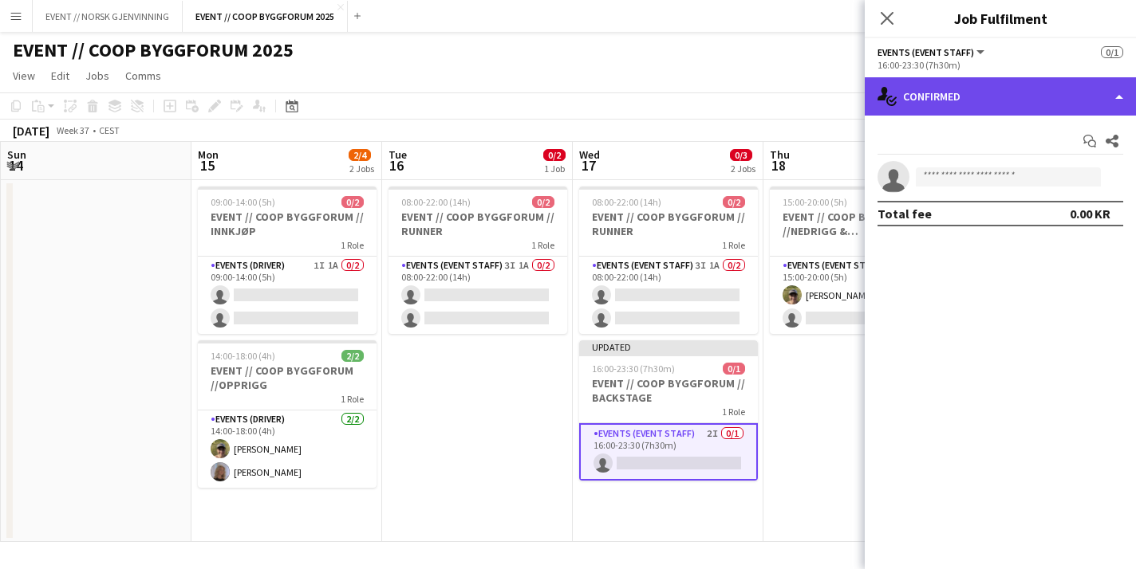
click at [955, 111] on div "single-neutral-actions-check-2 Confirmed" at bounding box center [1000, 96] width 271 height 38
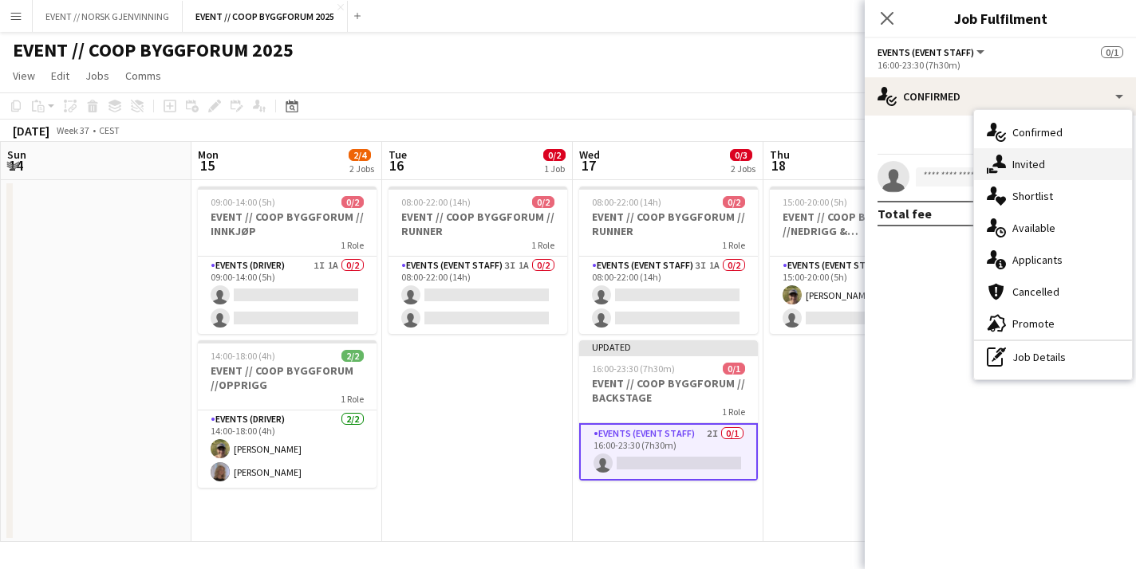
click at [1029, 175] on div "single-neutral-actions-share-1 Invited" at bounding box center [1053, 164] width 158 height 32
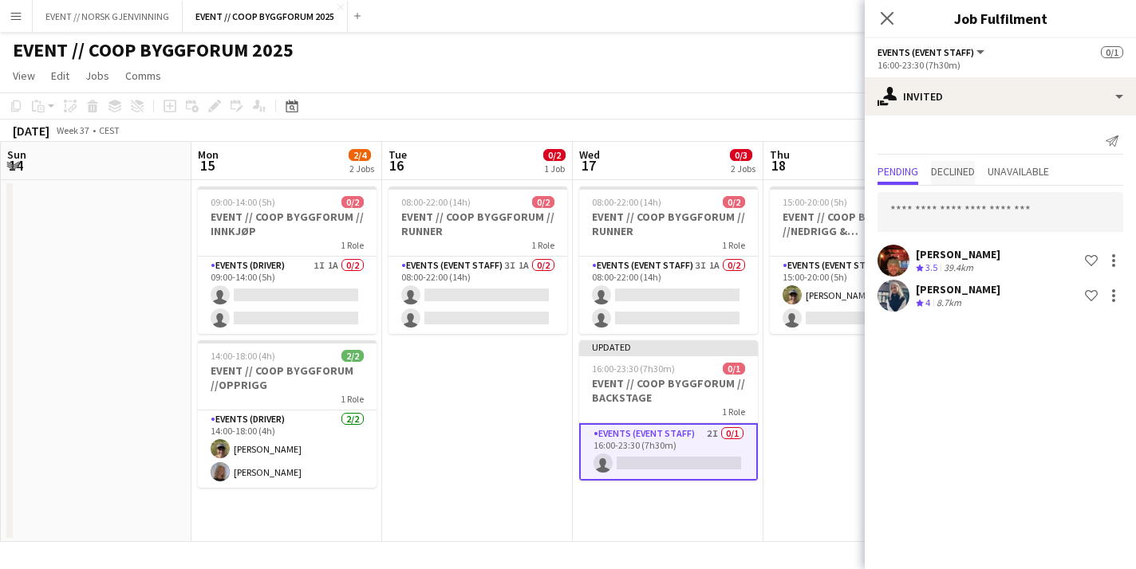
click at [960, 166] on span "Declined" at bounding box center [953, 171] width 44 height 11
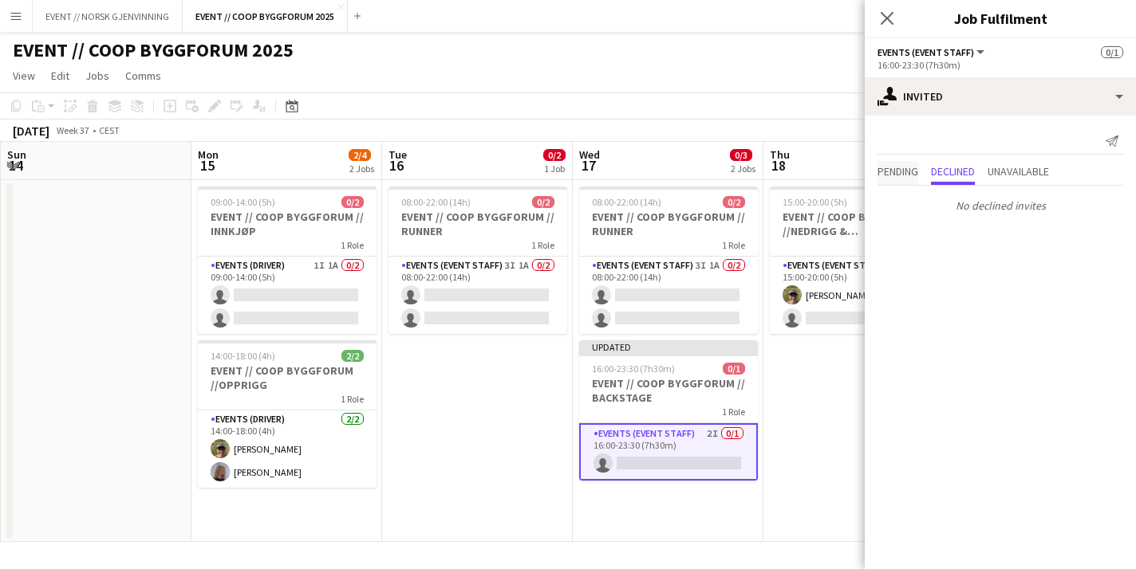
click at [892, 168] on span "Pending" at bounding box center [897, 171] width 41 height 11
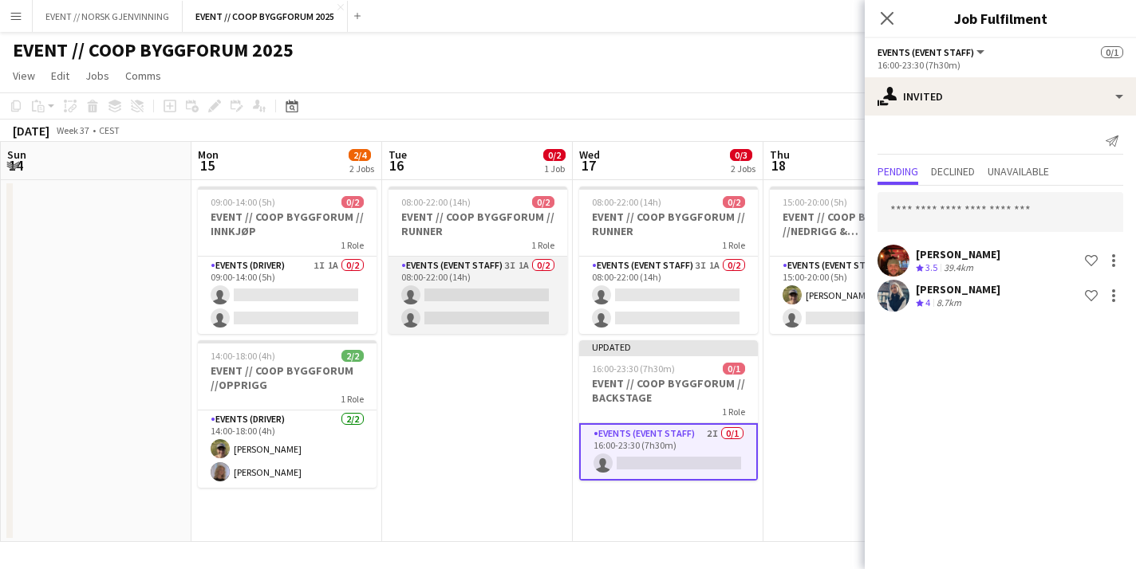
click at [429, 282] on app-card-role "Events (Event Staff) 3I 1A 0/2 08:00-22:00 (14h) single-neutral-actions single-…" at bounding box center [477, 295] width 179 height 77
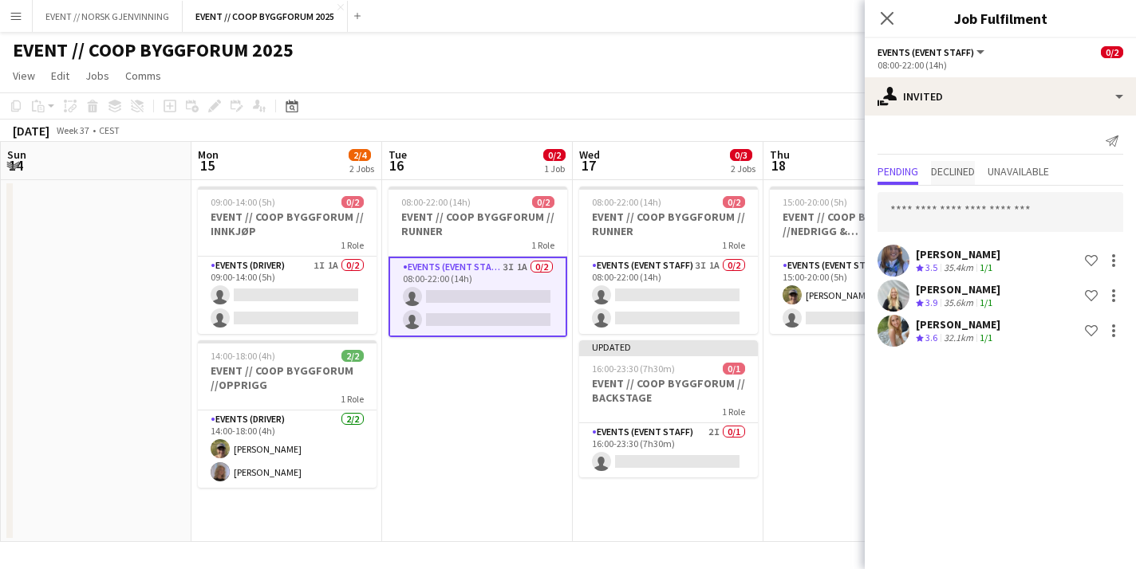
click at [959, 166] on span "Declined" at bounding box center [953, 171] width 44 height 11
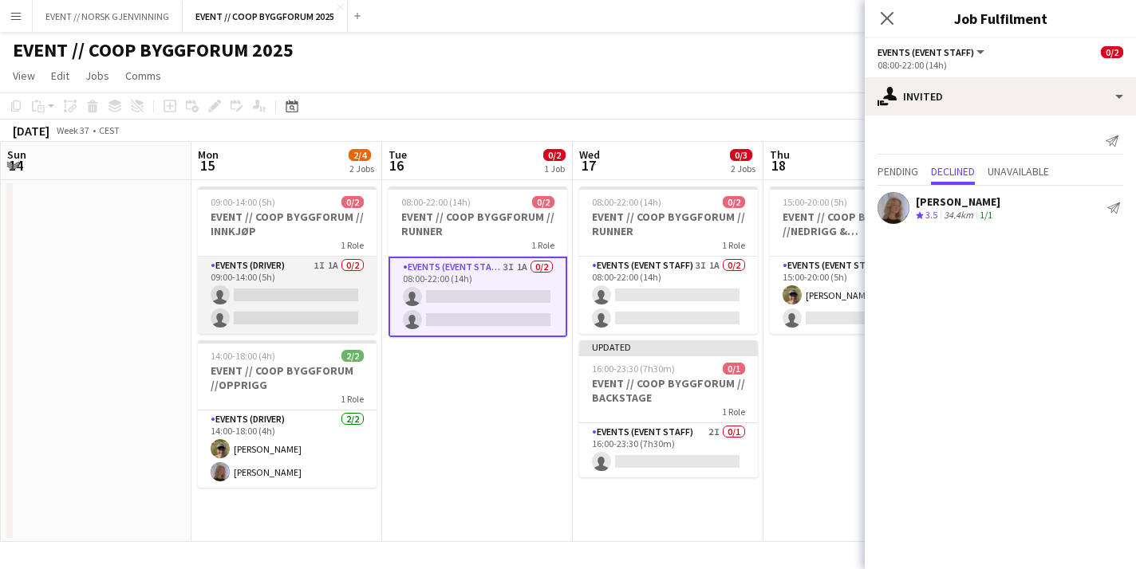
click at [321, 278] on app-card-role "Events (Driver) 1I 1A 0/2 09:00-14:00 (5h) single-neutral-actions single-neutra…" at bounding box center [287, 295] width 179 height 77
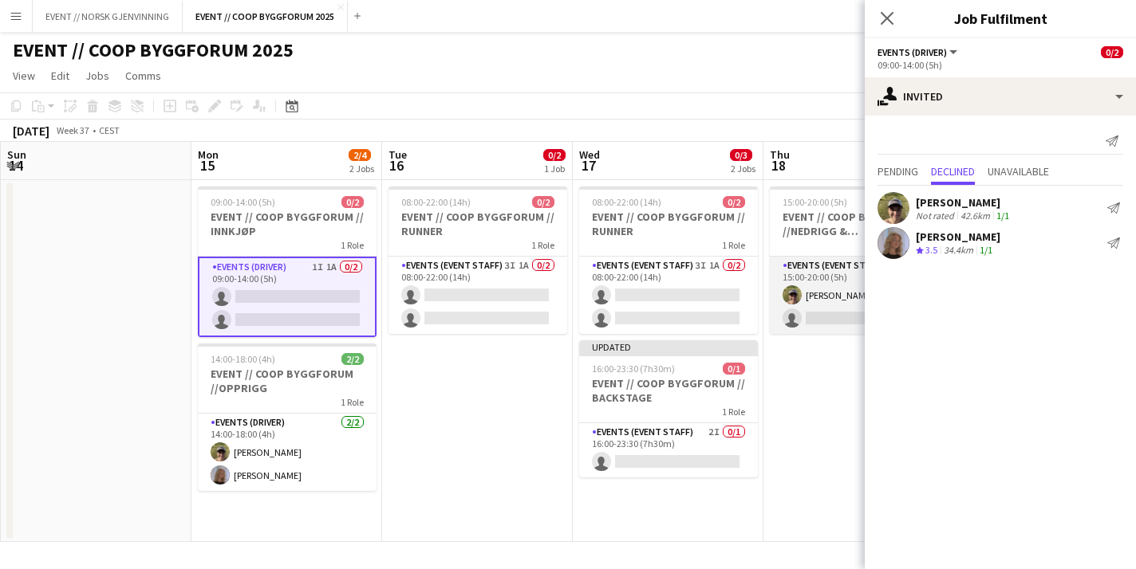
click at [843, 301] on app-card-role "Events (Event Staff) 1A [DATE] 15:00-20:00 (5h) [PERSON_NAME] single-neutral-ac…" at bounding box center [859, 295] width 179 height 77
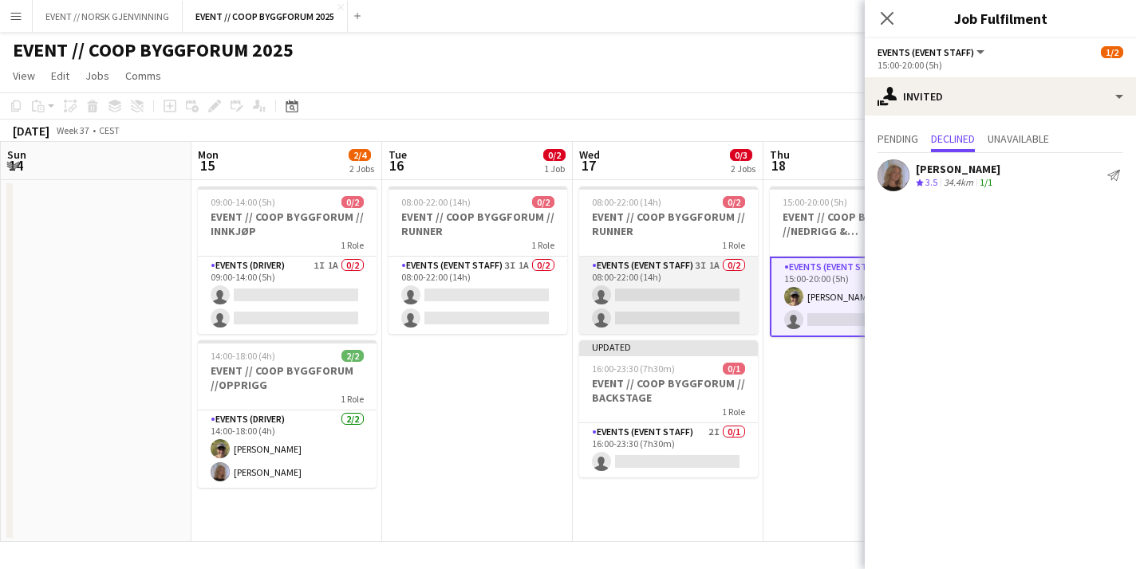
click at [752, 288] on app-card-role "Events (Event Staff) 3I 1A 0/2 08:00-22:00 (14h) single-neutral-actions single-…" at bounding box center [668, 295] width 179 height 77
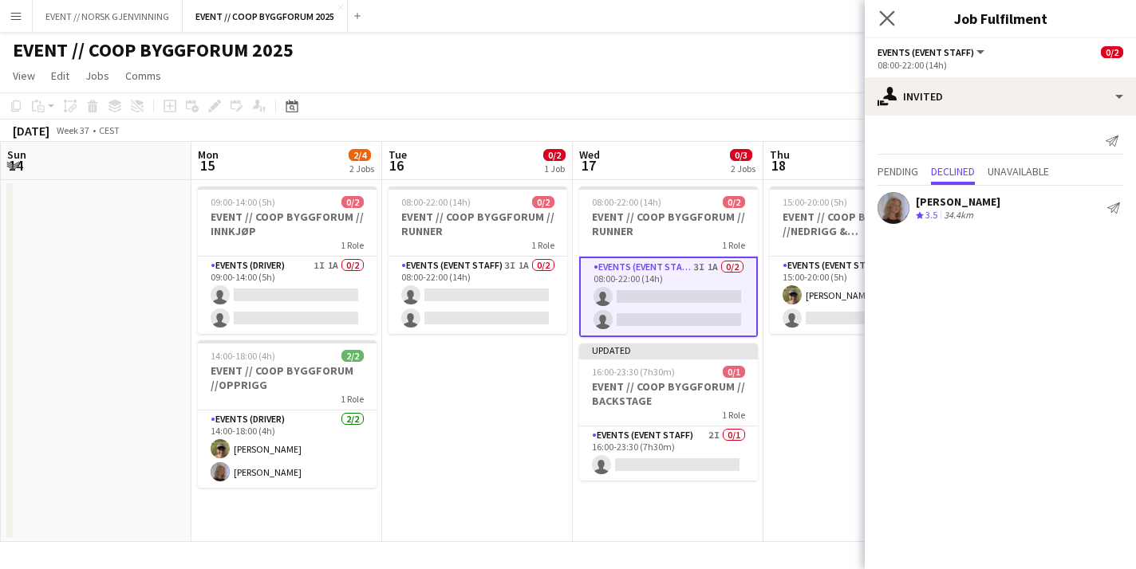
click at [896, 15] on app-icon "Close pop-in" at bounding box center [887, 18] width 23 height 23
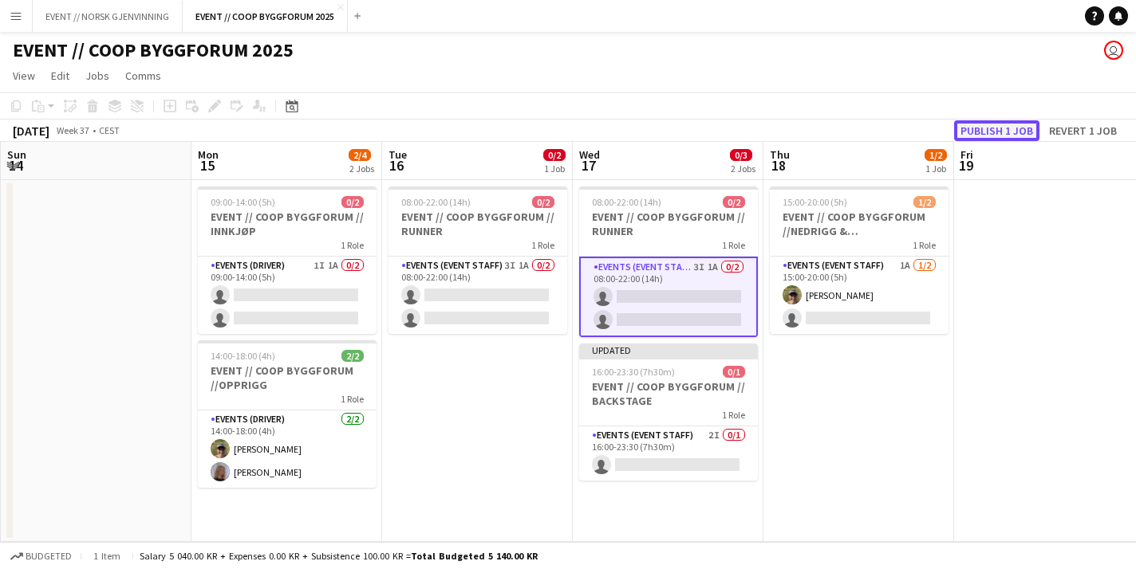
click at [995, 130] on button "Publish 1 job" at bounding box center [996, 130] width 85 height 21
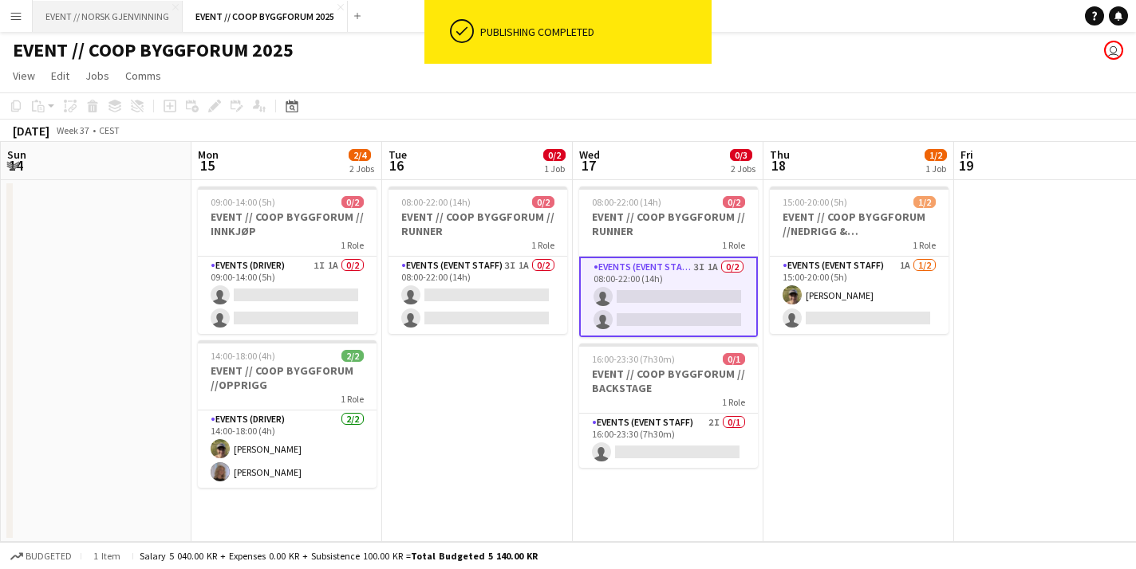
click at [151, 20] on button "EVENT // NORSK GJENVINNING Close" at bounding box center [108, 16] width 150 height 31
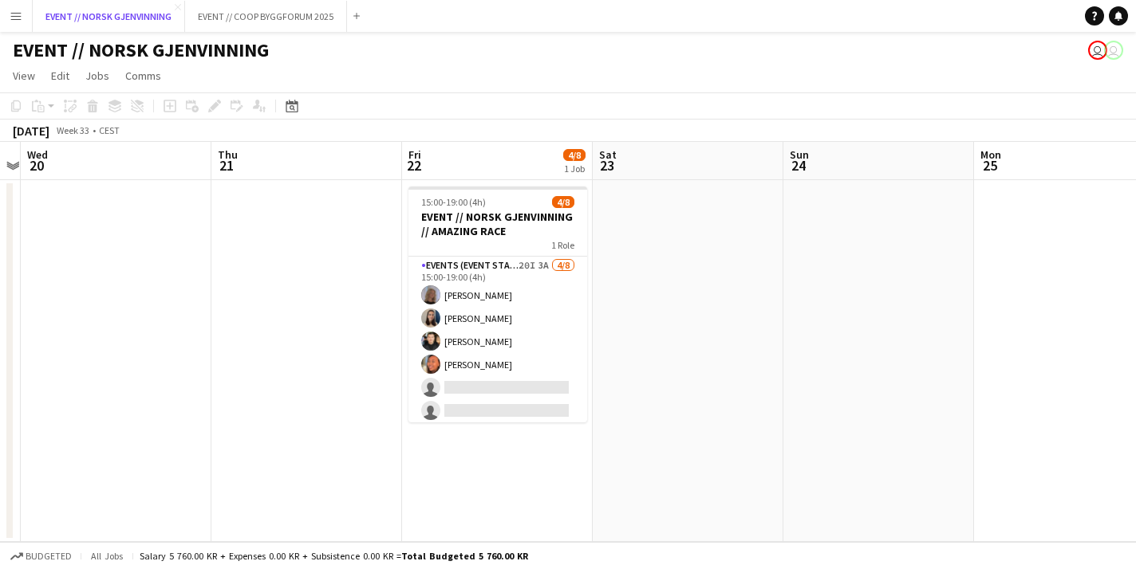
scroll to position [0, 485]
